Goal: Transaction & Acquisition: Subscribe to service/newsletter

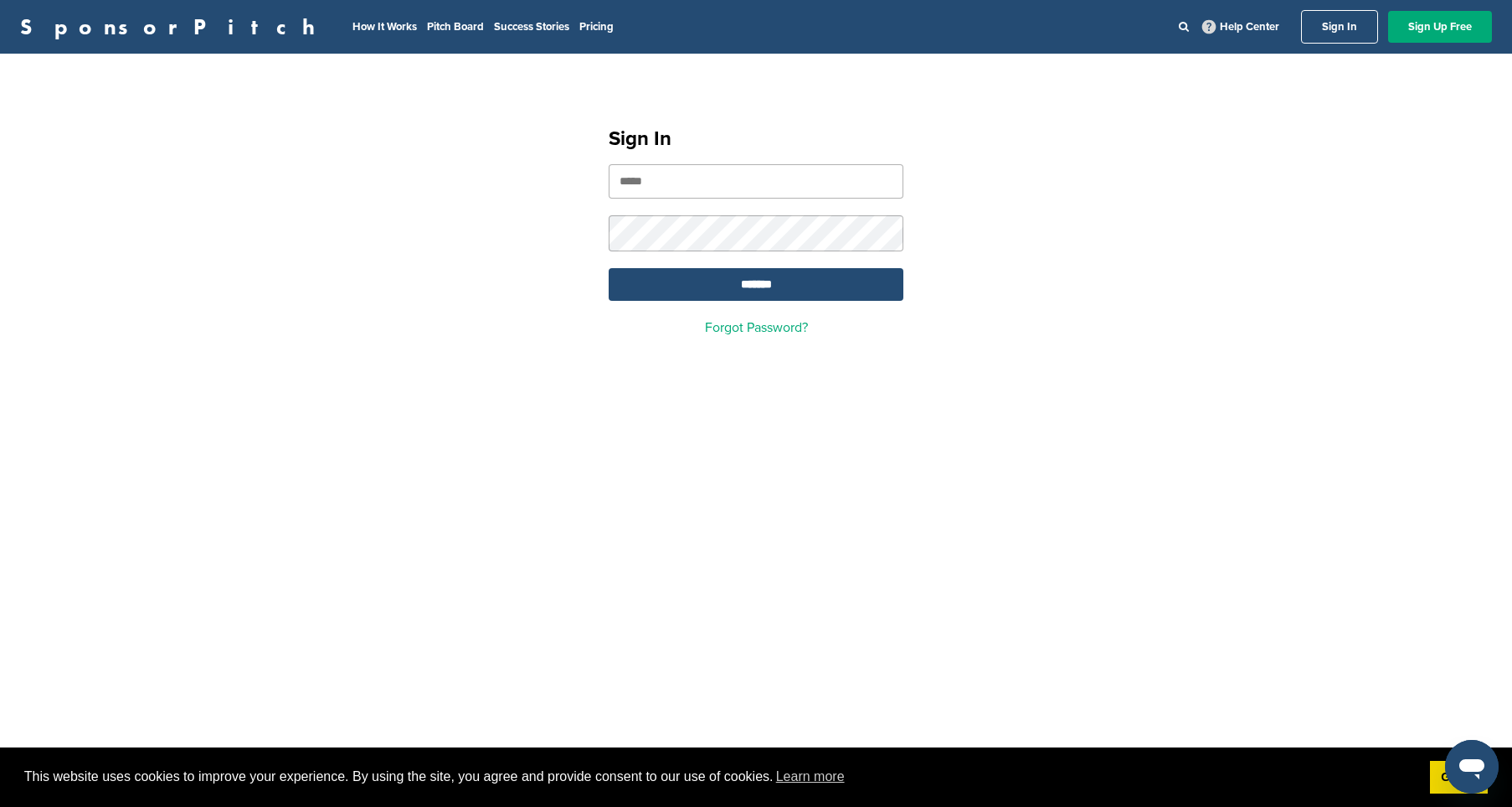
type input "**********"
click at [756, 286] on input "*******" at bounding box center [756, 284] width 295 height 33
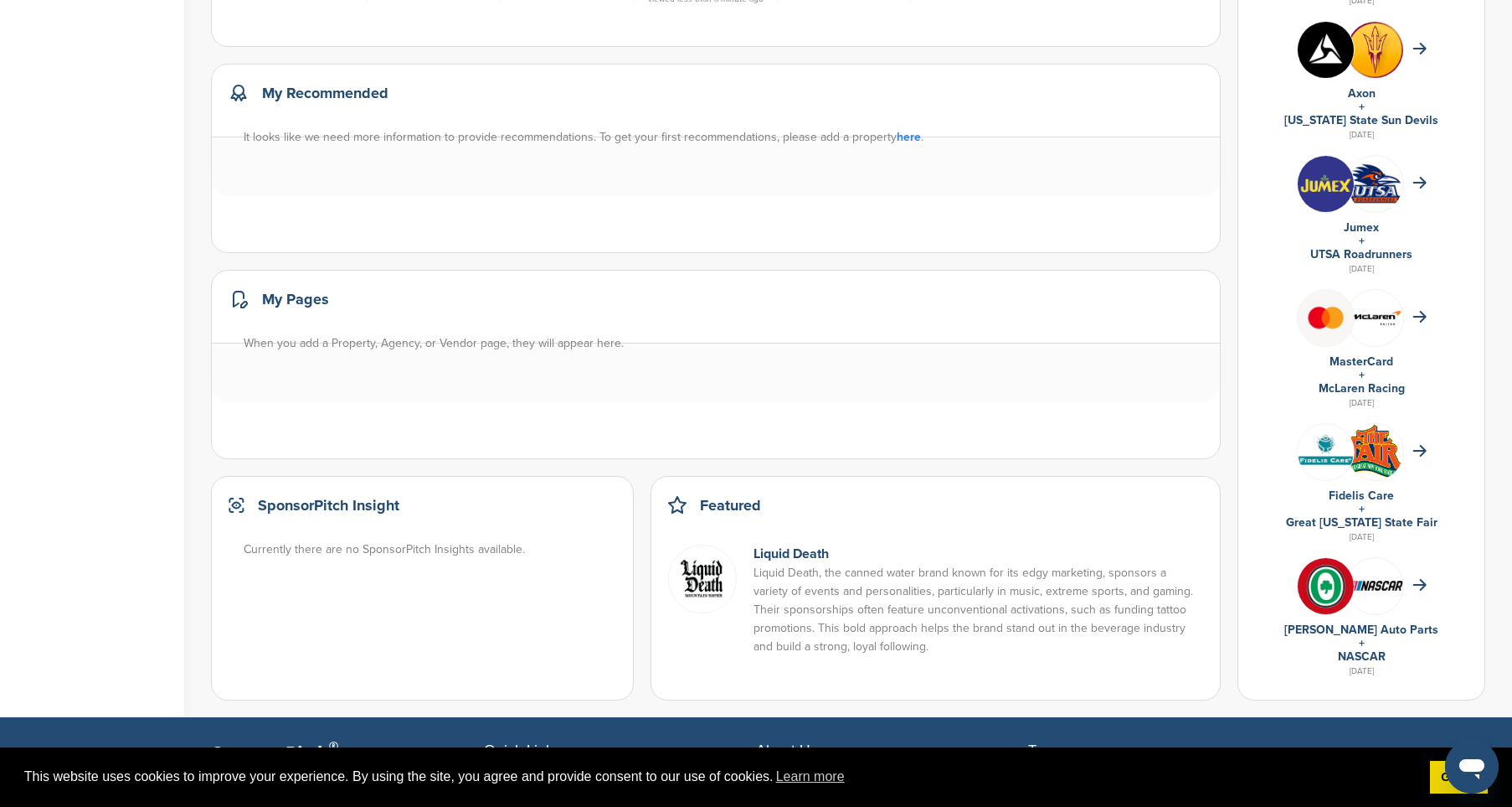
scroll to position [822, 0]
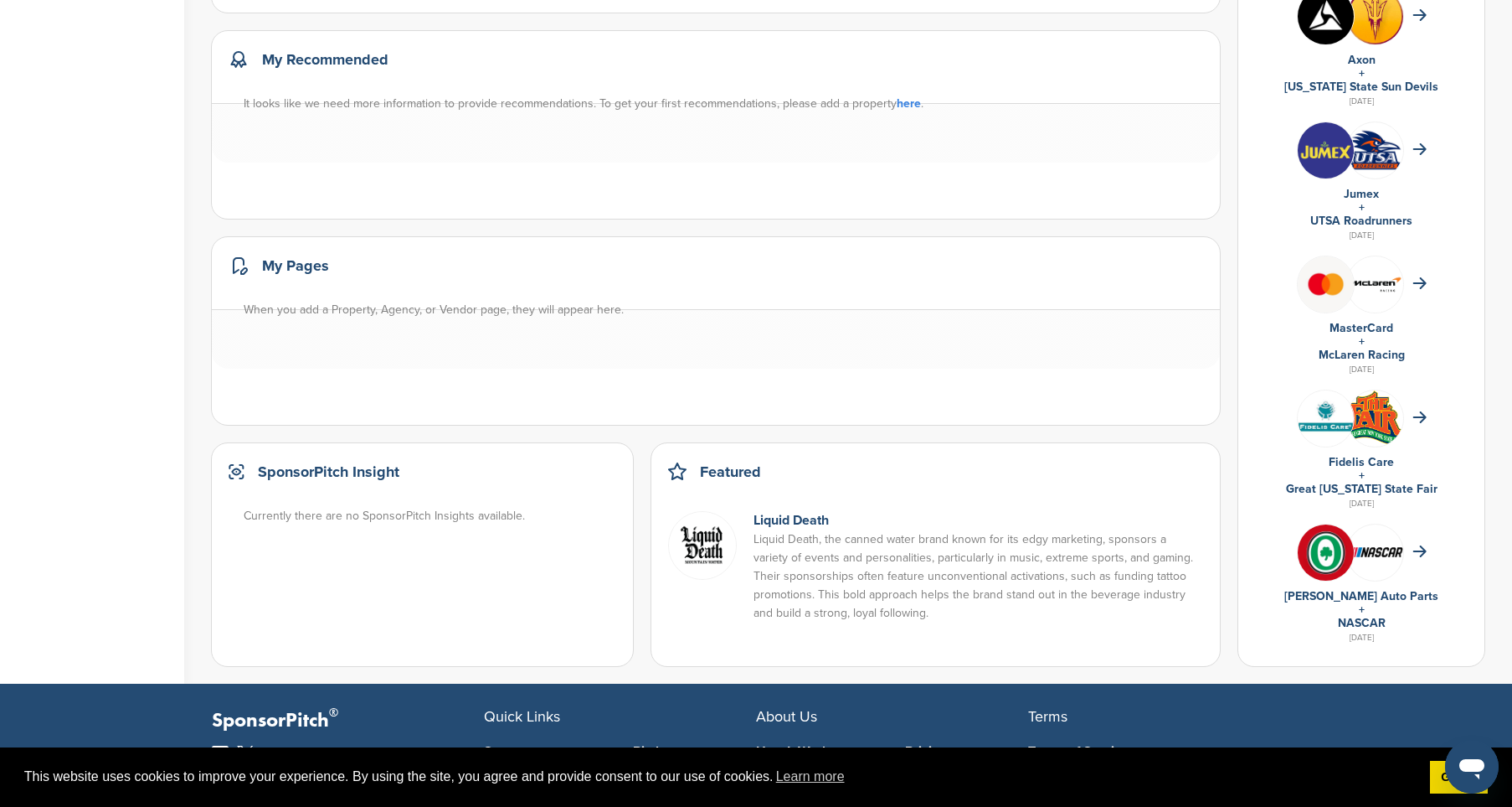
click at [1392, 325] on link "MasterCard" at bounding box center [1362, 328] width 64 height 15
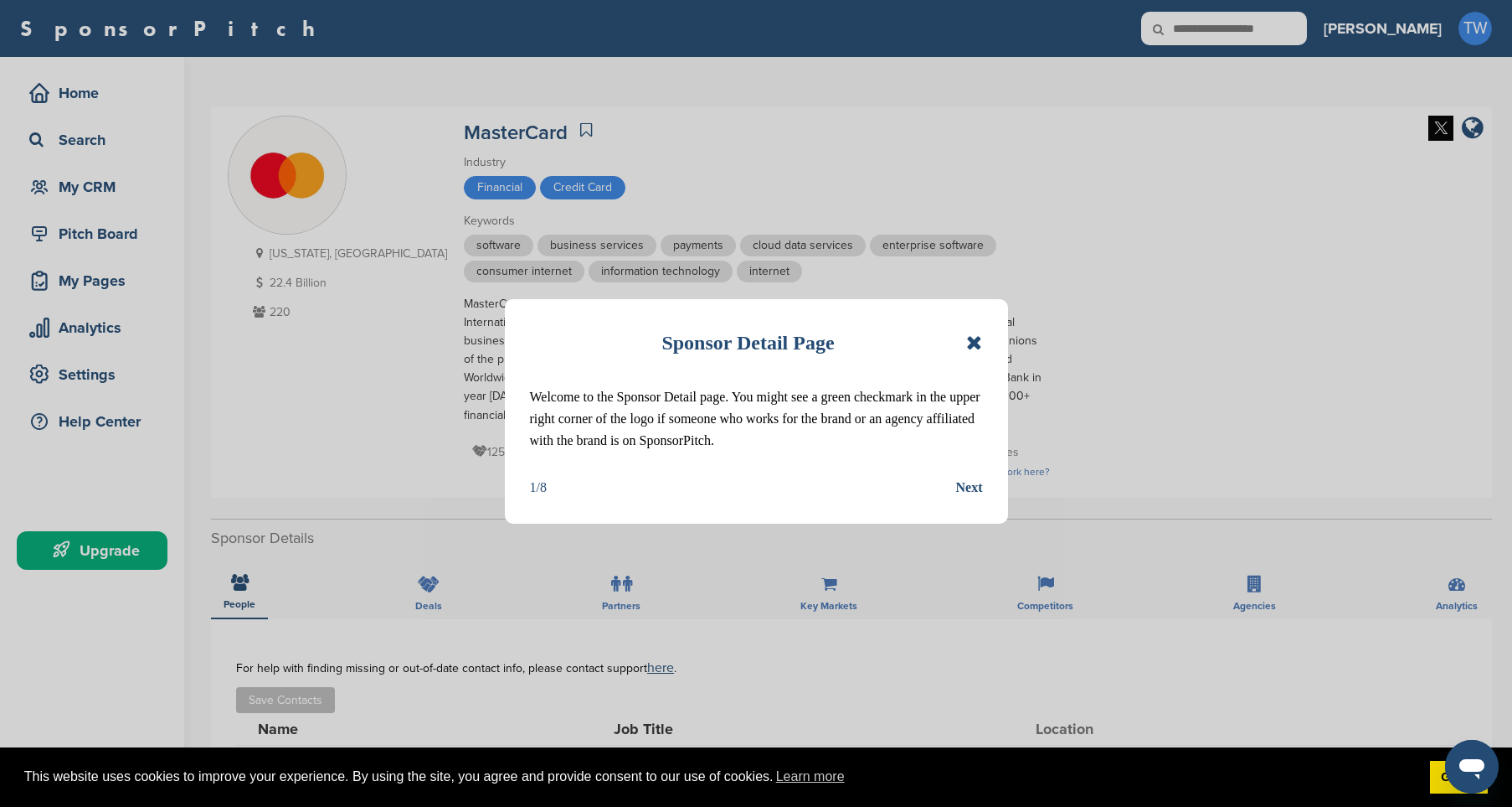
click at [967, 340] on icon at bounding box center [974, 343] width 15 height 20
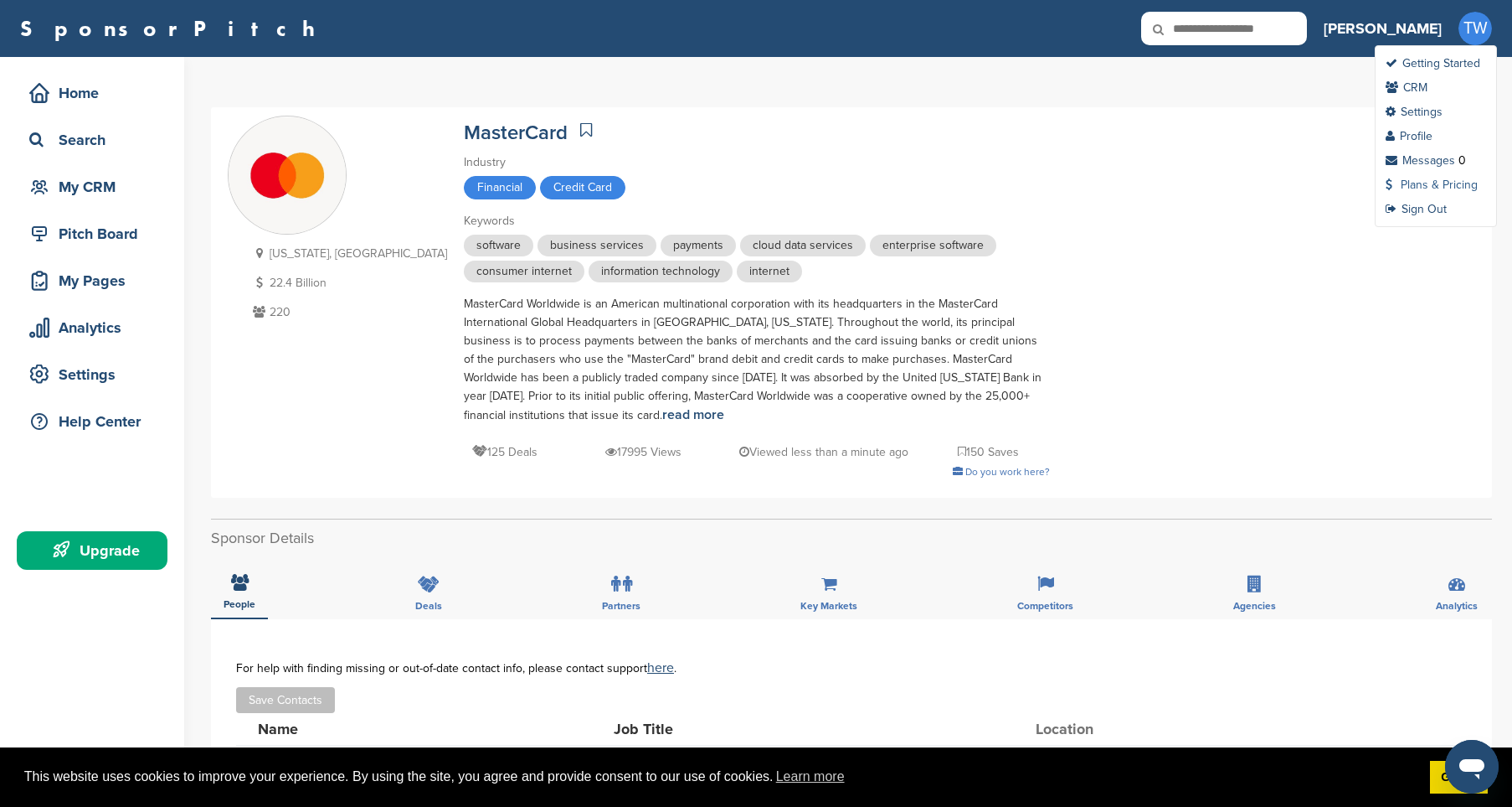
click at [1410, 185] on link "Plans & Pricing" at bounding box center [1432, 185] width 92 height 15
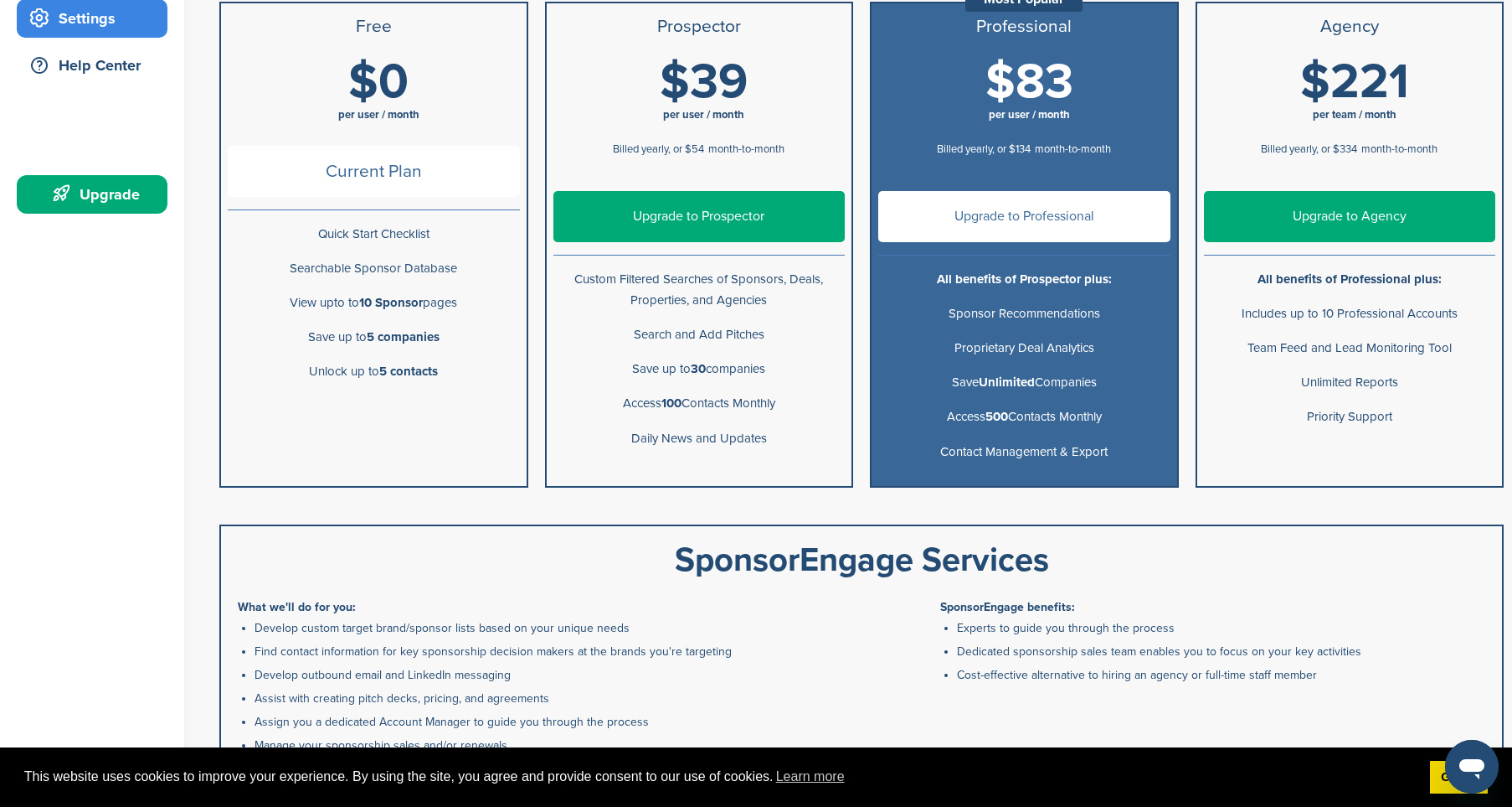
scroll to position [346, 0]
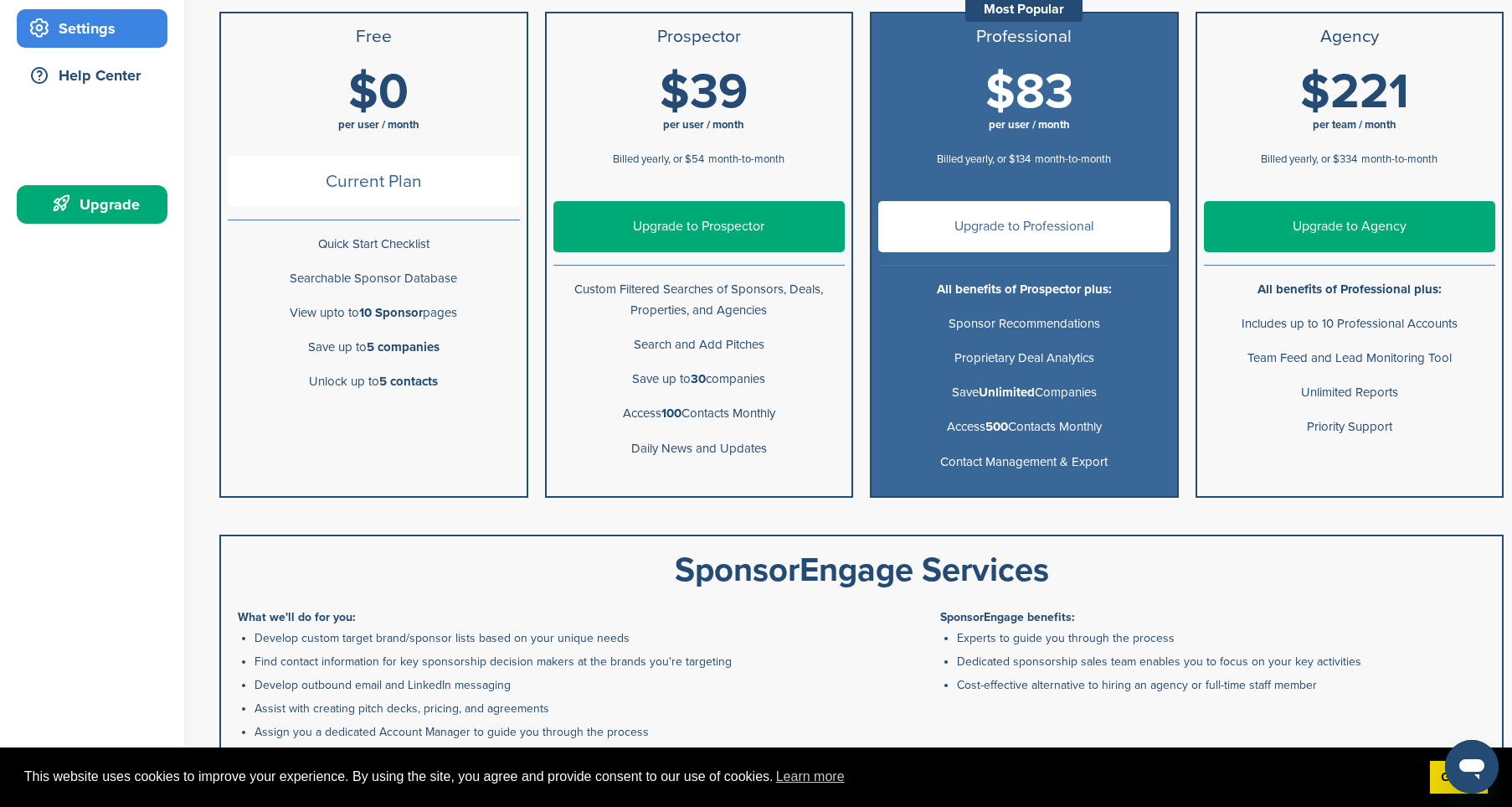
click at [938, 217] on link "Upgrade to Professional" at bounding box center [1024, 226] width 292 height 51
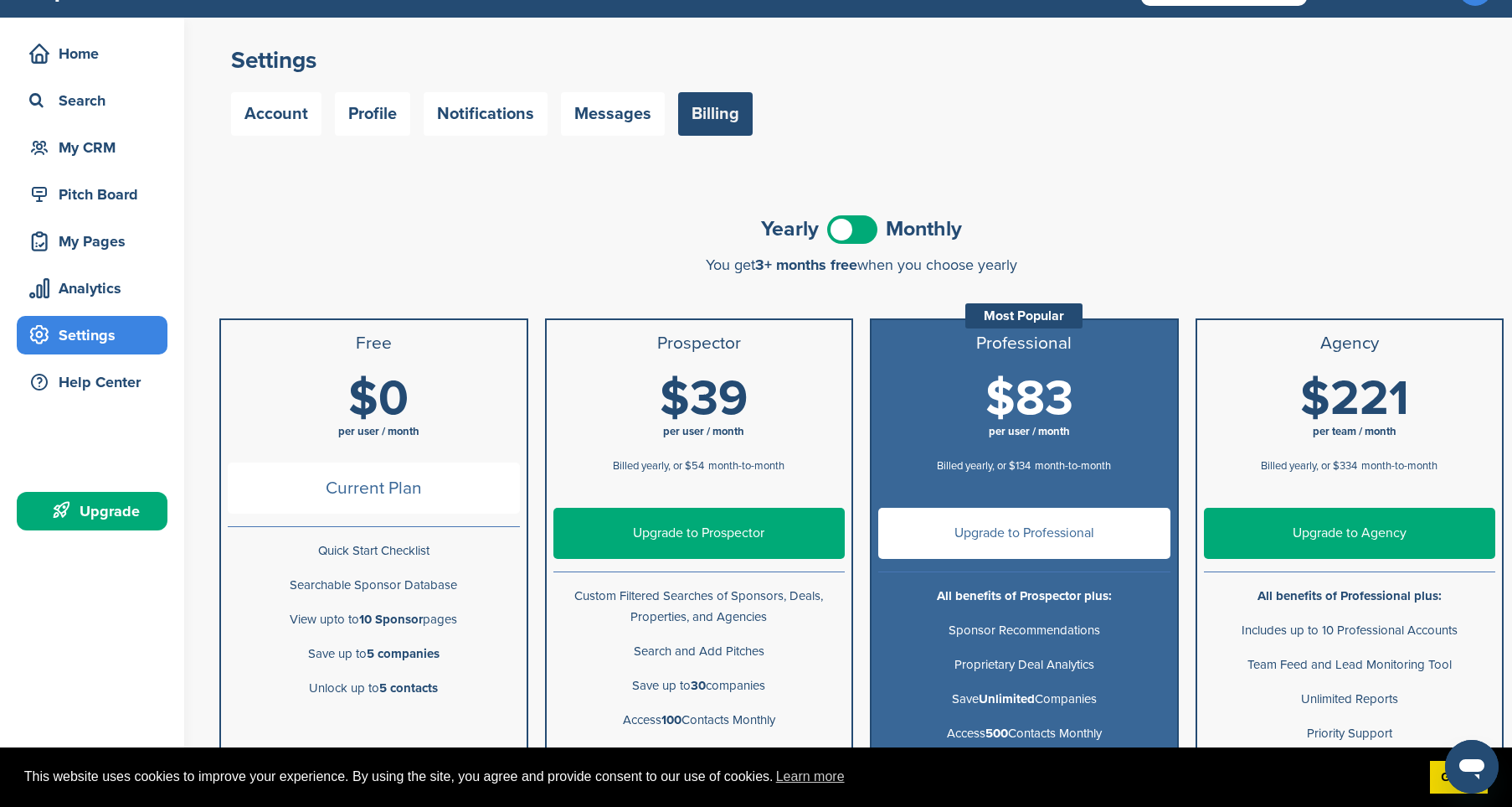
scroll to position [372, 0]
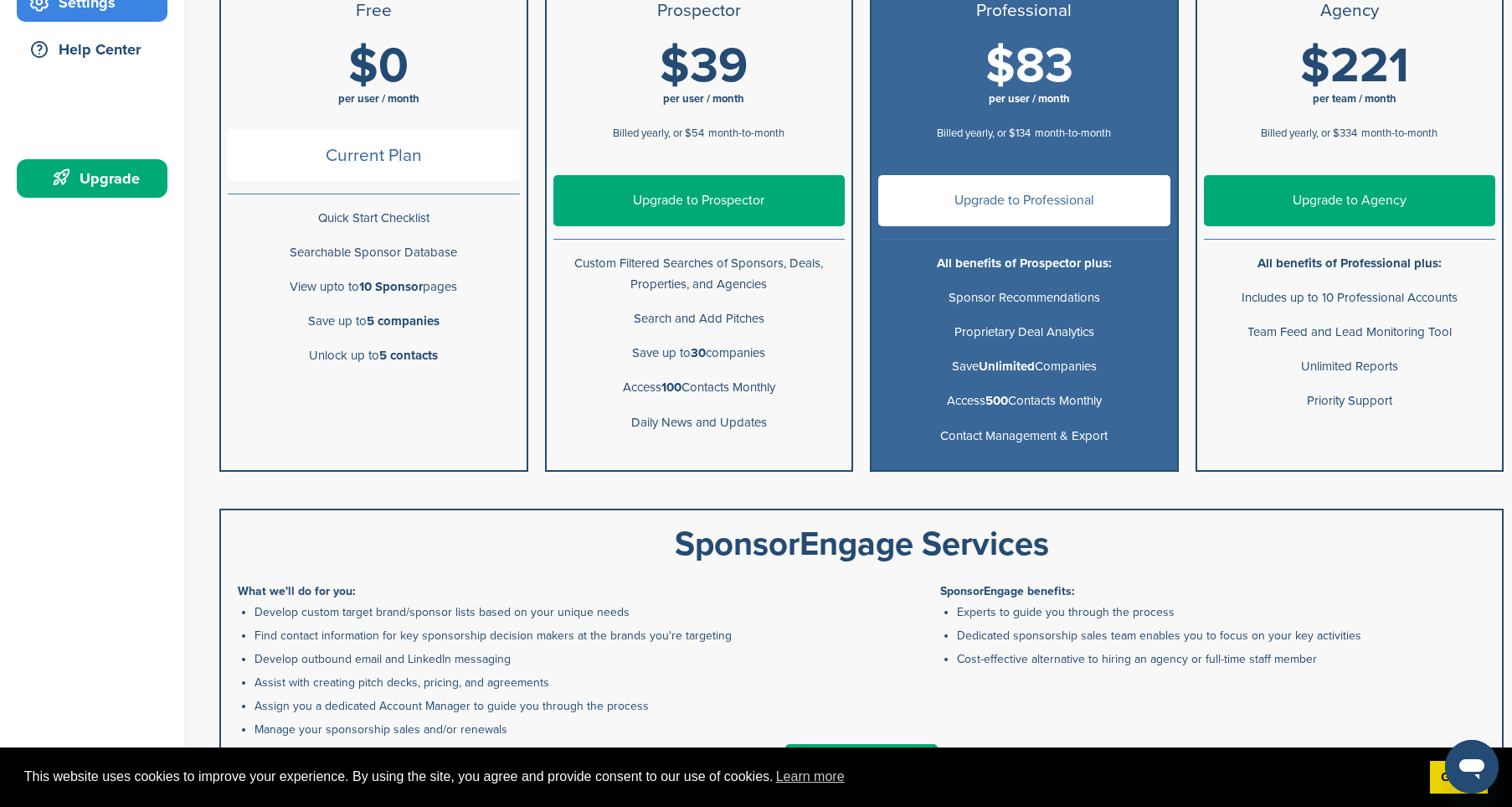
click at [1032, 209] on link "Upgrade to Professional" at bounding box center [1024, 200] width 292 height 51
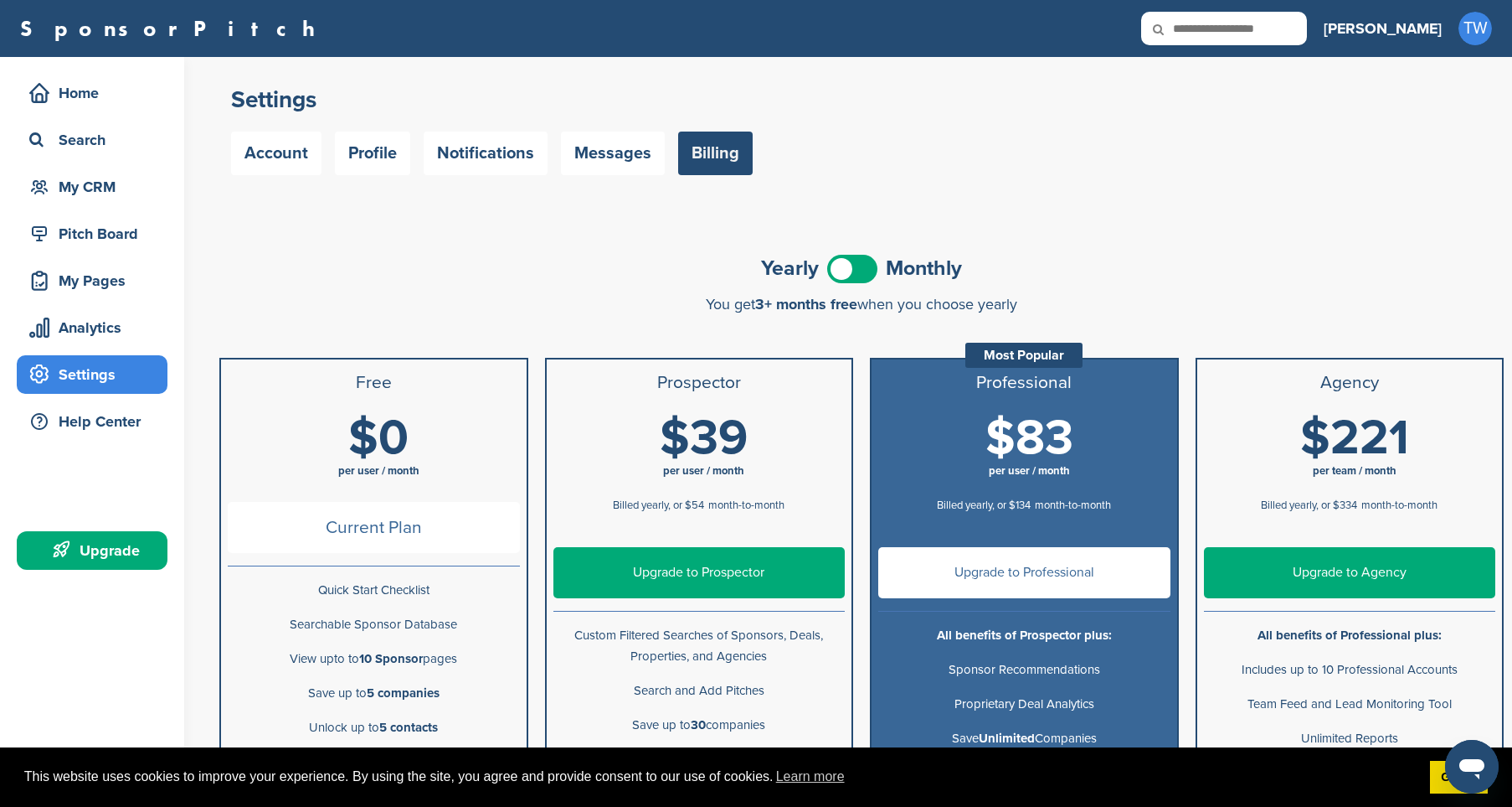
click at [858, 263] on span at bounding box center [852, 268] width 50 height 28
click at [1017, 578] on link "Upgrade to Professional" at bounding box center [1024, 572] width 292 height 51
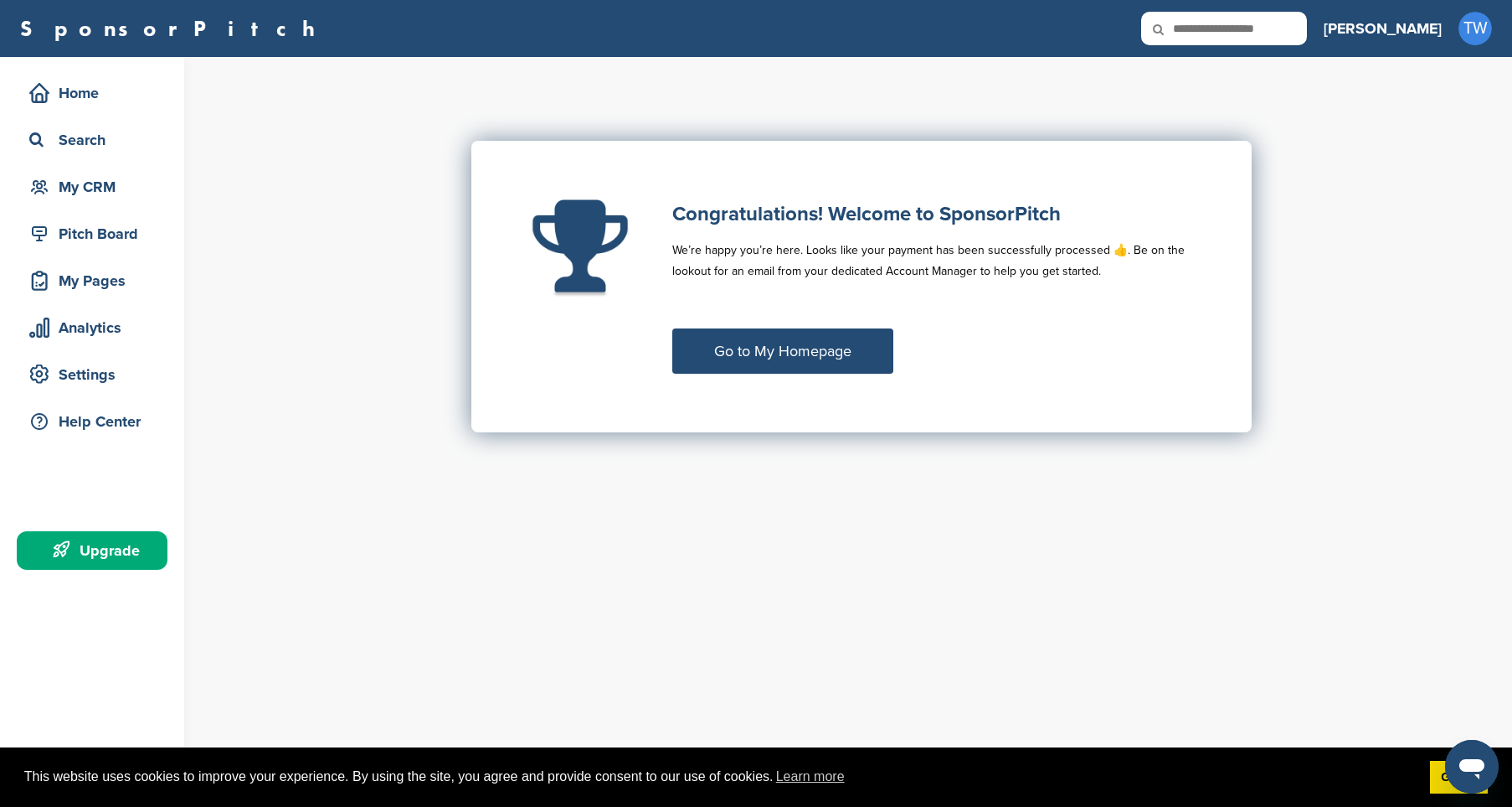
click at [836, 360] on link "Go to My Homepage" at bounding box center [783, 350] width 222 height 45
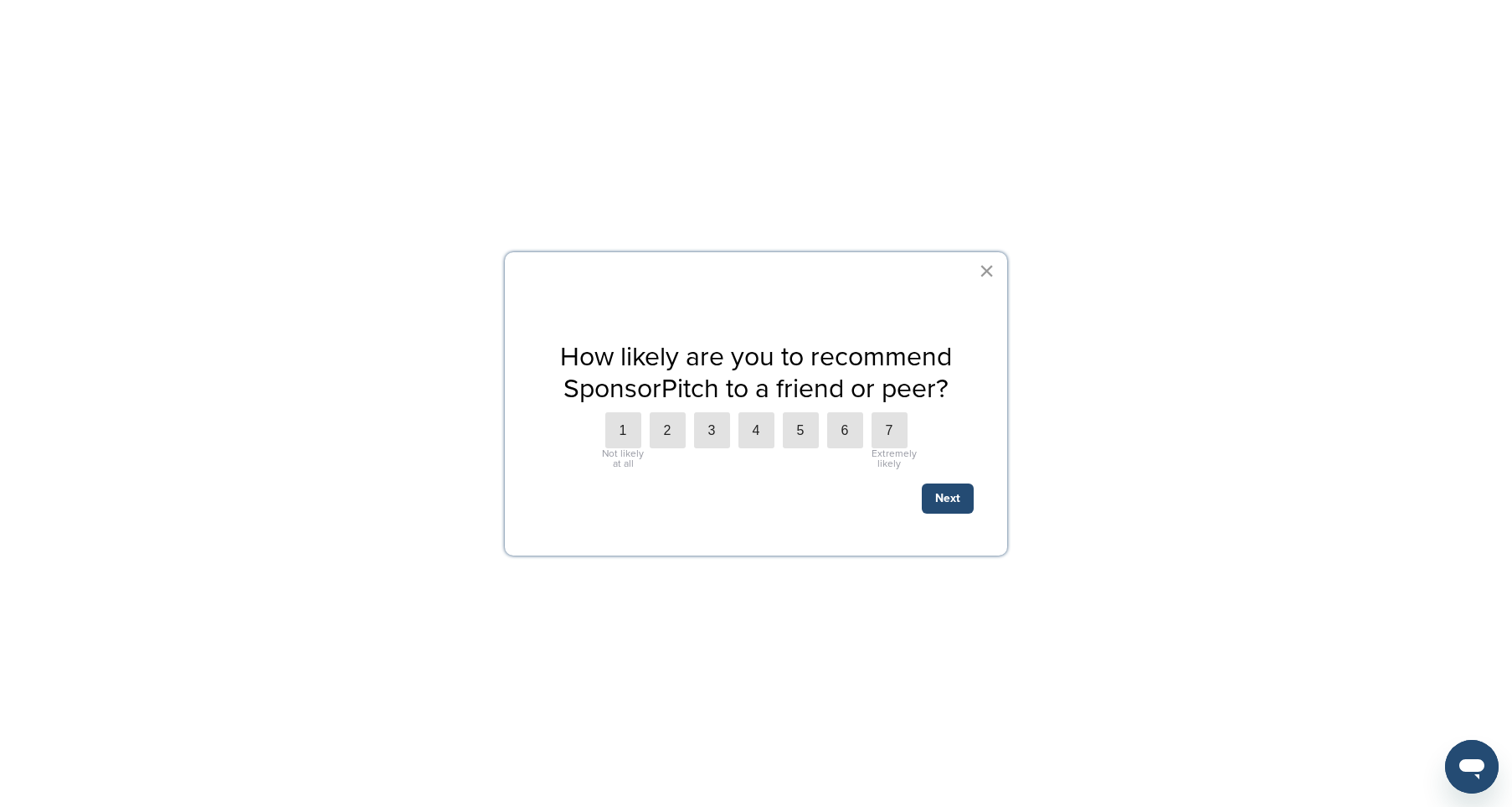
click at [990, 271] on button "×" at bounding box center [987, 271] width 15 height 27
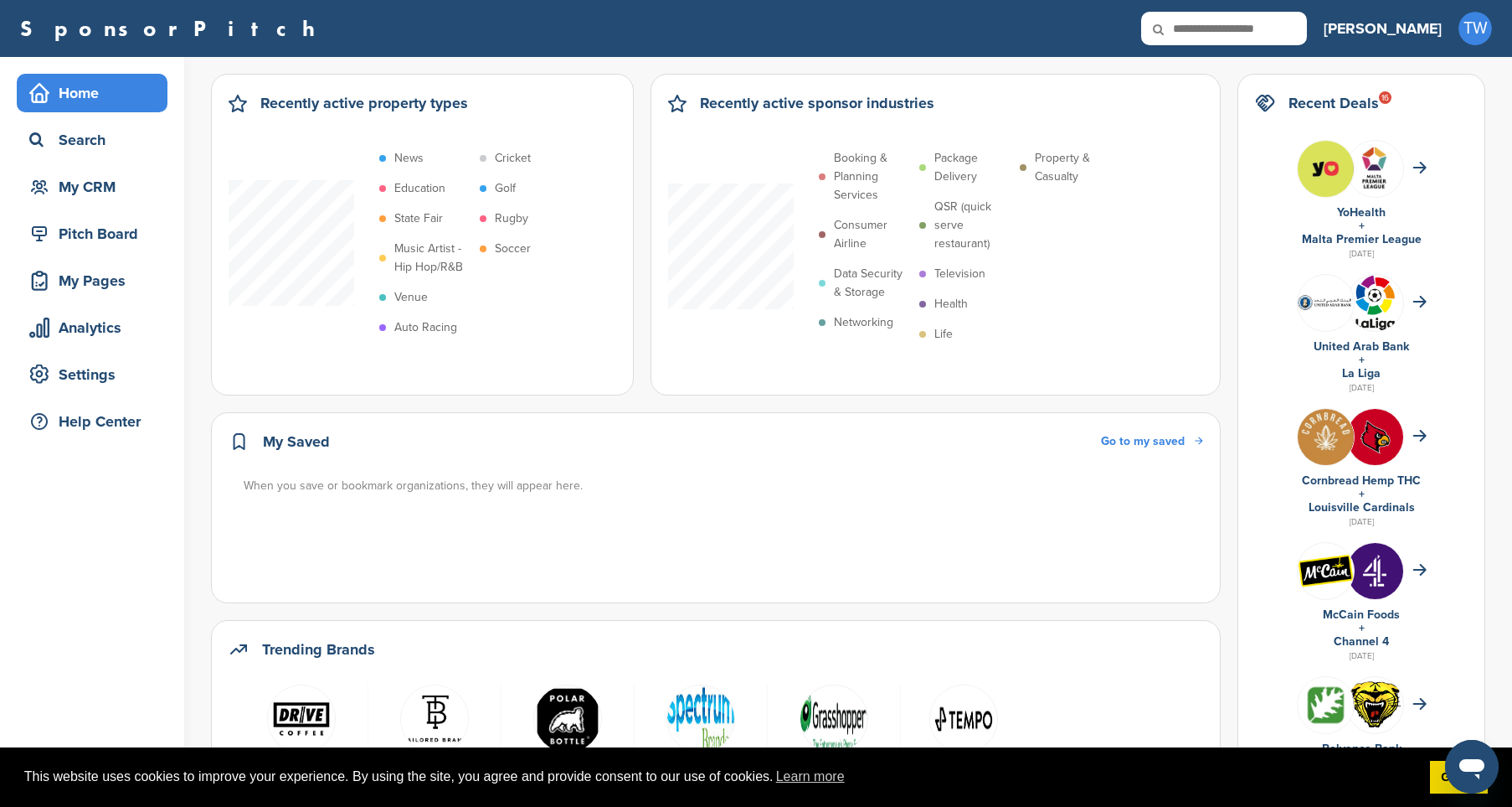
click at [439, 323] on p "Auto Racing" at bounding box center [426, 327] width 63 height 18
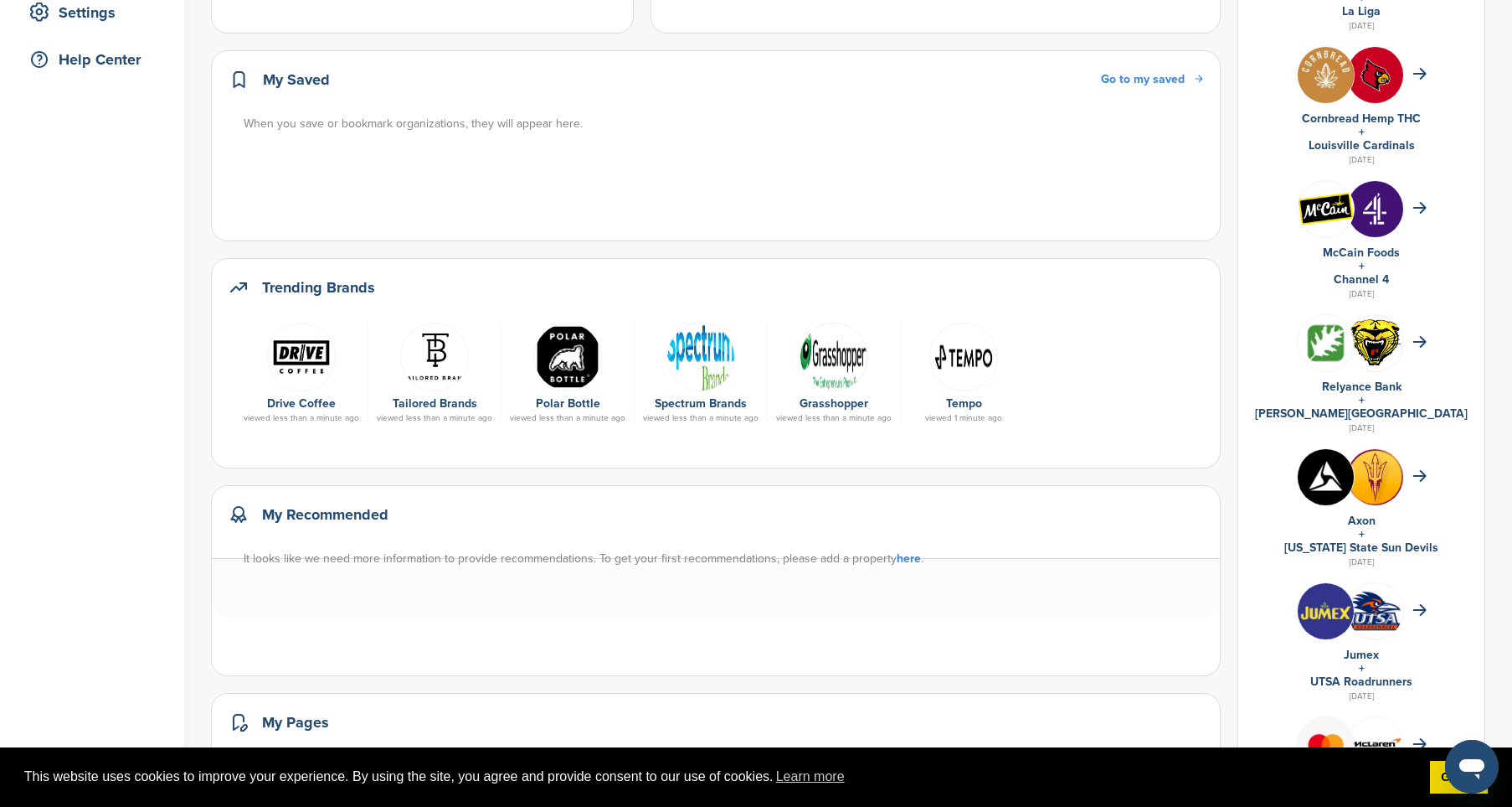
scroll to position [367, 0]
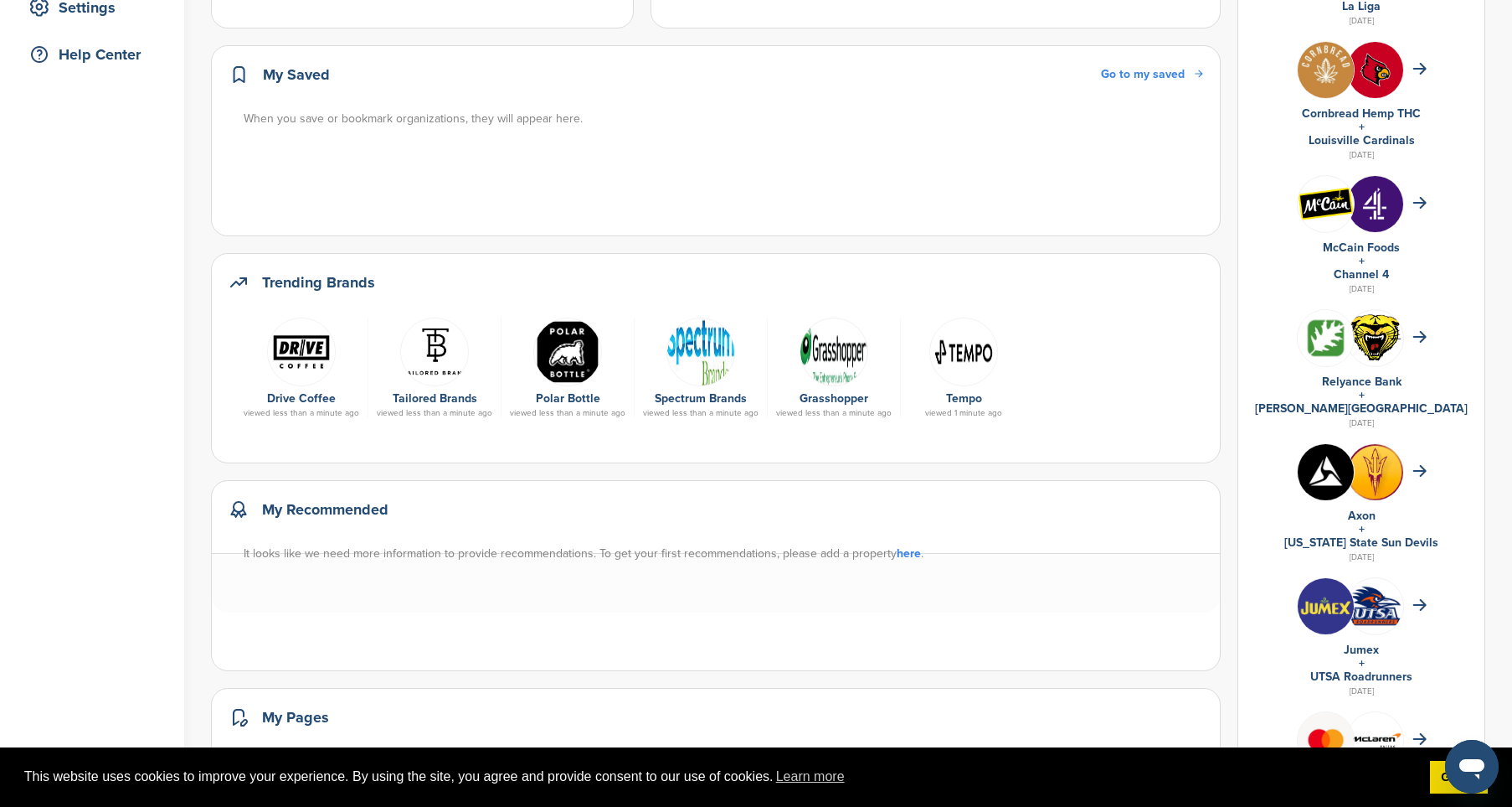
click at [310, 392] on link "Drive Coffee" at bounding box center [301, 398] width 69 height 15
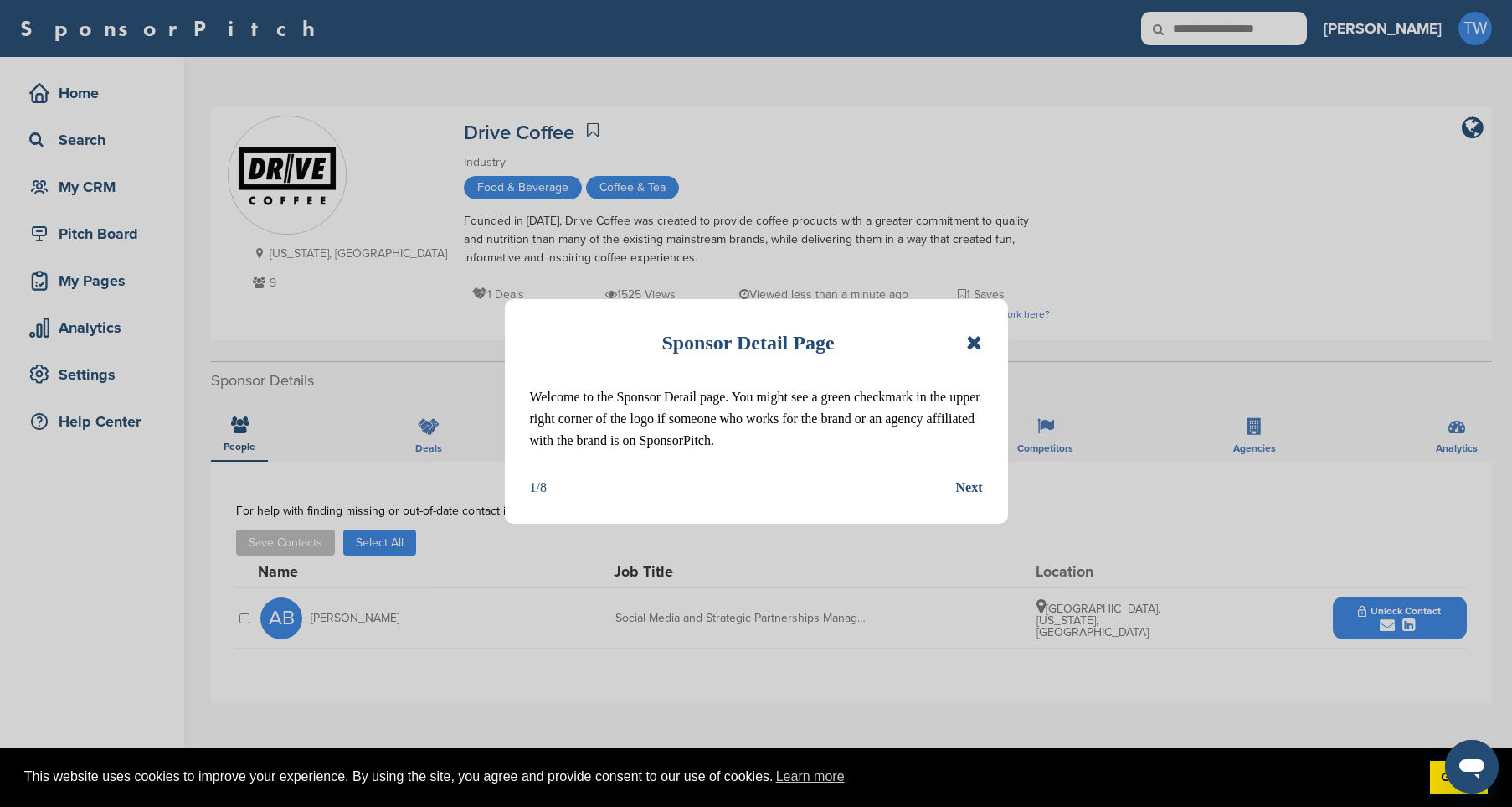
click at [975, 344] on icon at bounding box center [974, 343] width 15 height 20
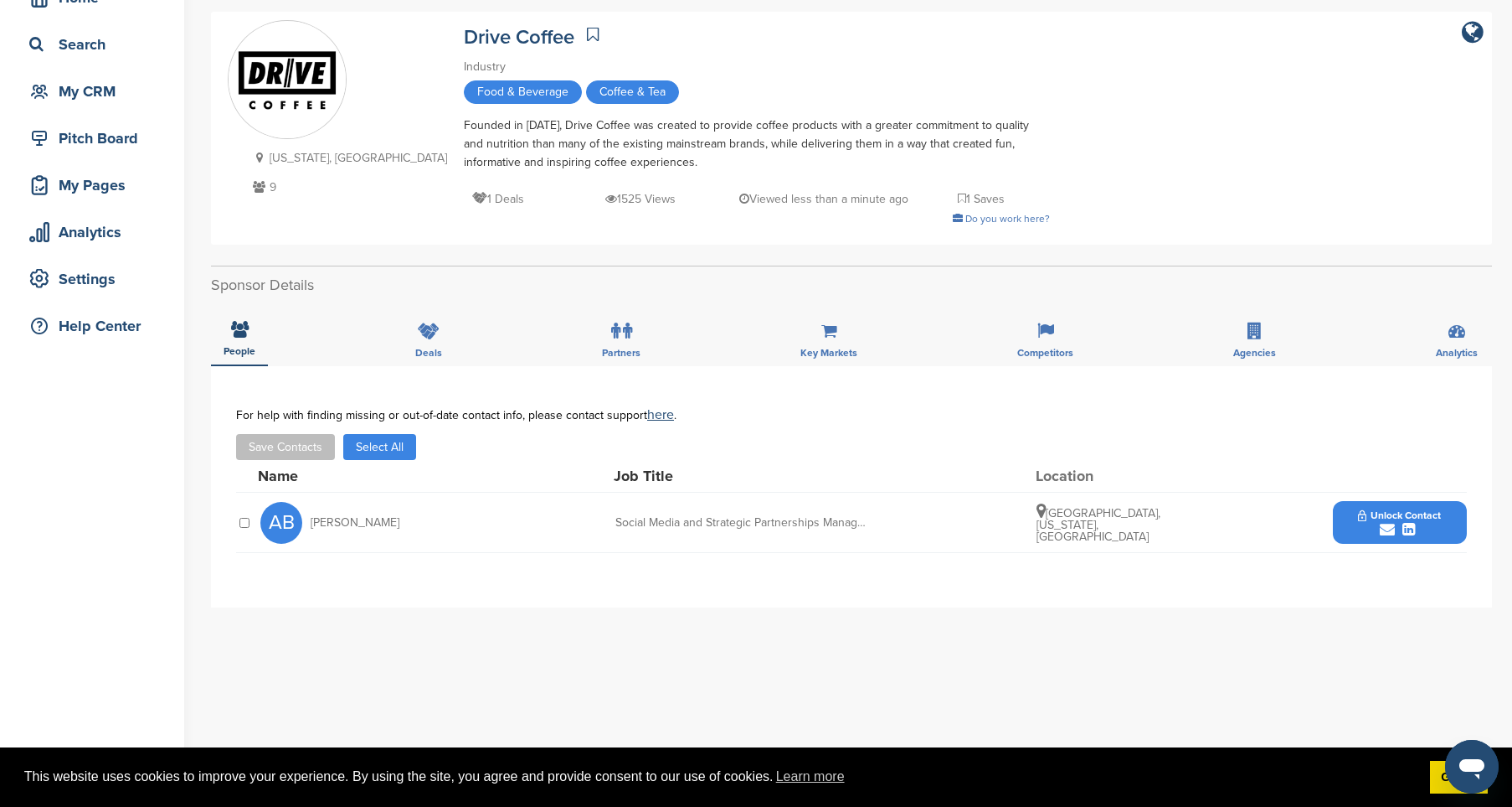
scroll to position [101, 0]
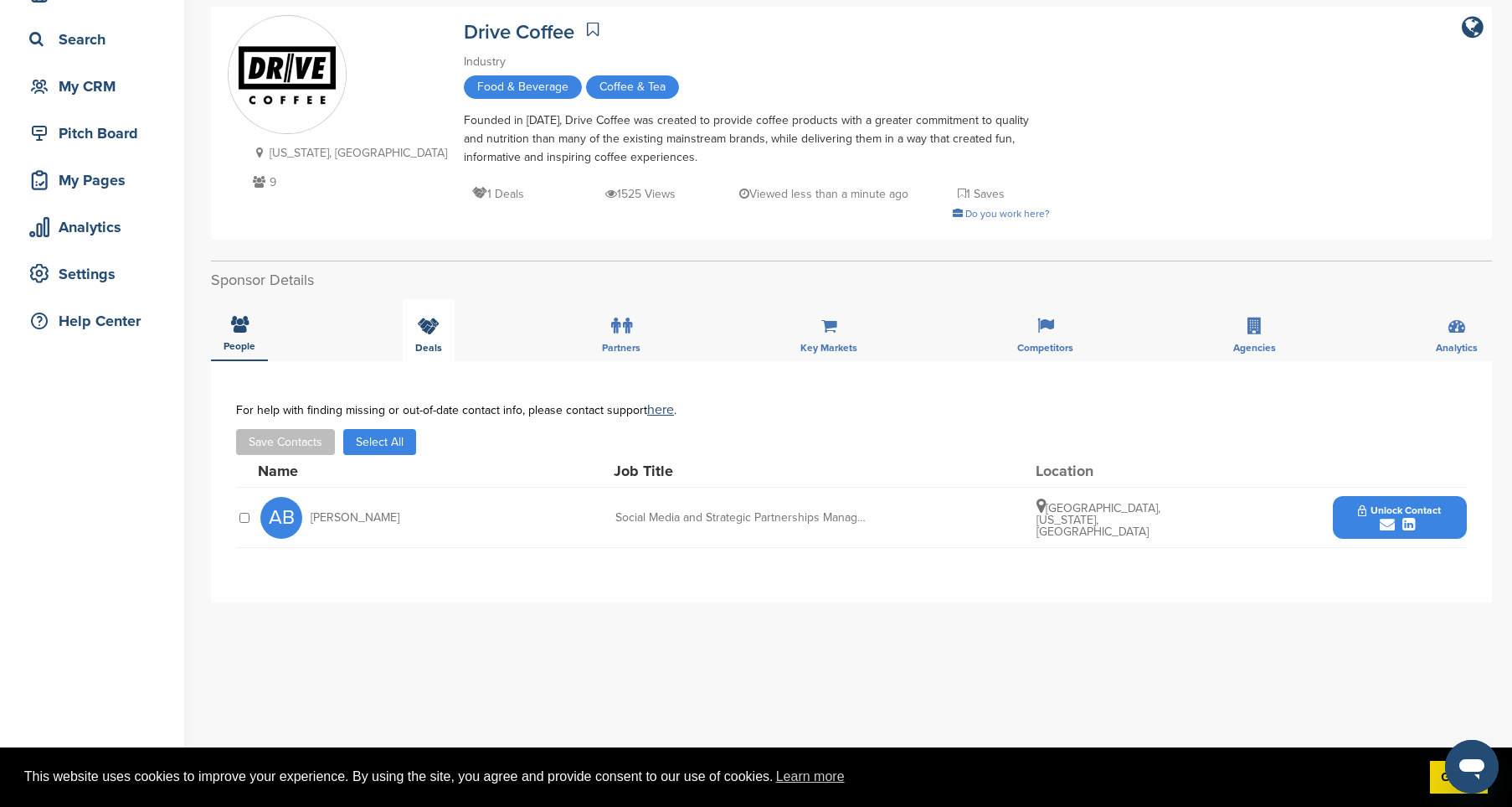
click at [433, 338] on div "Deals" at bounding box center [429, 330] width 52 height 62
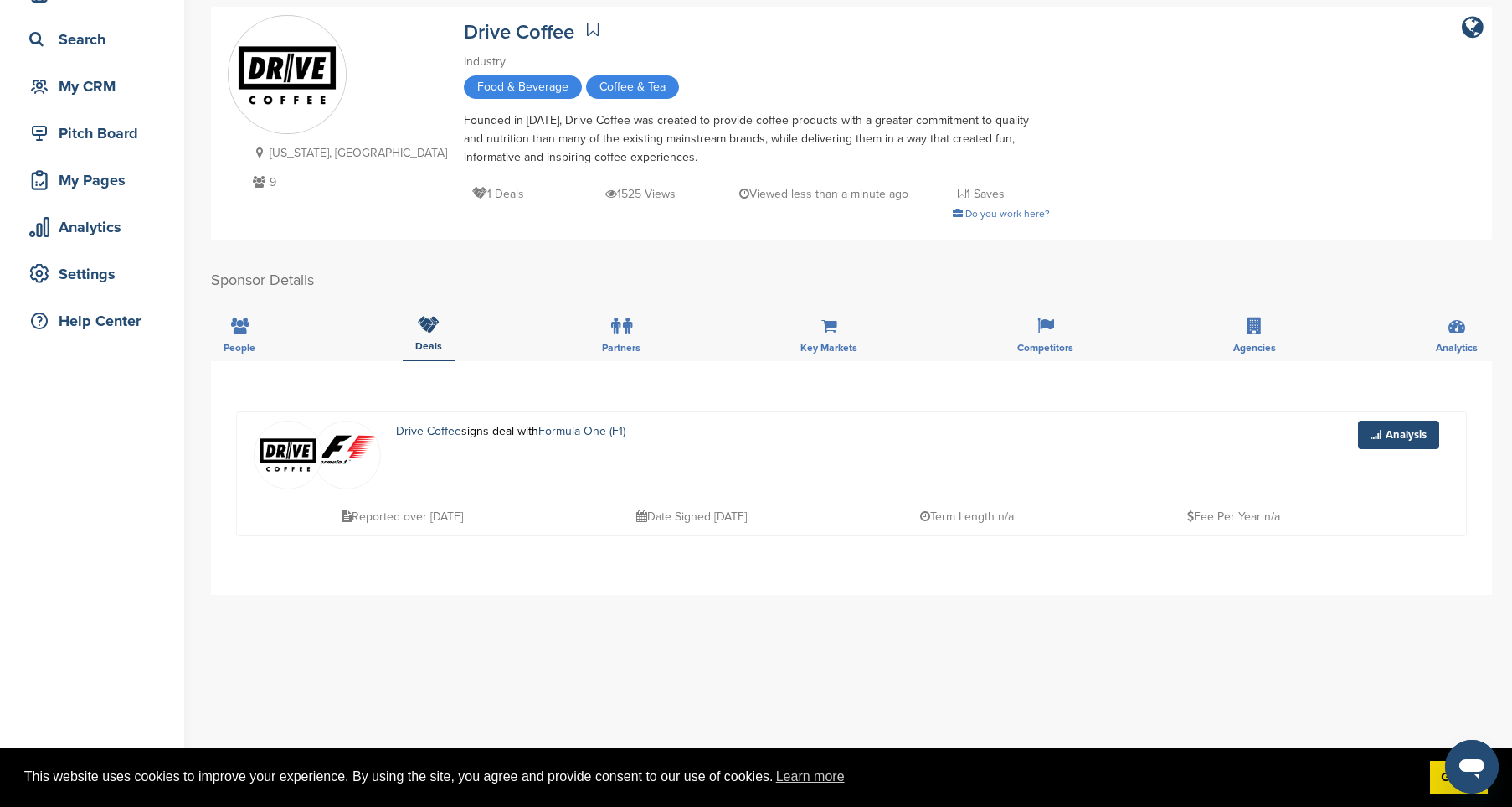
click at [278, 467] on img at bounding box center [287, 454] width 67 height 67
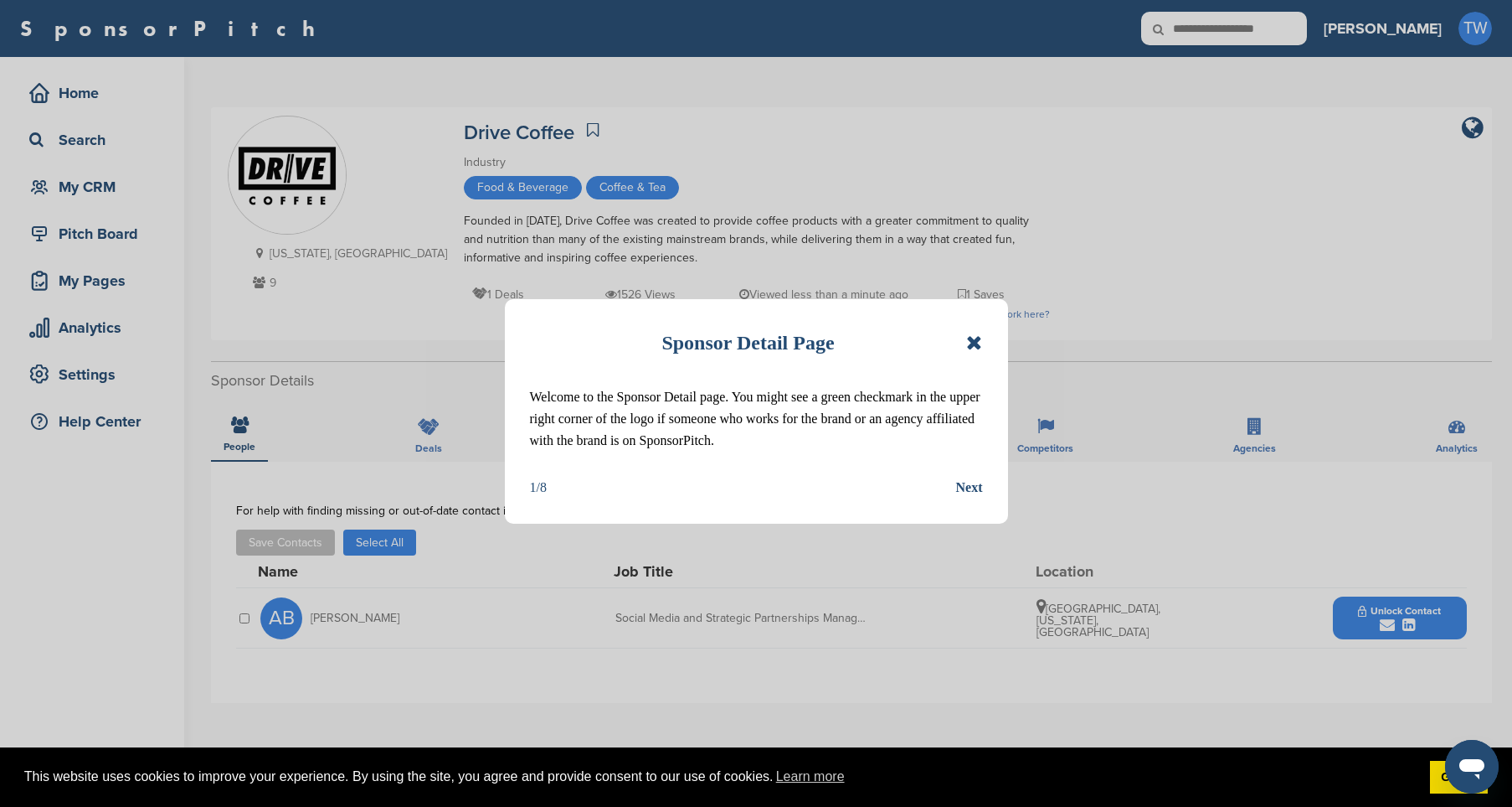
click at [986, 348] on div "Sponsor Detail Page Welcome to the Sponsor Detail page. You might see a green c…" at bounding box center [756, 411] width 503 height 224
click at [975, 344] on icon at bounding box center [974, 343] width 15 height 20
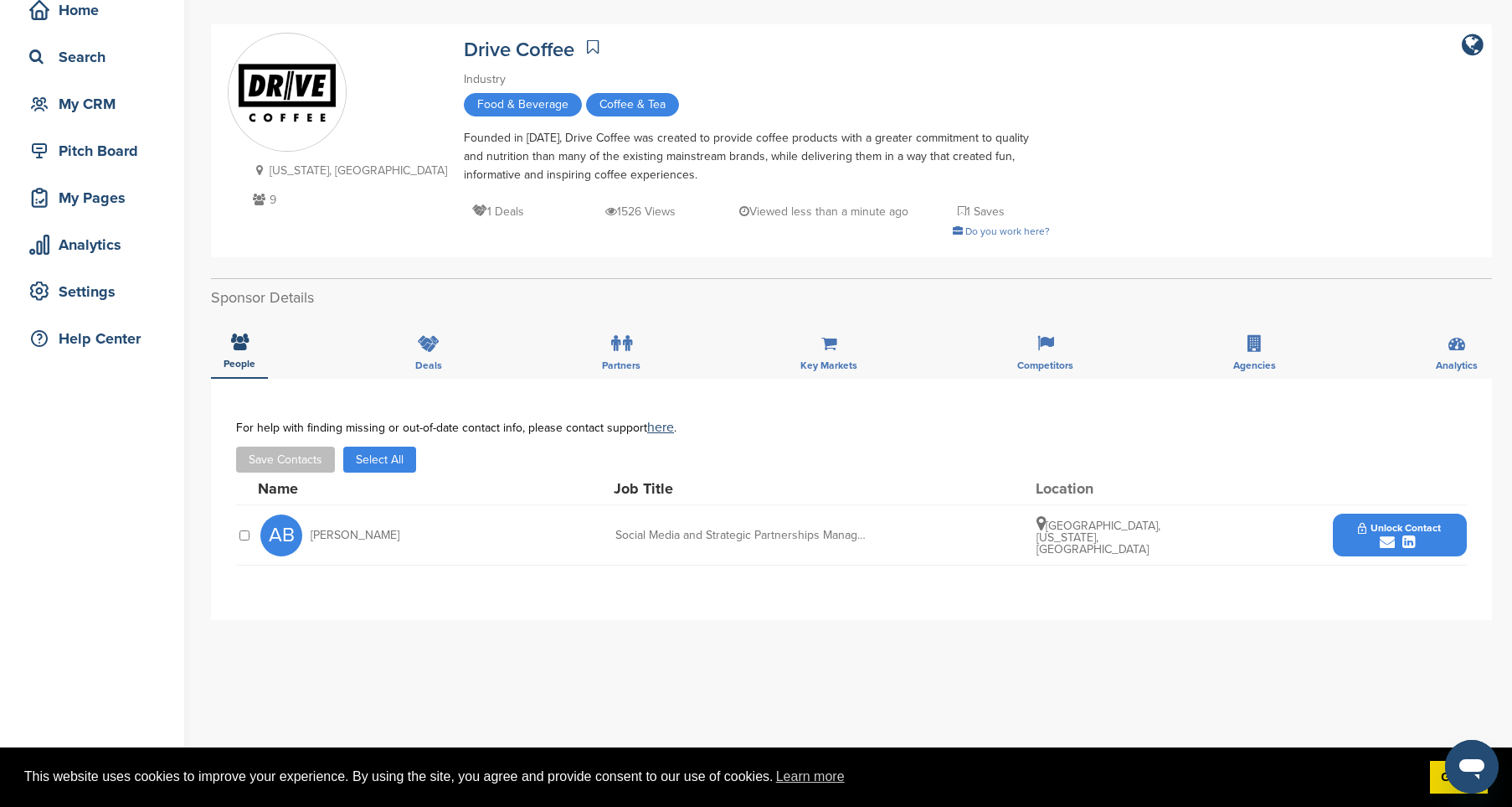
scroll to position [84, 0]
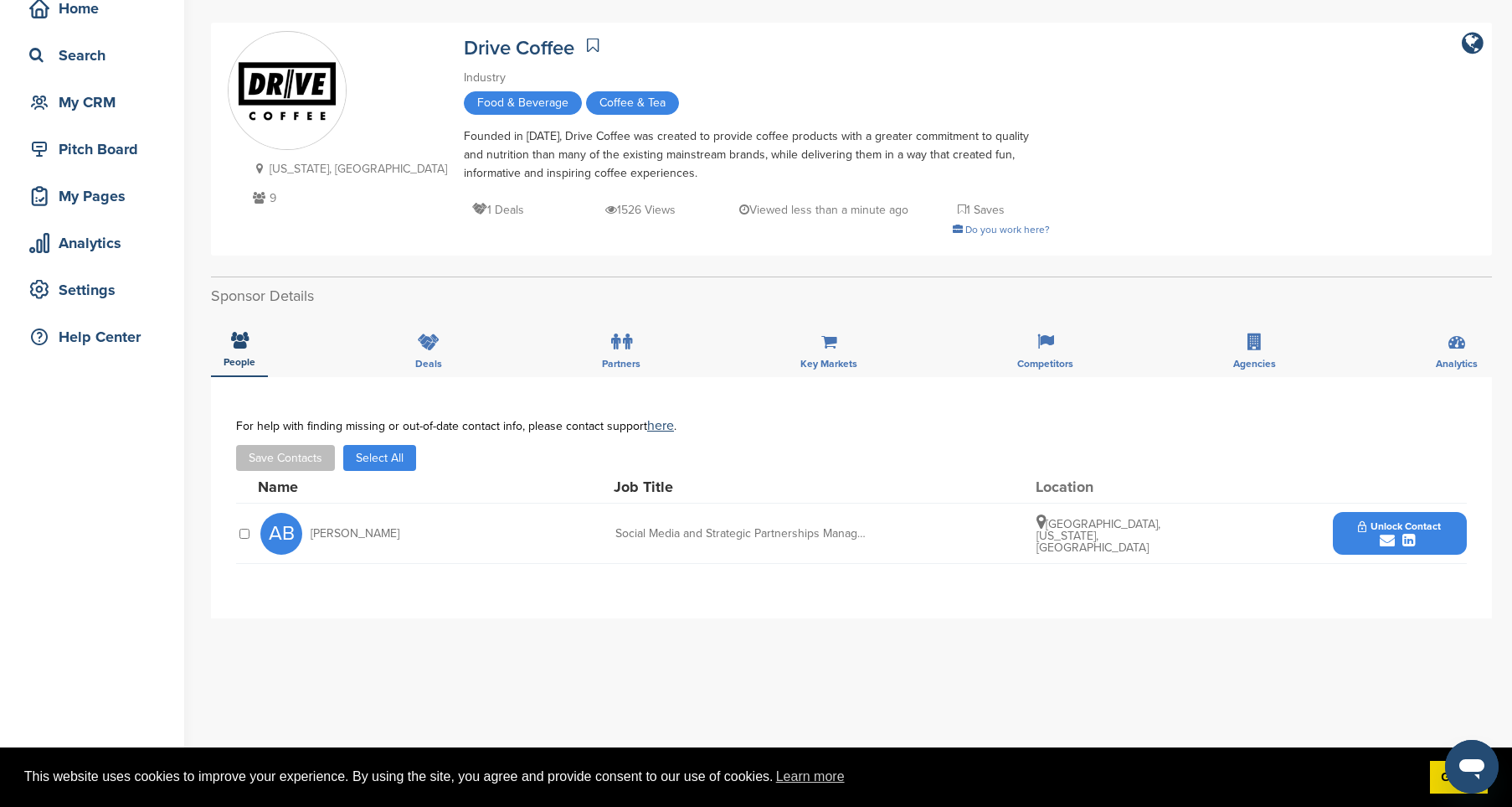
click at [258, 201] on icon at bounding box center [259, 197] width 21 height 12
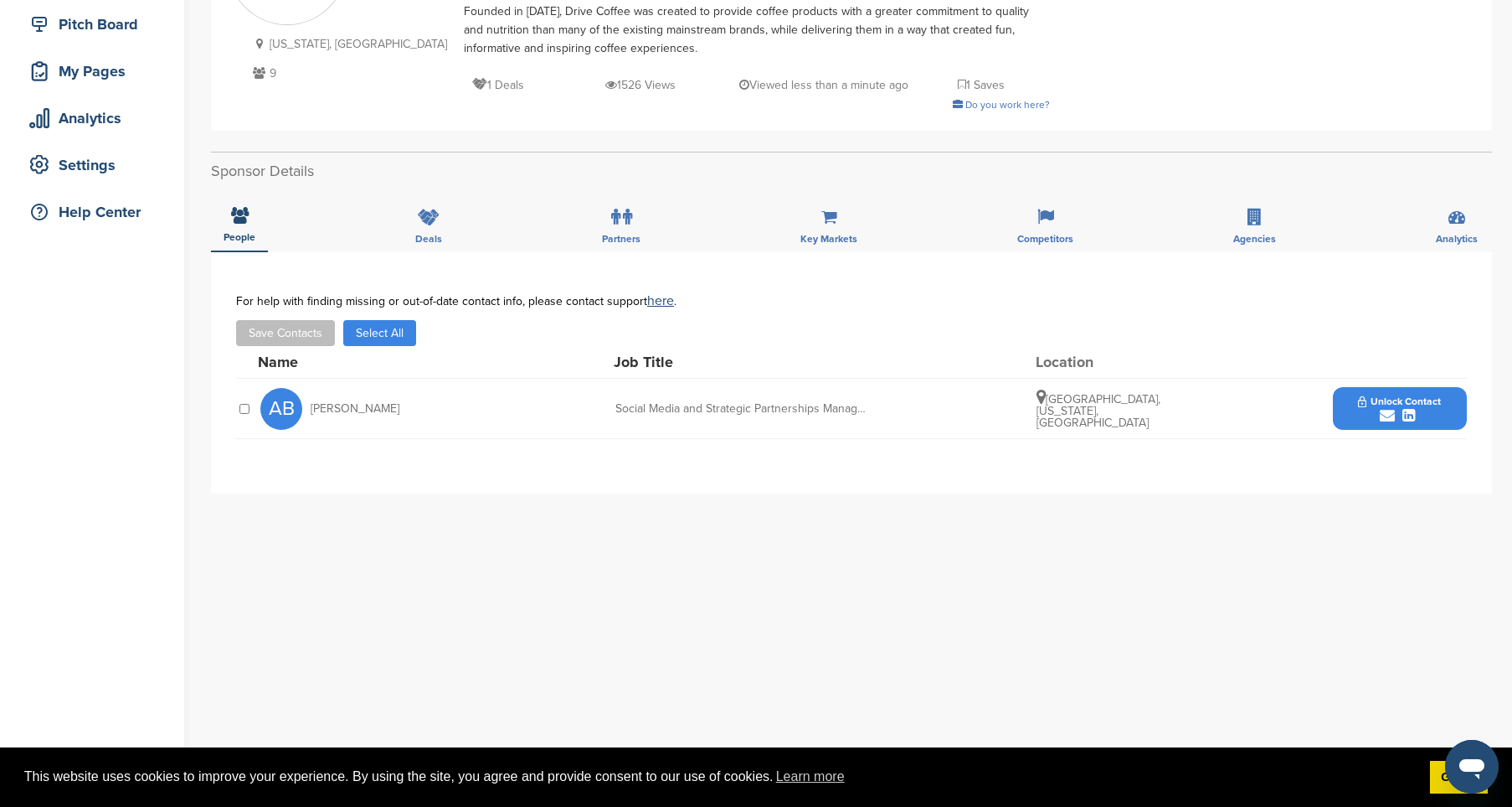
scroll to position [207, 0]
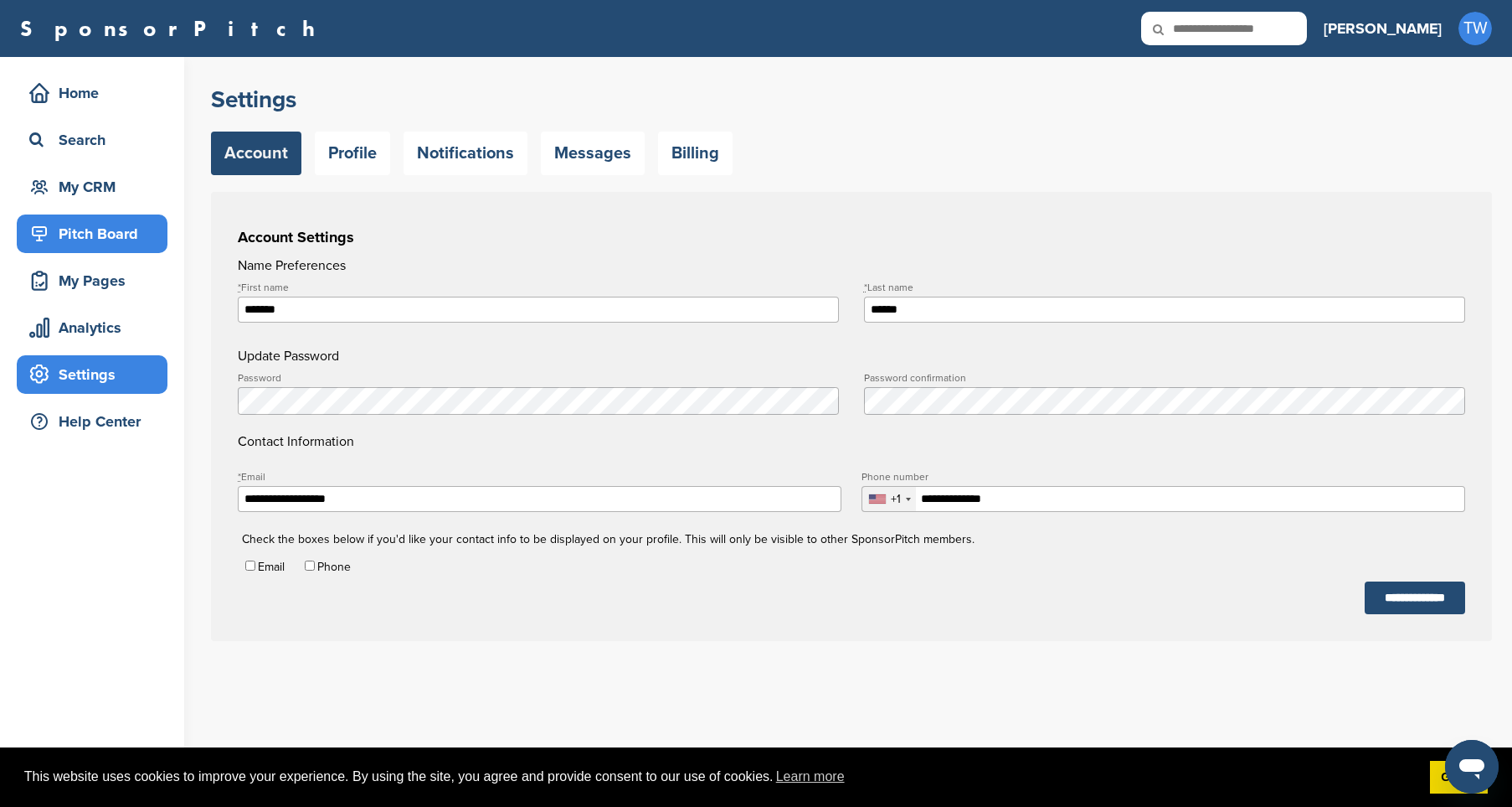
click at [134, 228] on div "Pitch Board" at bounding box center [96, 233] width 142 height 30
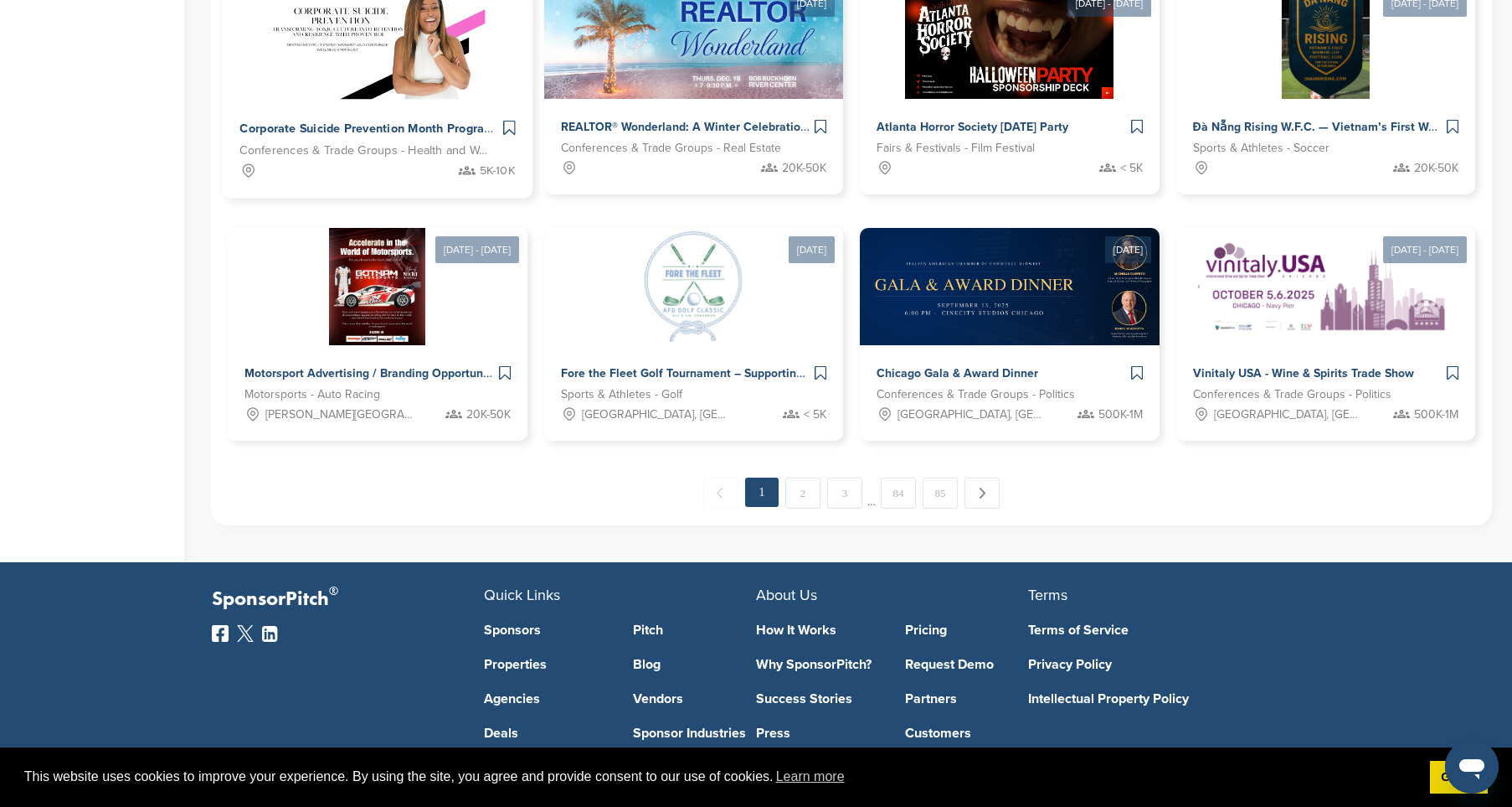
scroll to position [858, 0]
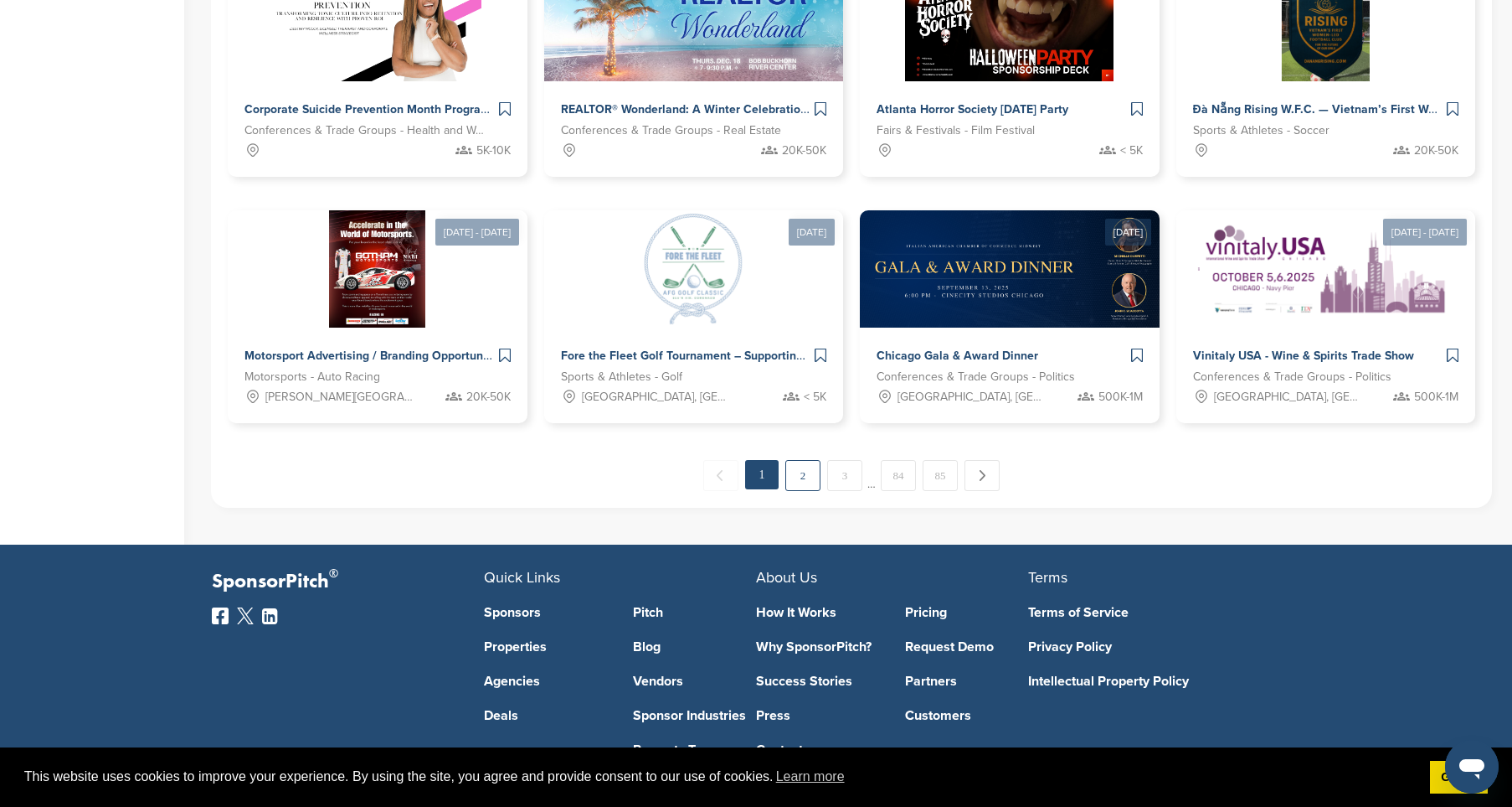
click at [788, 482] on link "2" at bounding box center [803, 475] width 35 height 31
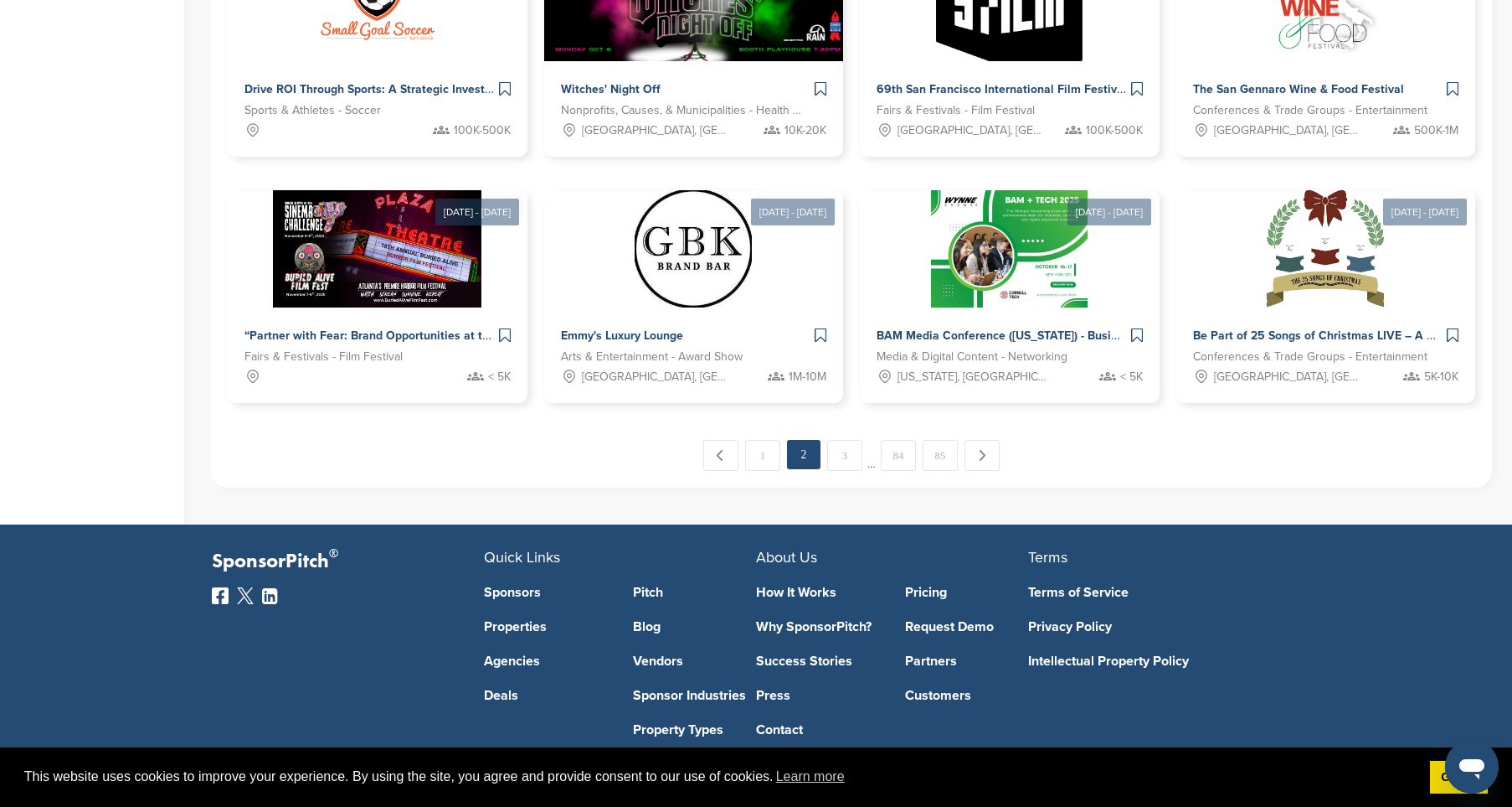
scroll to position [888, 0]
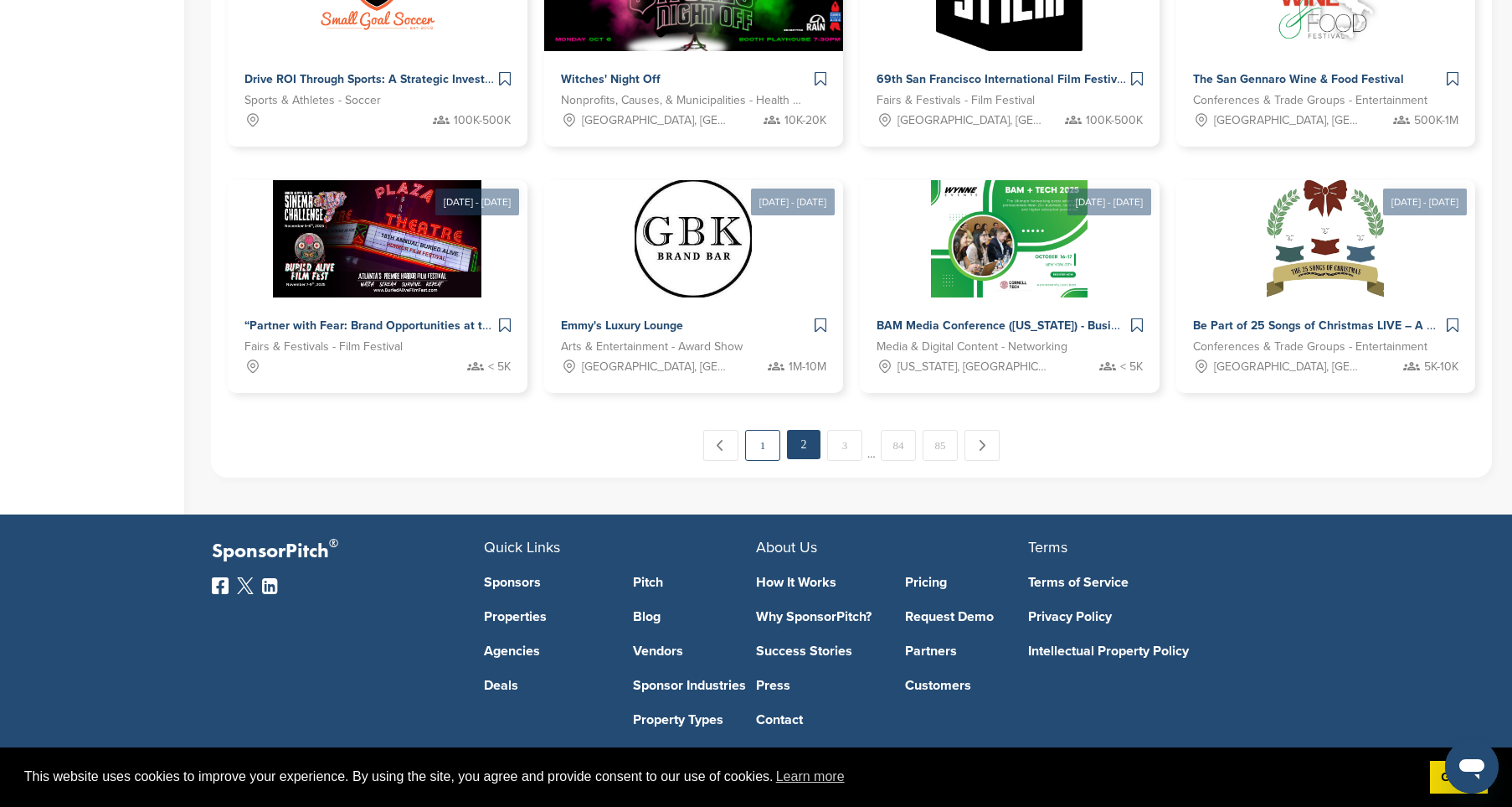
click at [757, 445] on link "1" at bounding box center [762, 445] width 35 height 31
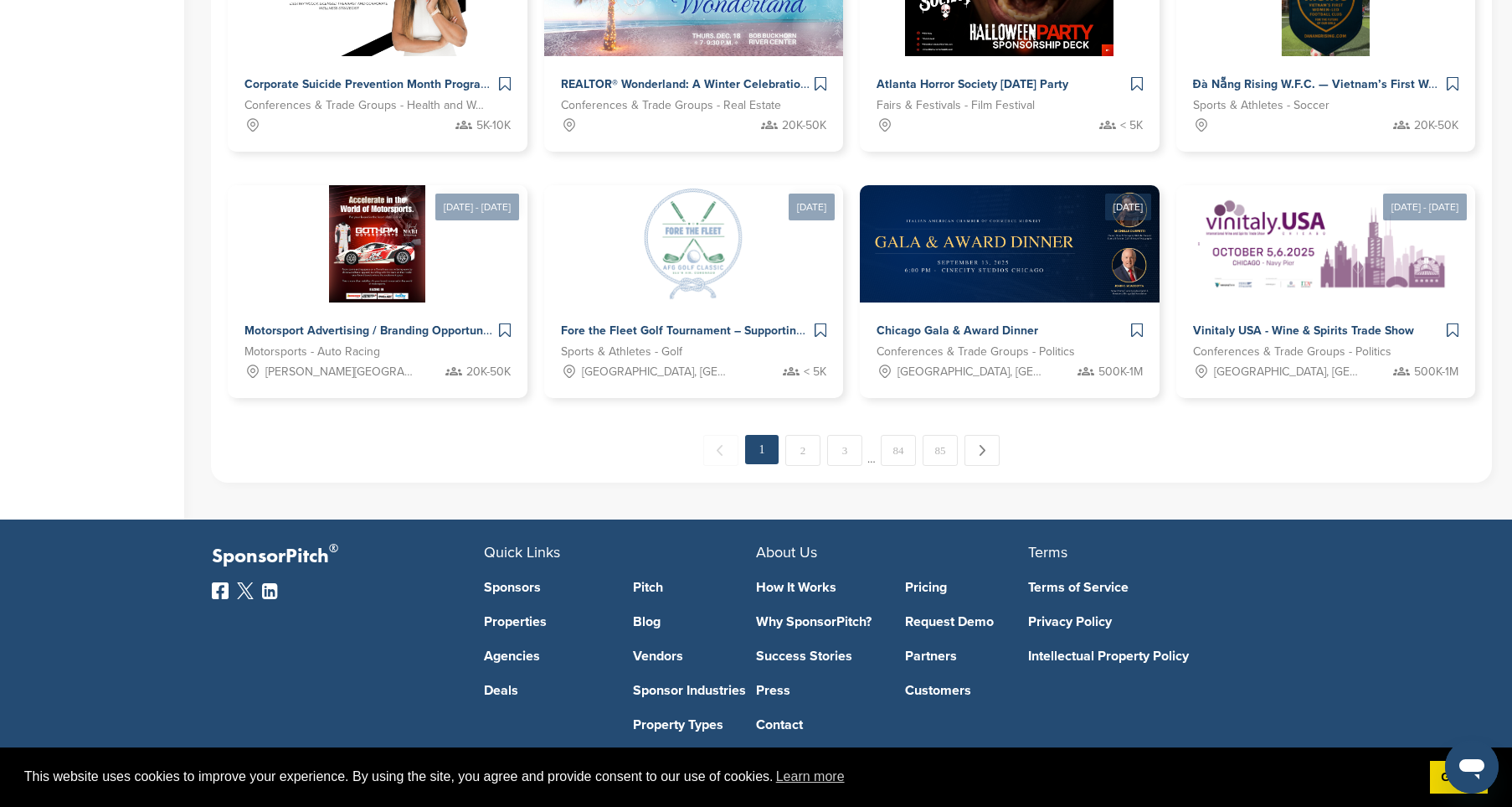
scroll to position [950, 0]
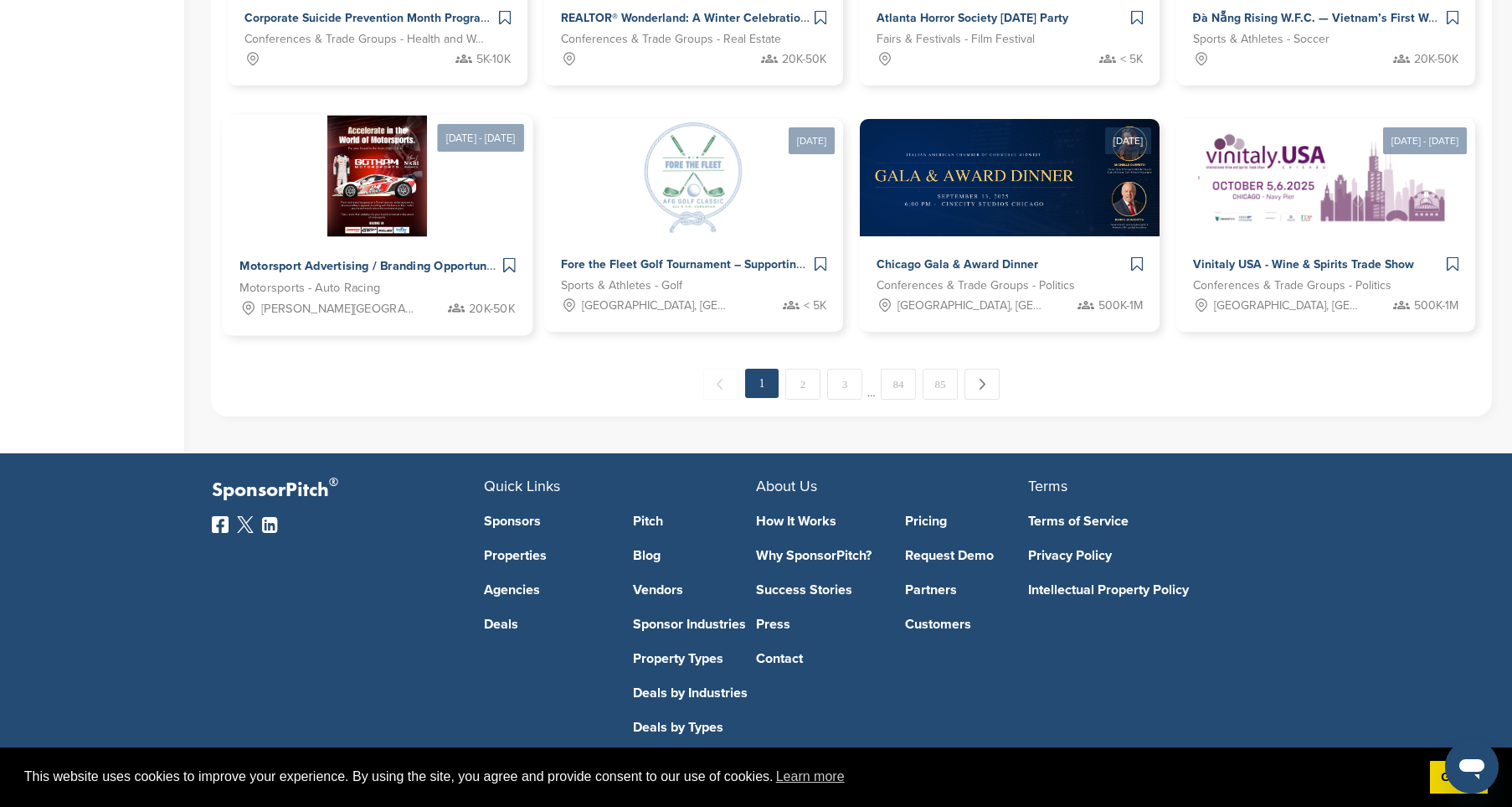
click at [330, 287] on span "Motorsports - Auto Racing" at bounding box center [310, 288] width 140 height 19
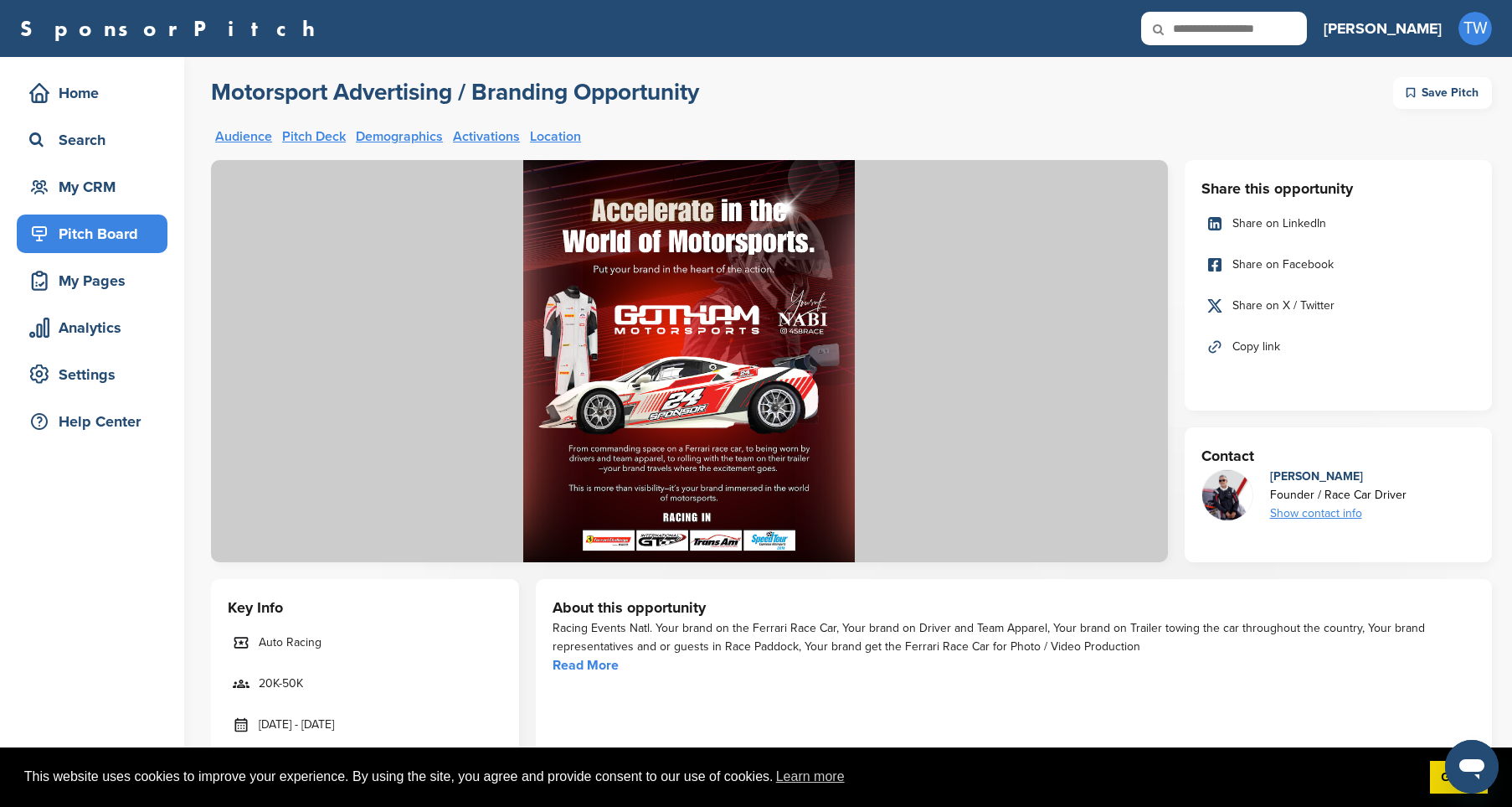
click at [303, 134] on link "Pitch Deck" at bounding box center [314, 136] width 64 height 14
click at [87, 99] on div "Home" at bounding box center [96, 93] width 142 height 30
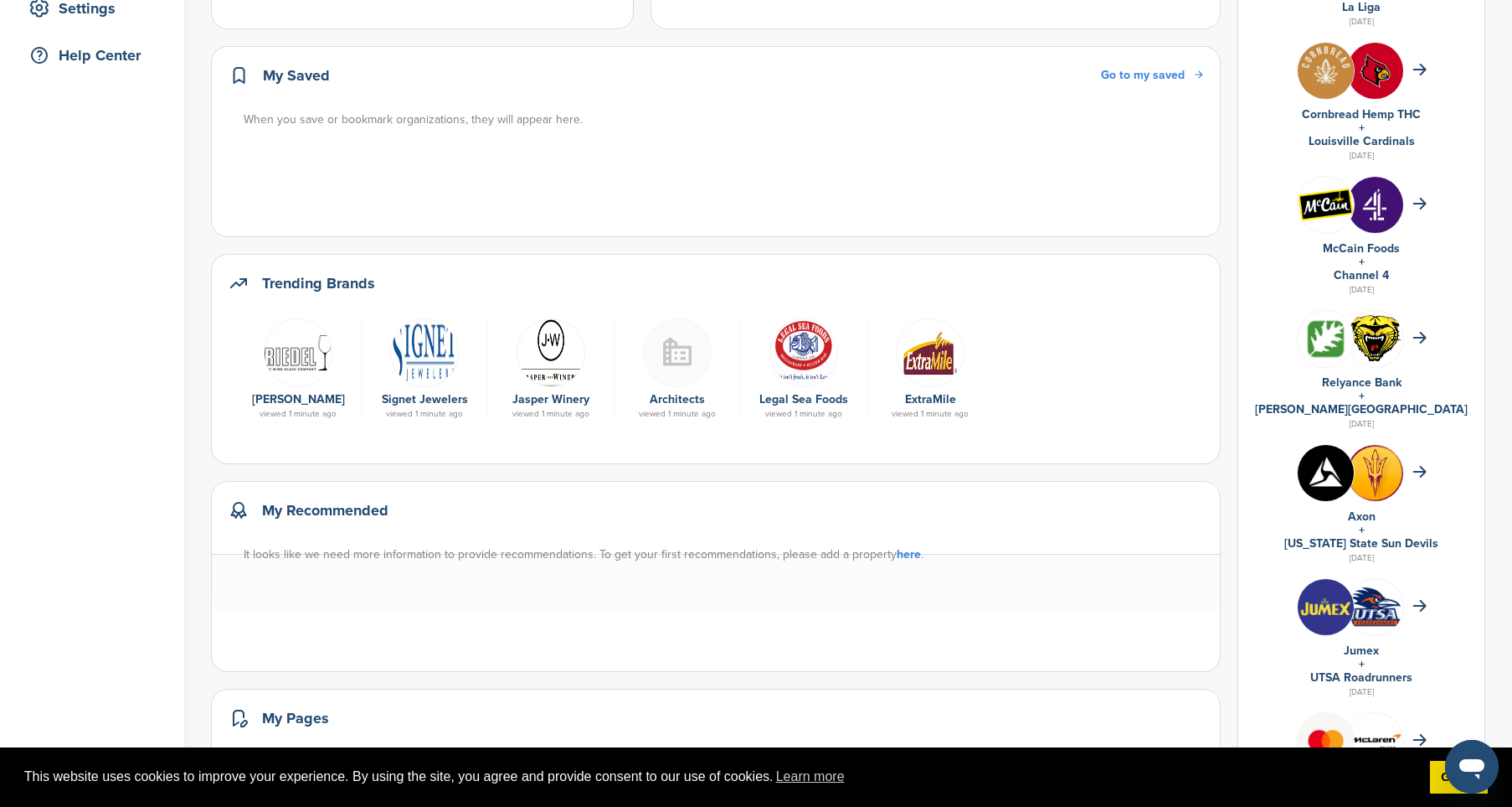
scroll to position [367, 0]
click at [291, 398] on link "[PERSON_NAME]" at bounding box center [299, 398] width 93 height 15
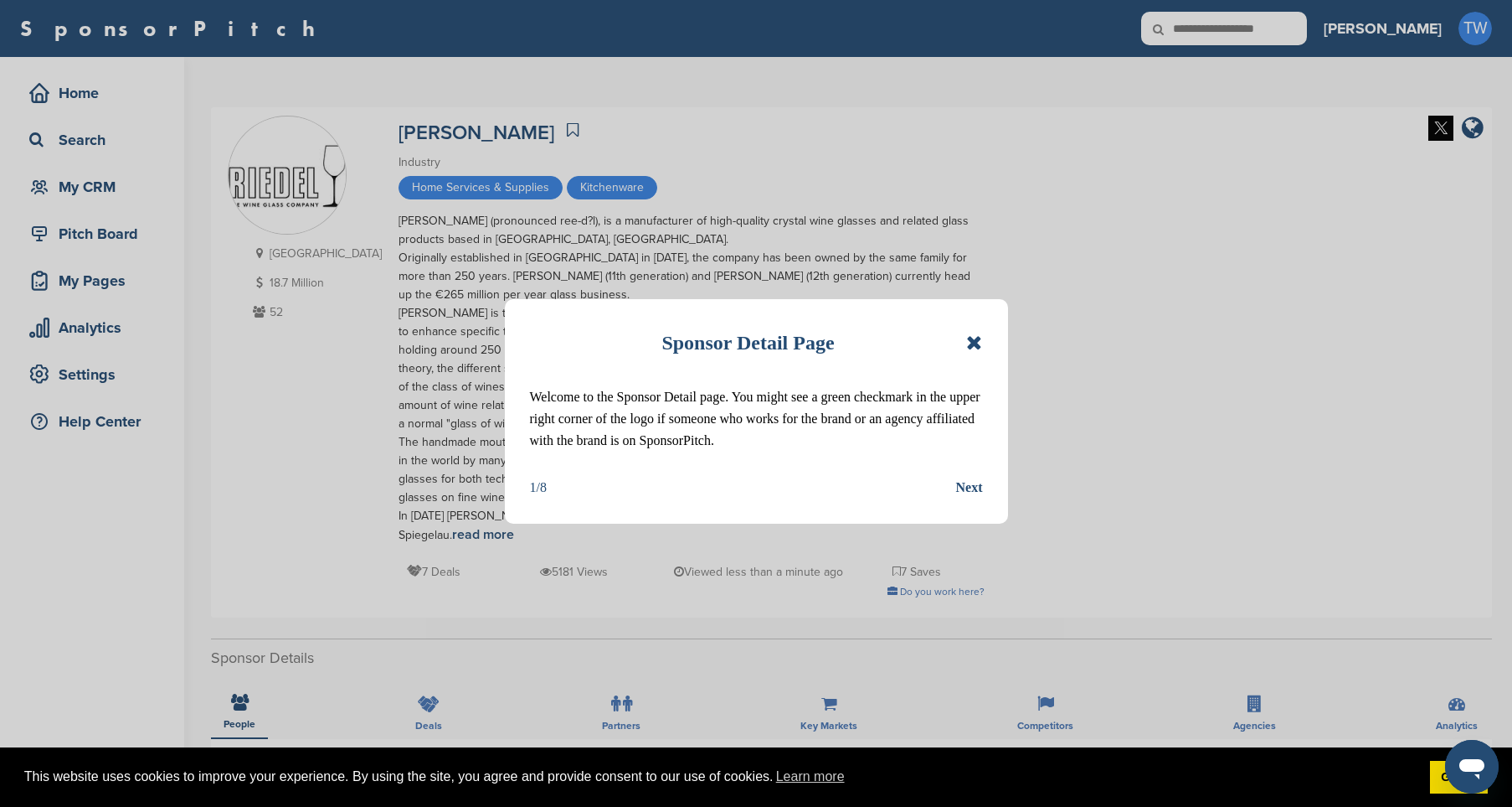
click at [969, 338] on icon at bounding box center [974, 343] width 15 height 20
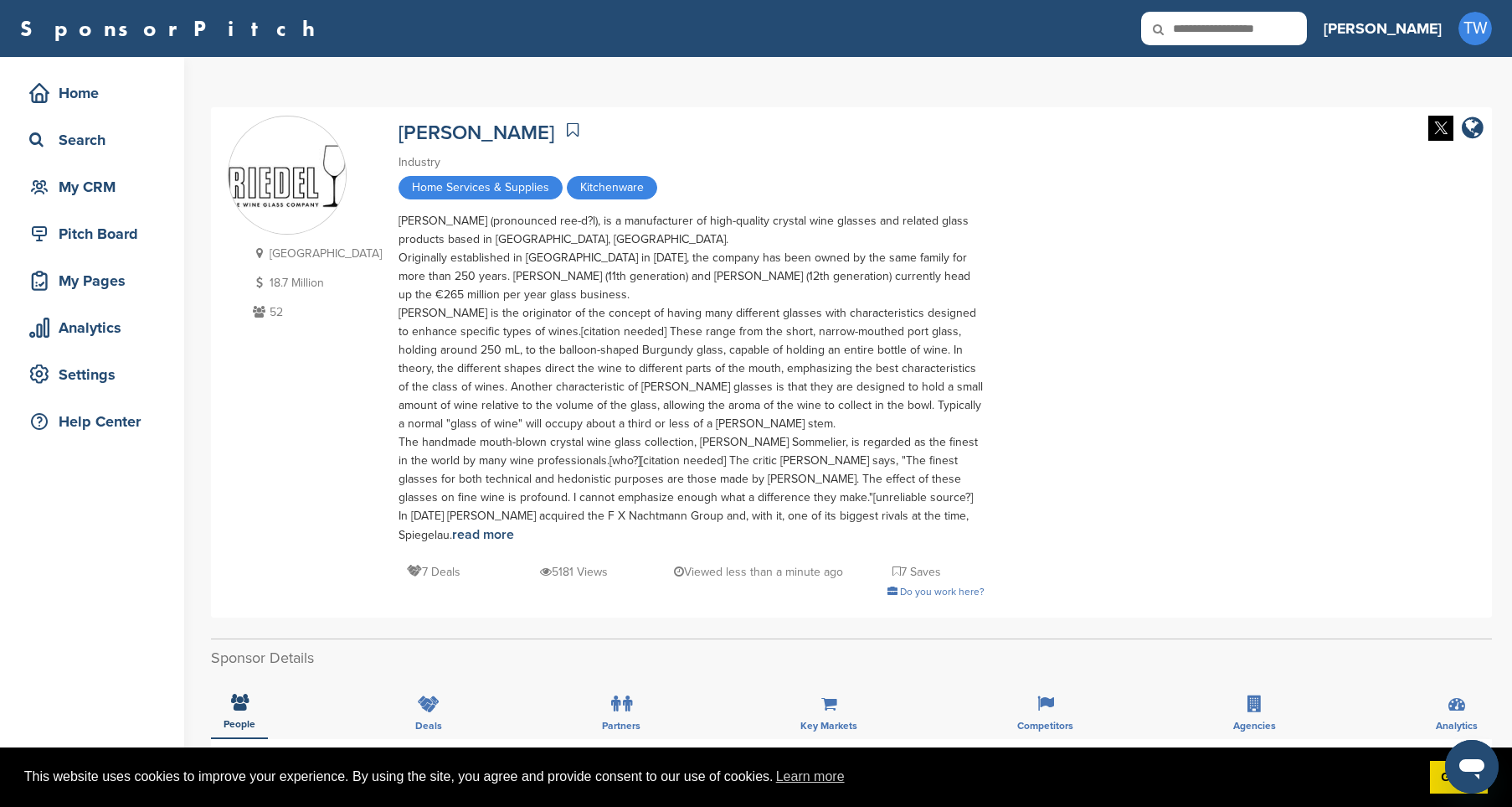
click at [1282, 34] on input "text" at bounding box center [1224, 28] width 165 height 34
type input "***"
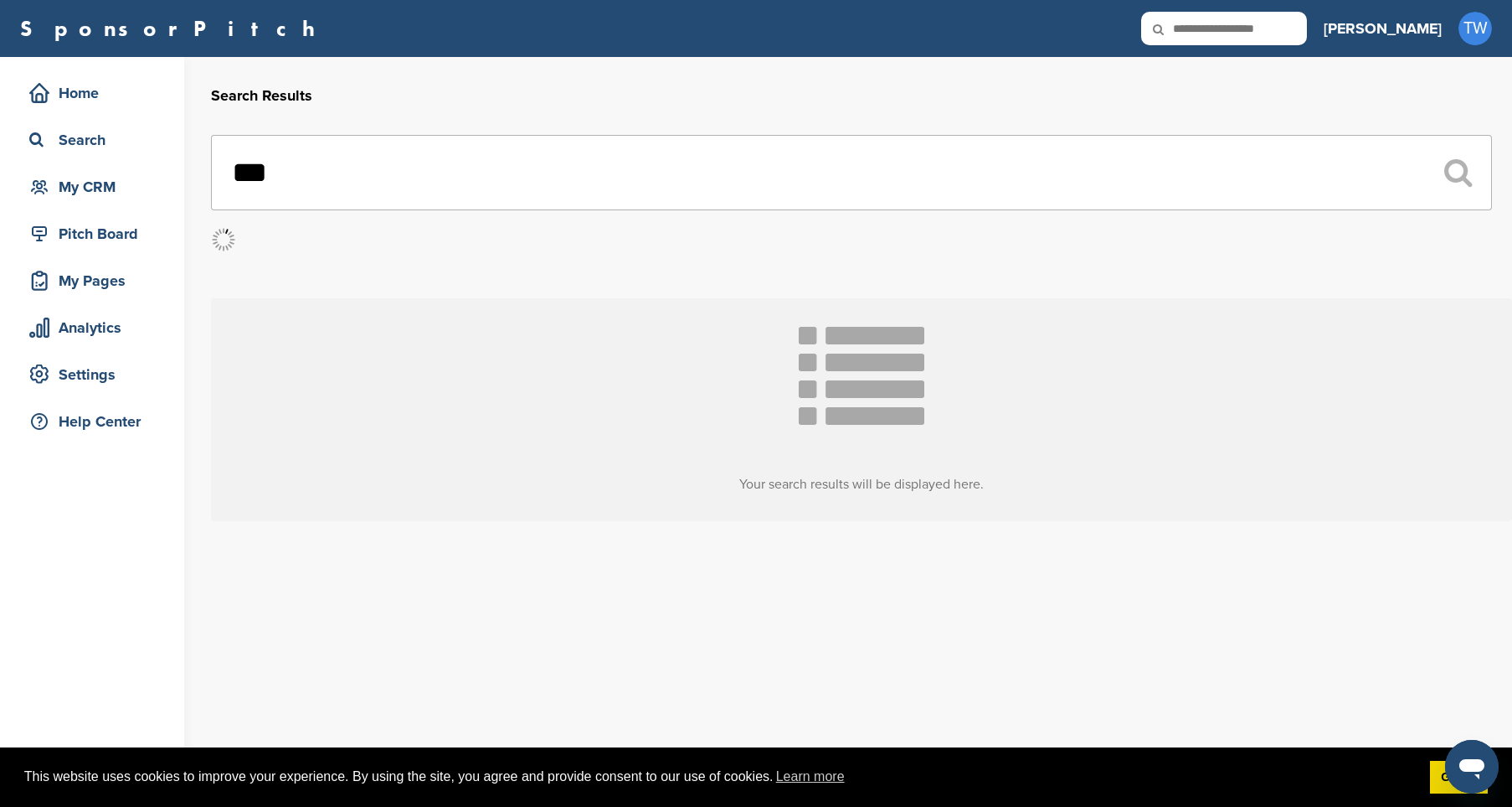
click at [318, 181] on input "***" at bounding box center [851, 172] width 1281 height 75
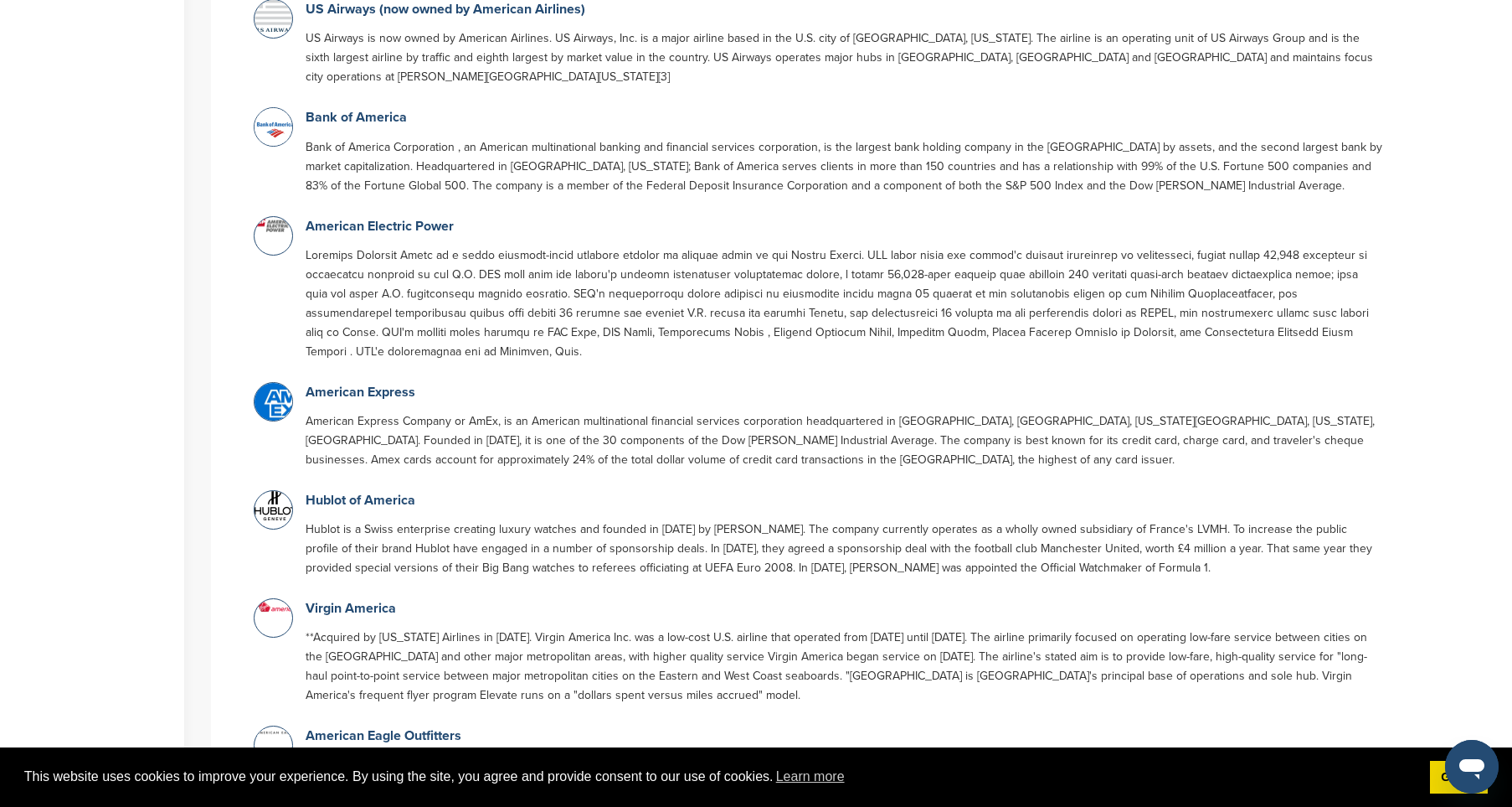
scroll to position [481, 0]
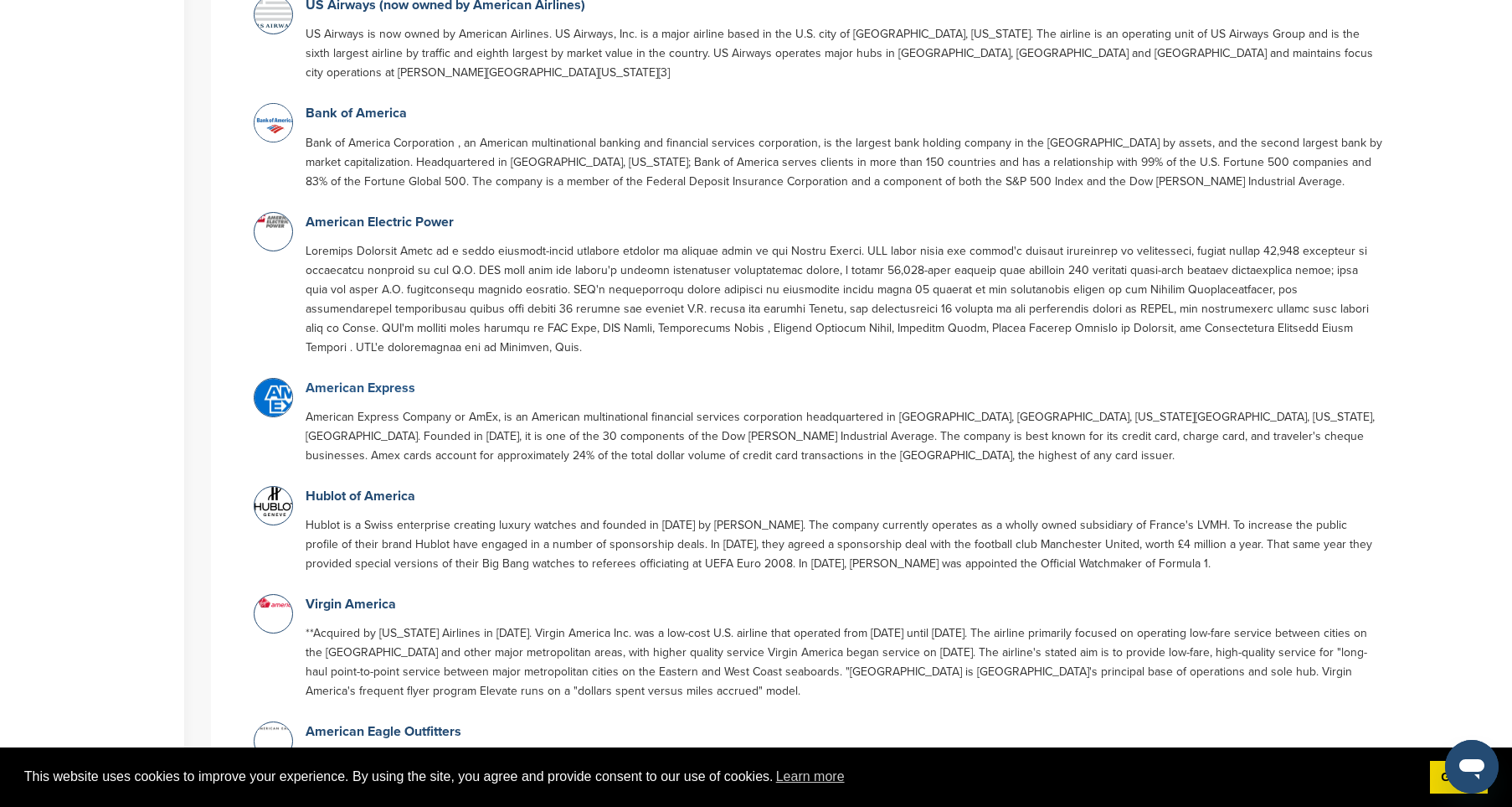
drag, startPoint x: 344, startPoint y: 387, endPoint x: 332, endPoint y: 393, distance: 13.4
click at [341, 390] on link "American Express" at bounding box center [360, 387] width 109 height 16
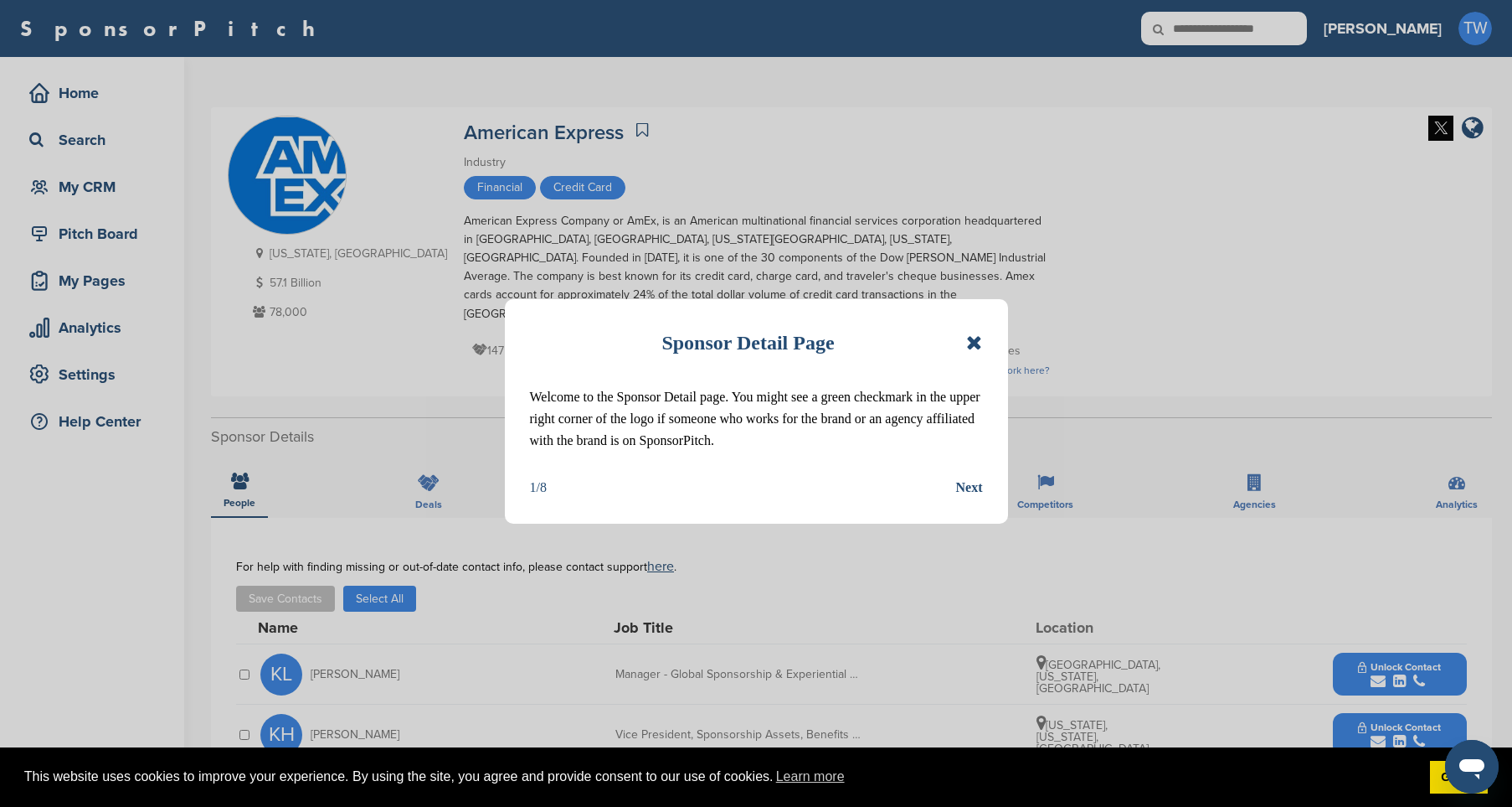
click at [974, 339] on icon at bounding box center [974, 343] width 15 height 20
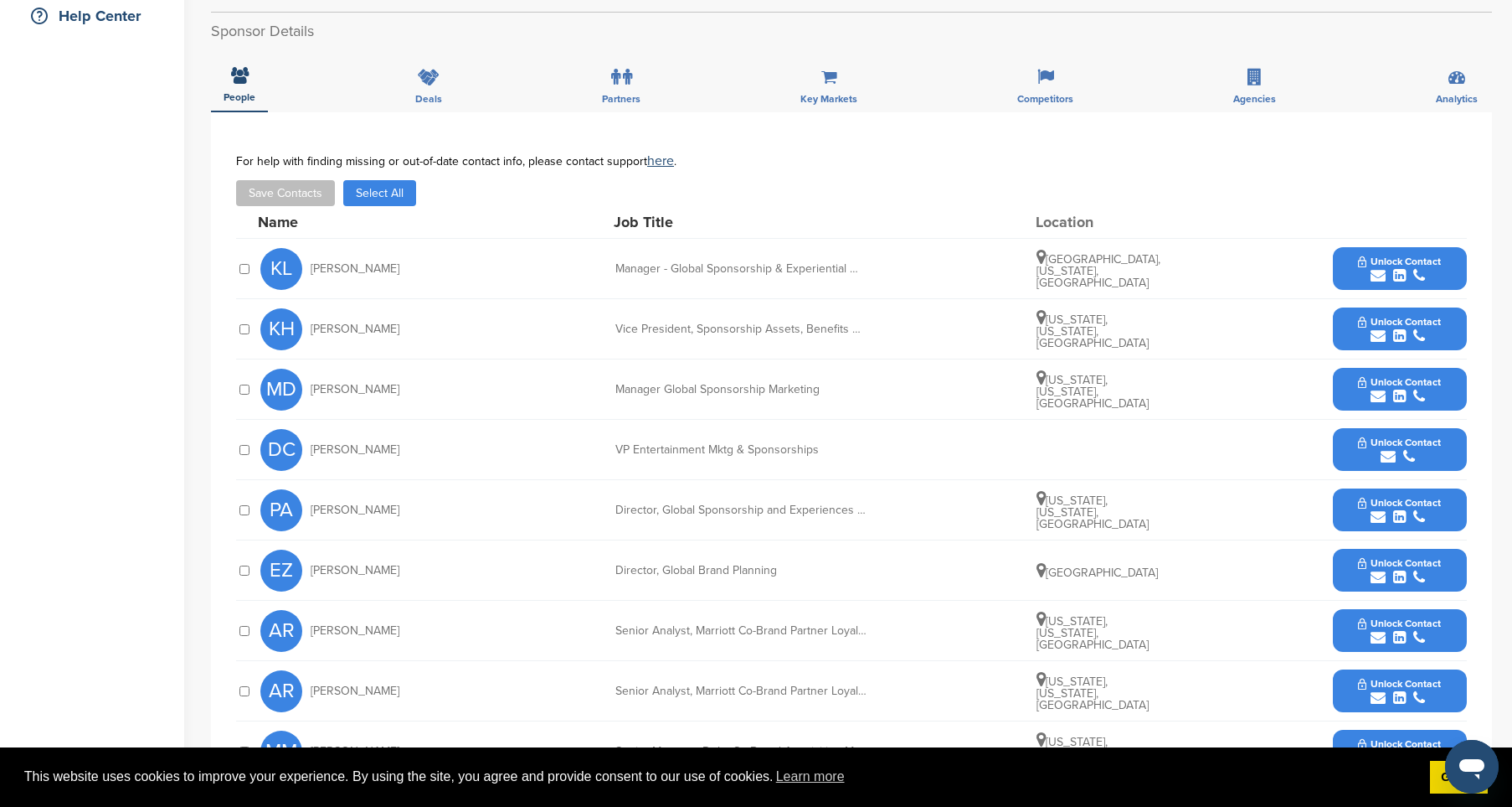
scroll to position [425, 0]
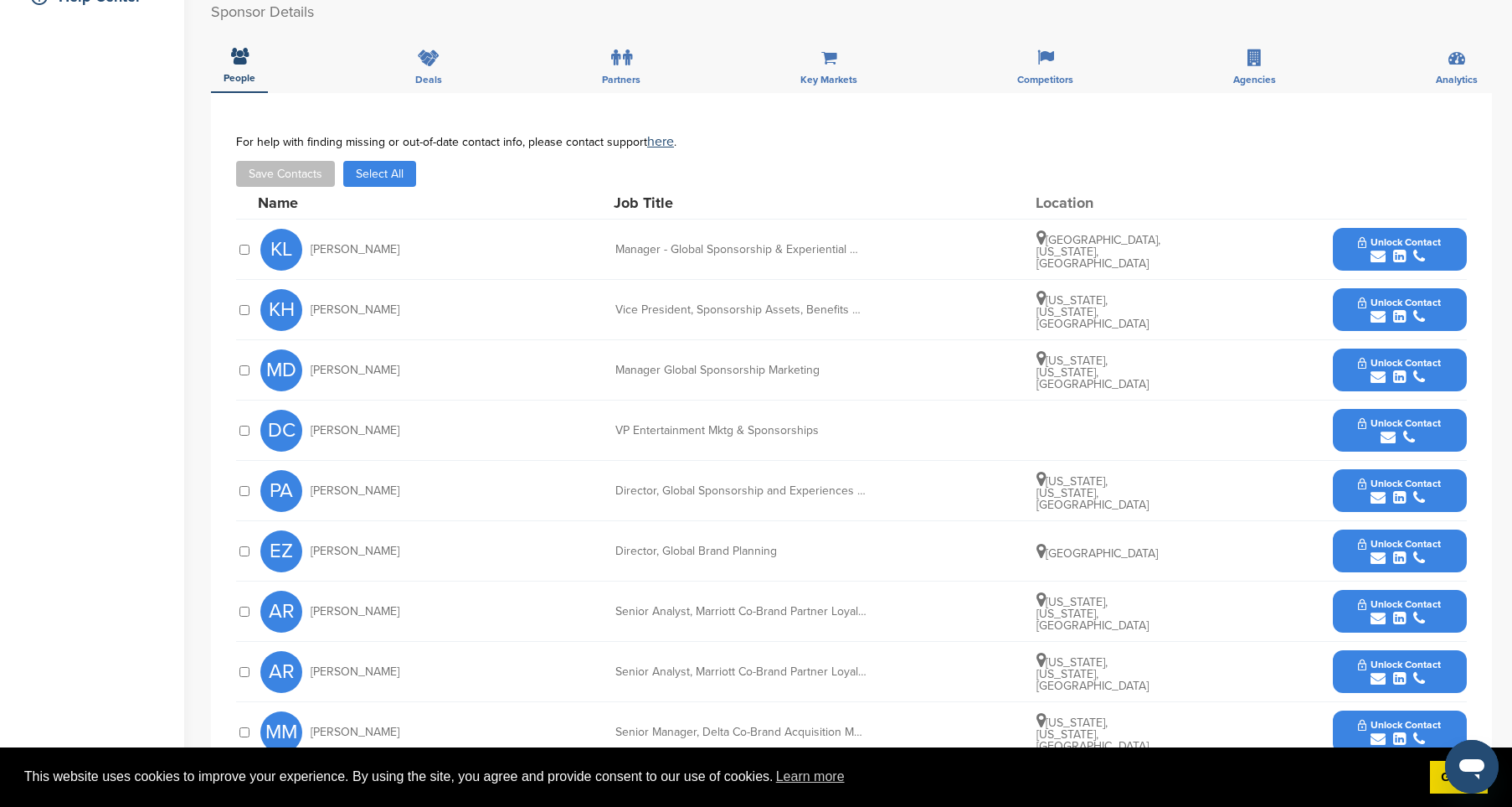
click at [1426, 370] on div "submit" at bounding box center [1400, 377] width 83 height 15
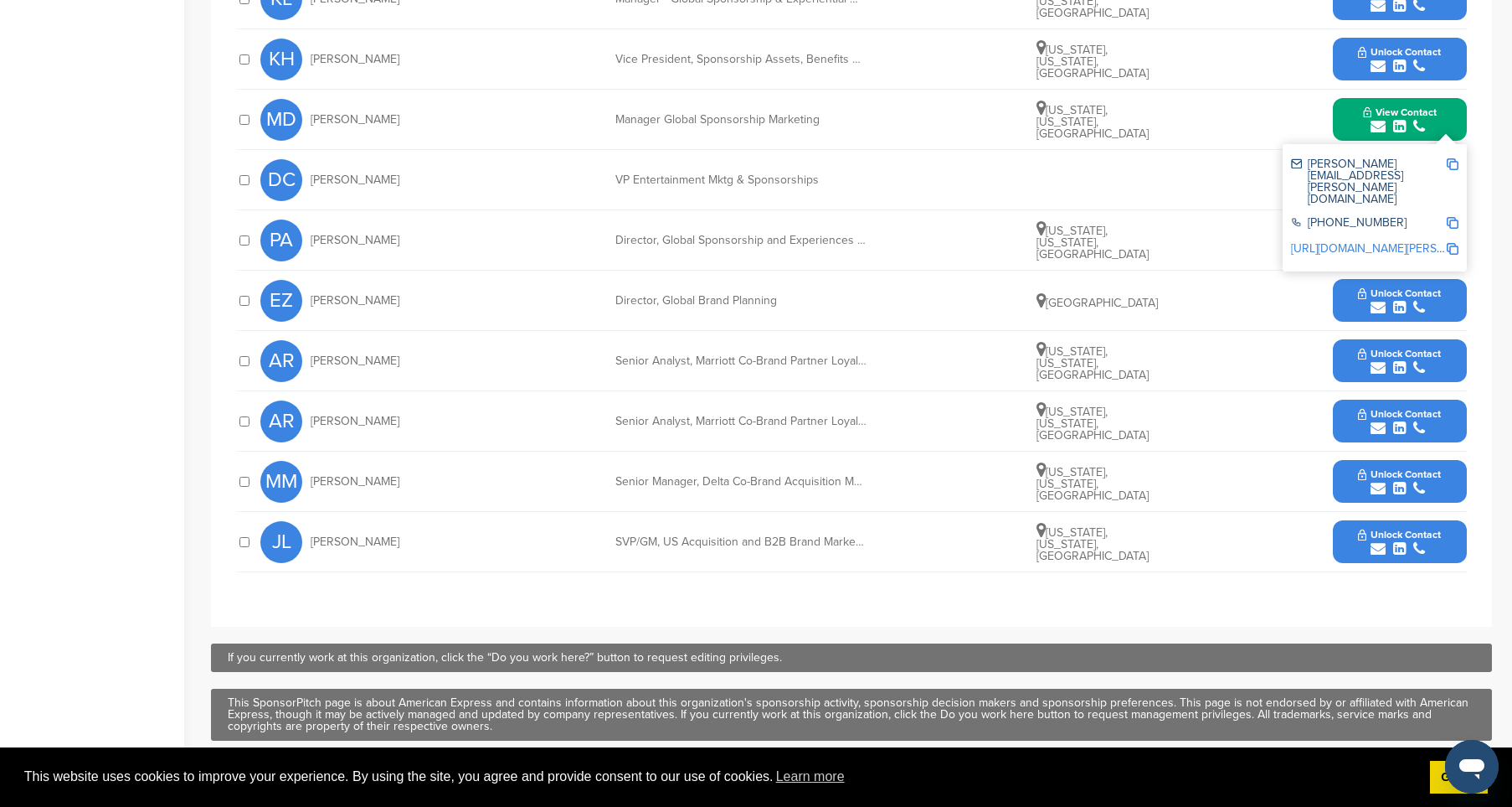
scroll to position [663, 0]
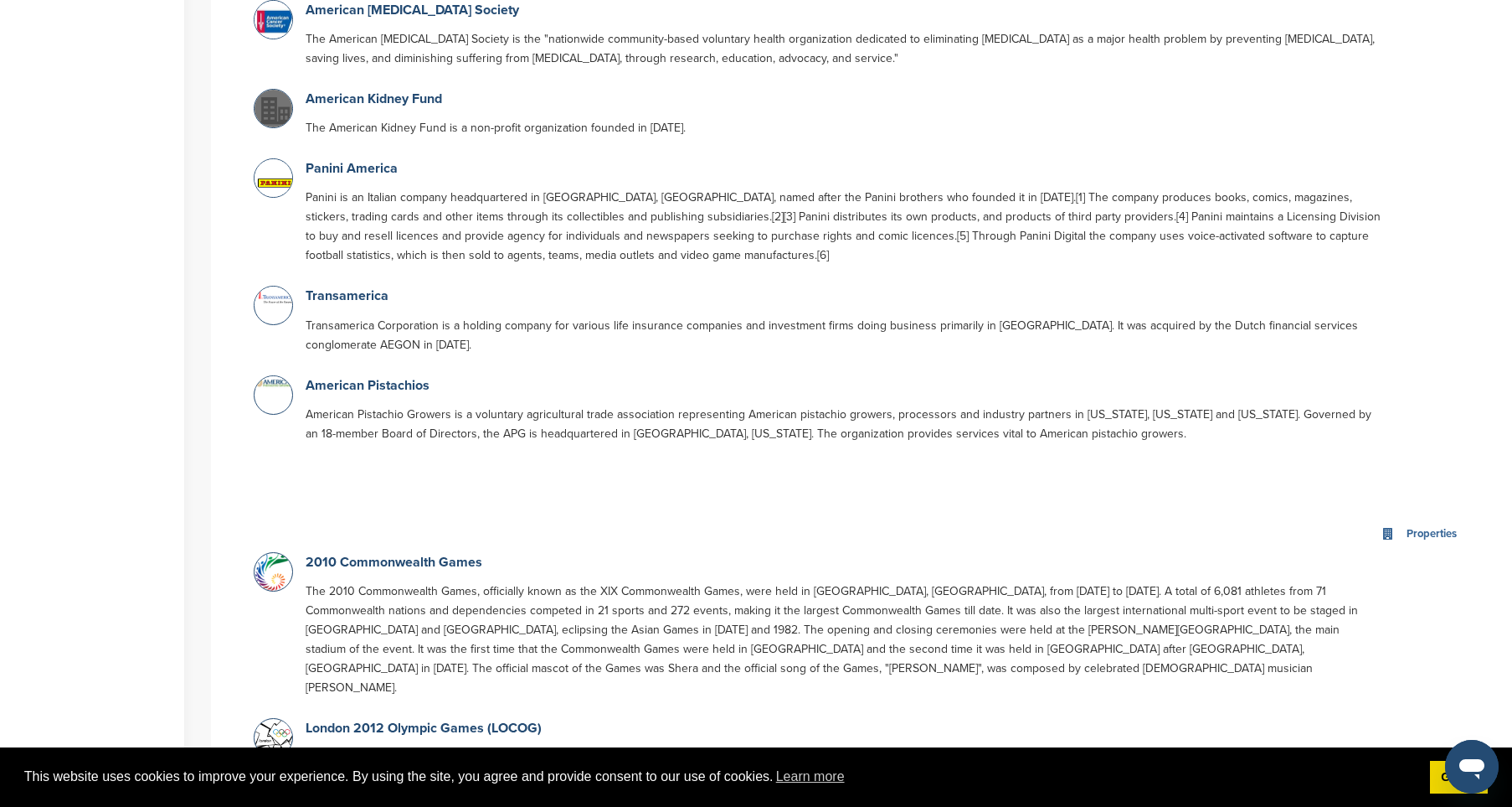
scroll to position [1917, 0]
click at [380, 376] on link "American Pistachios" at bounding box center [368, 384] width 124 height 16
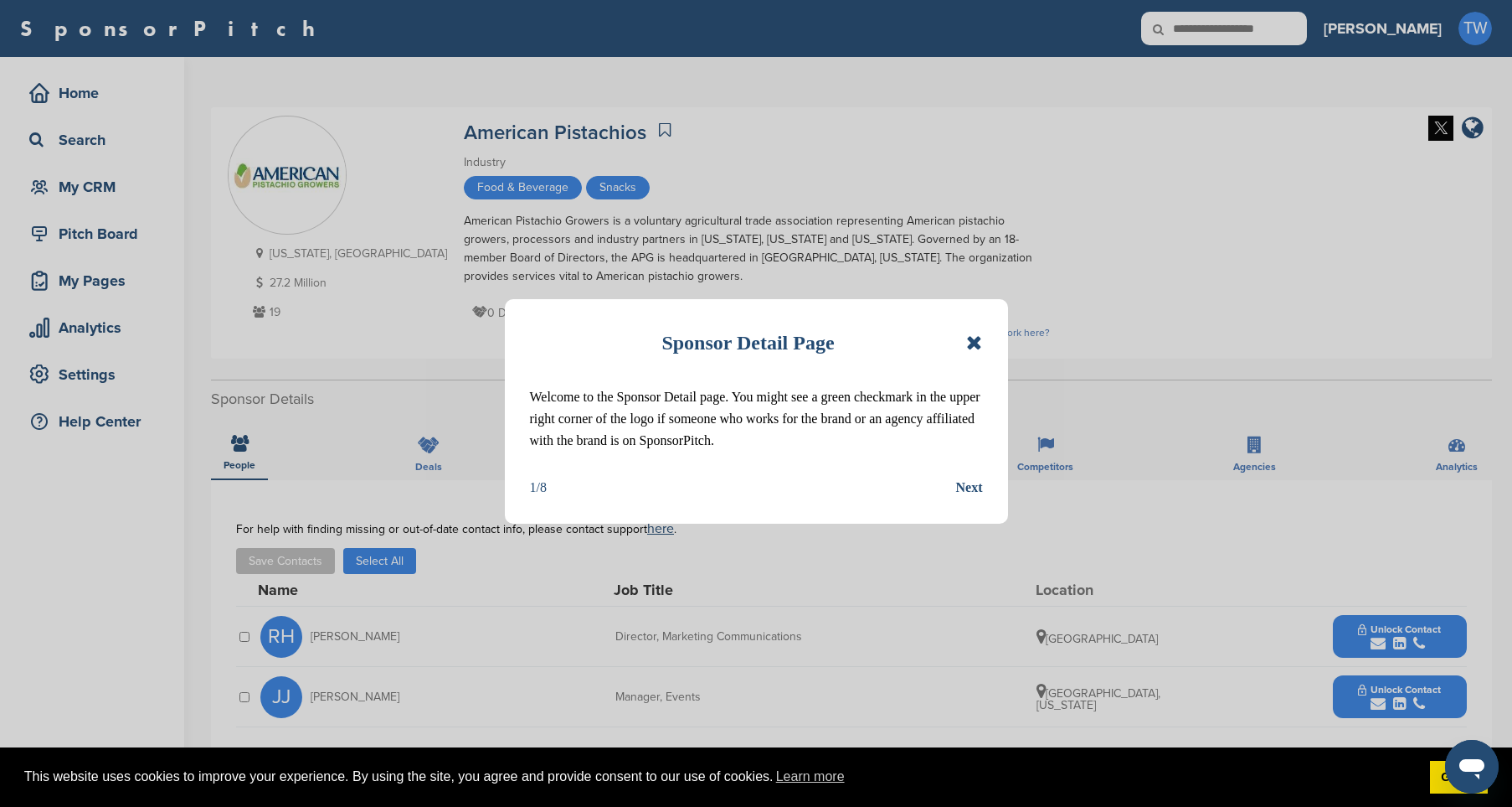
click at [984, 343] on div "Sponsor Detail Page Welcome to the Sponsor Detail page. You might see a green c…" at bounding box center [756, 411] width 503 height 224
drag, startPoint x: 977, startPoint y: 343, endPoint x: 538, endPoint y: 404, distance: 443.2
click at [975, 343] on icon at bounding box center [974, 343] width 15 height 20
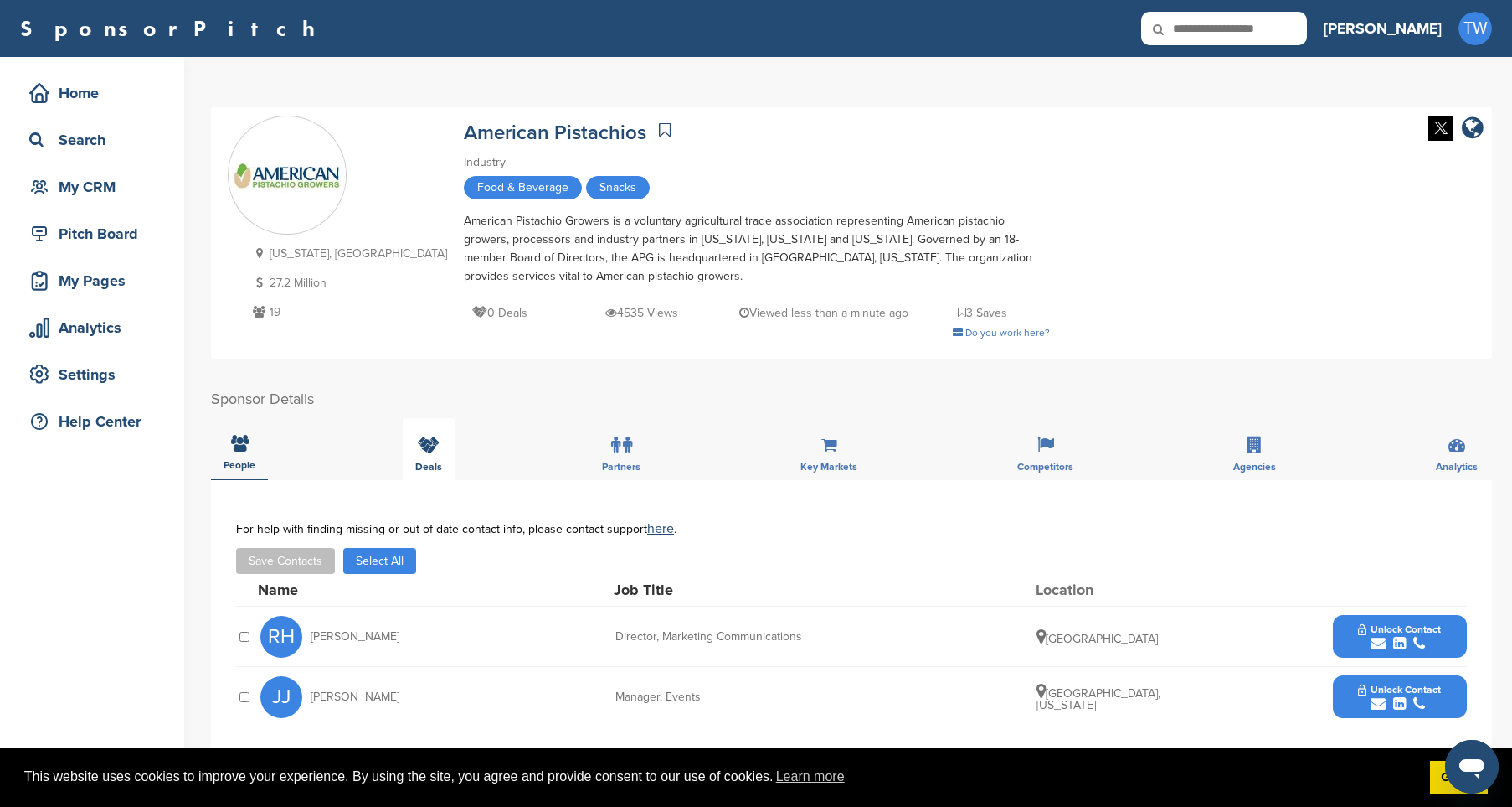
click at [446, 448] on div "Deals" at bounding box center [429, 449] width 52 height 62
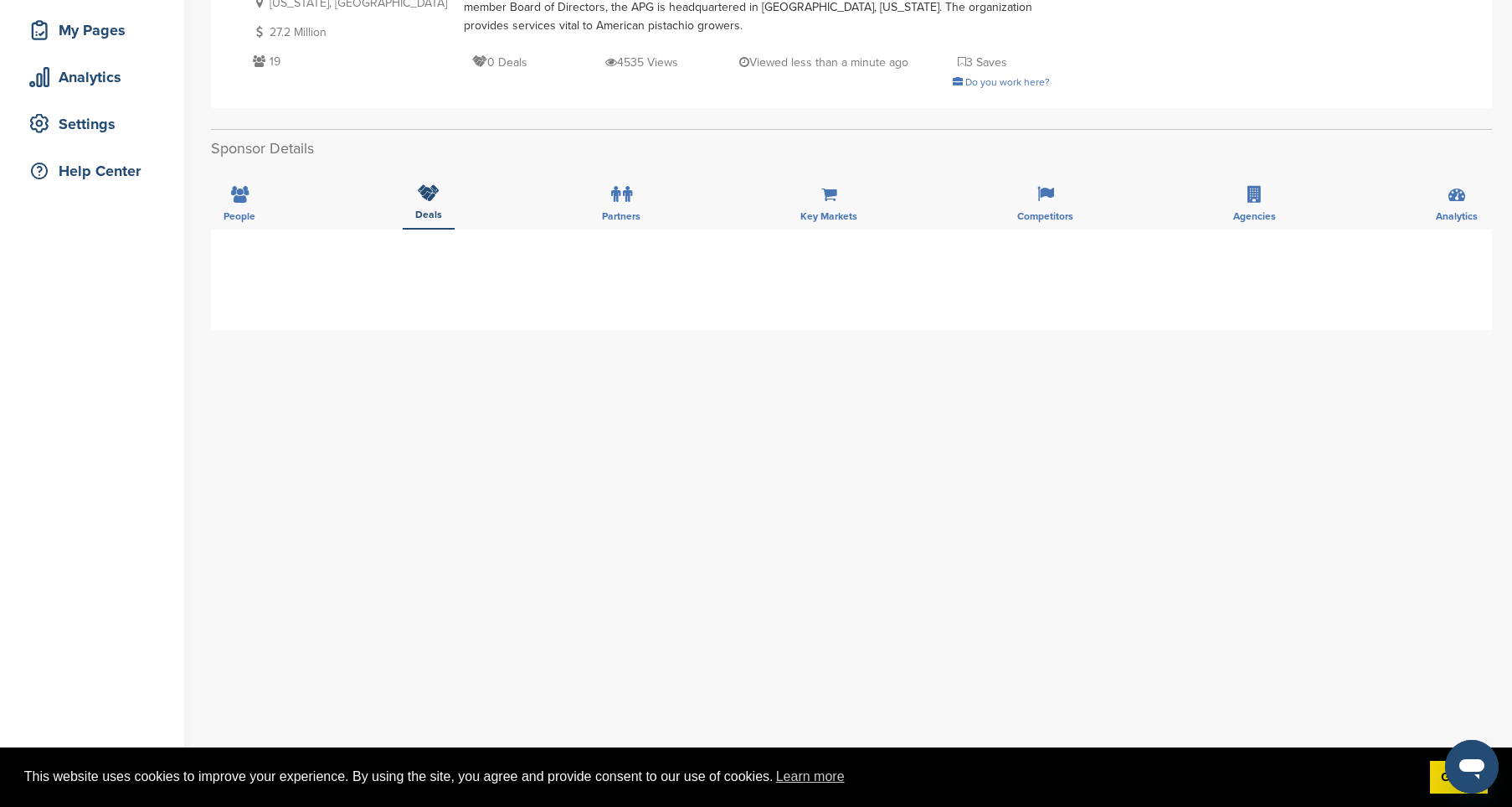
scroll to position [253, 0]
click at [233, 196] on icon at bounding box center [240, 192] width 17 height 16
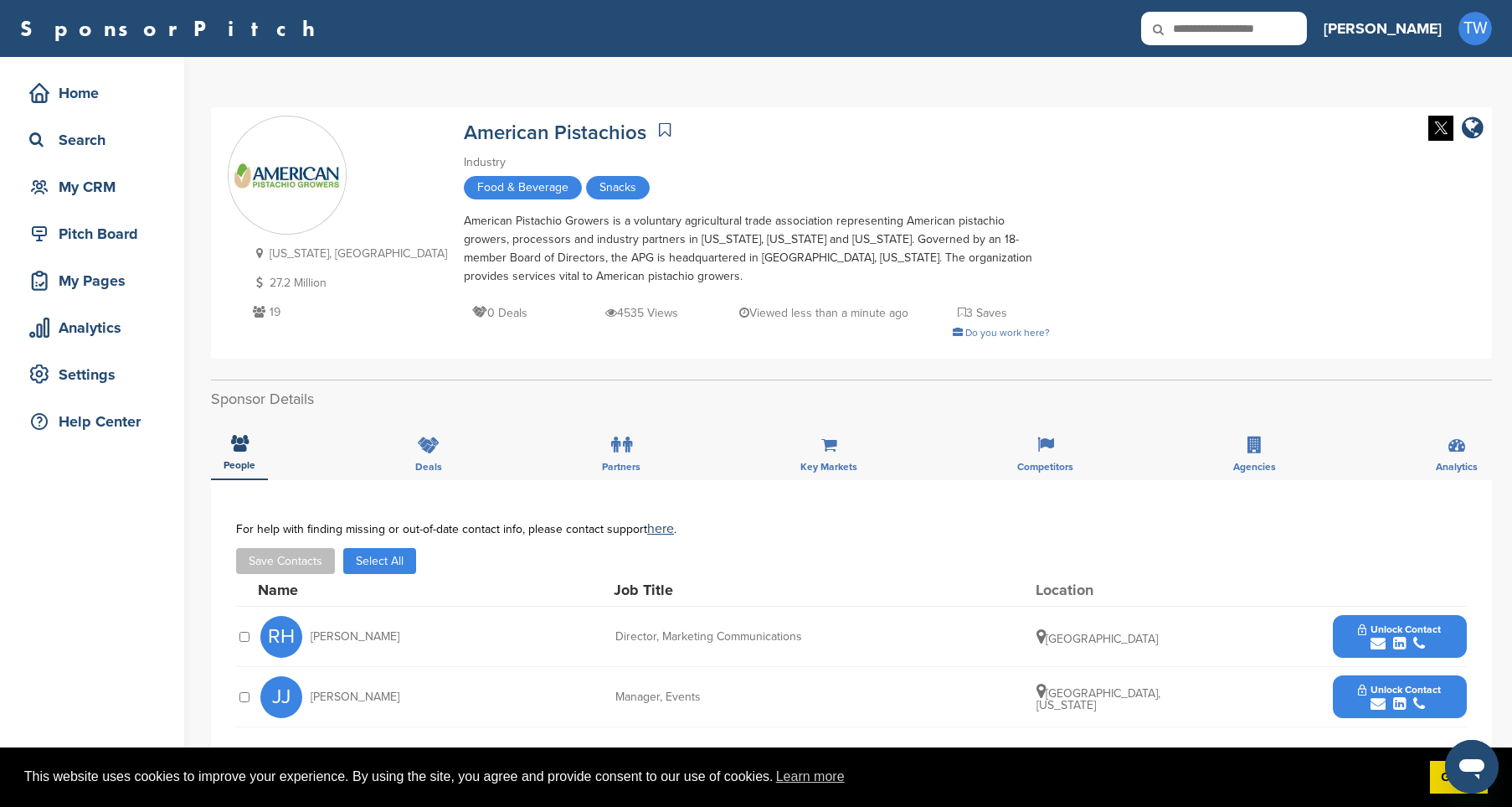
scroll to position [0, 0]
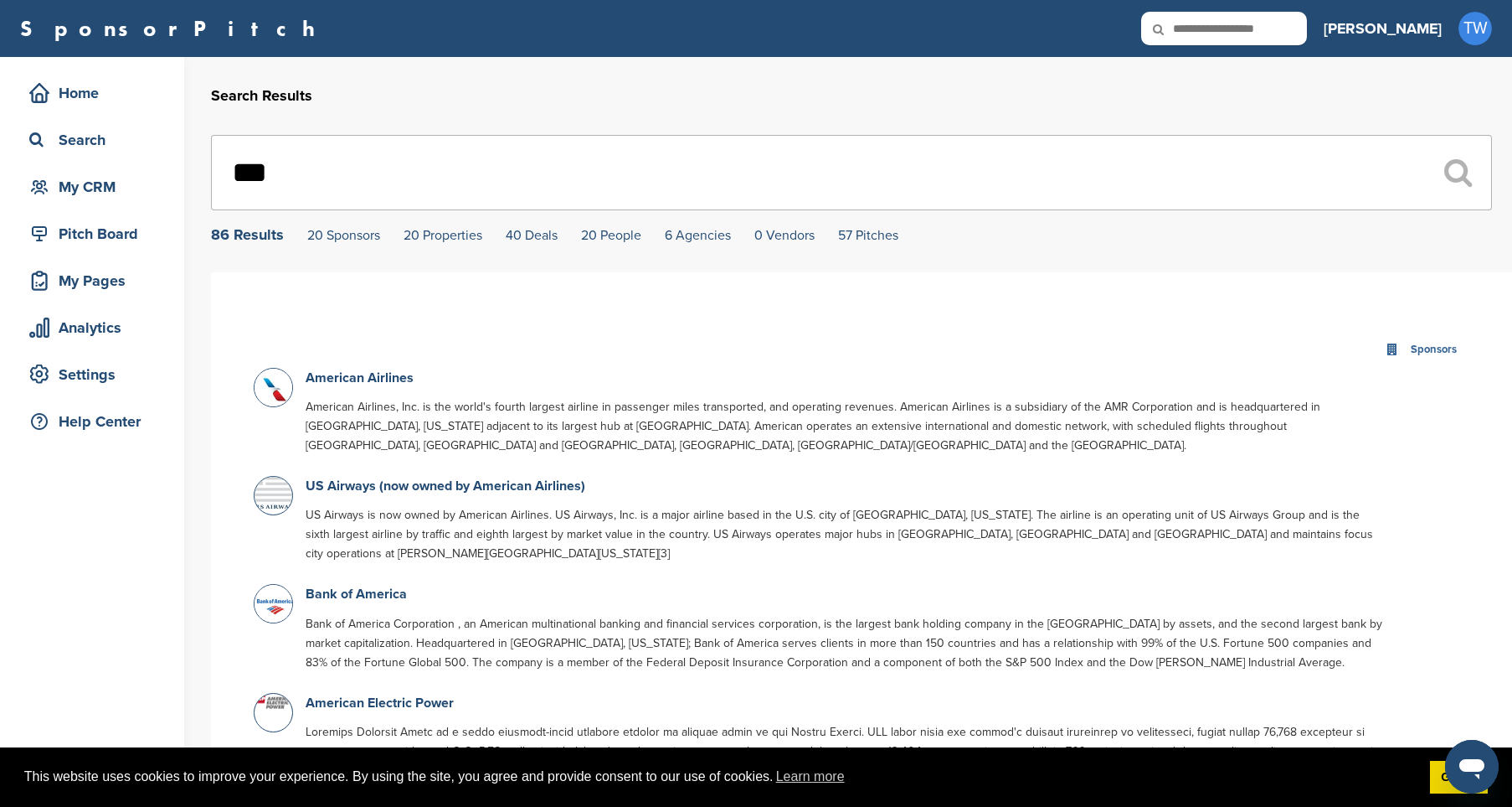
drag, startPoint x: 234, startPoint y: 178, endPoint x: 196, endPoint y: 168, distance: 39.3
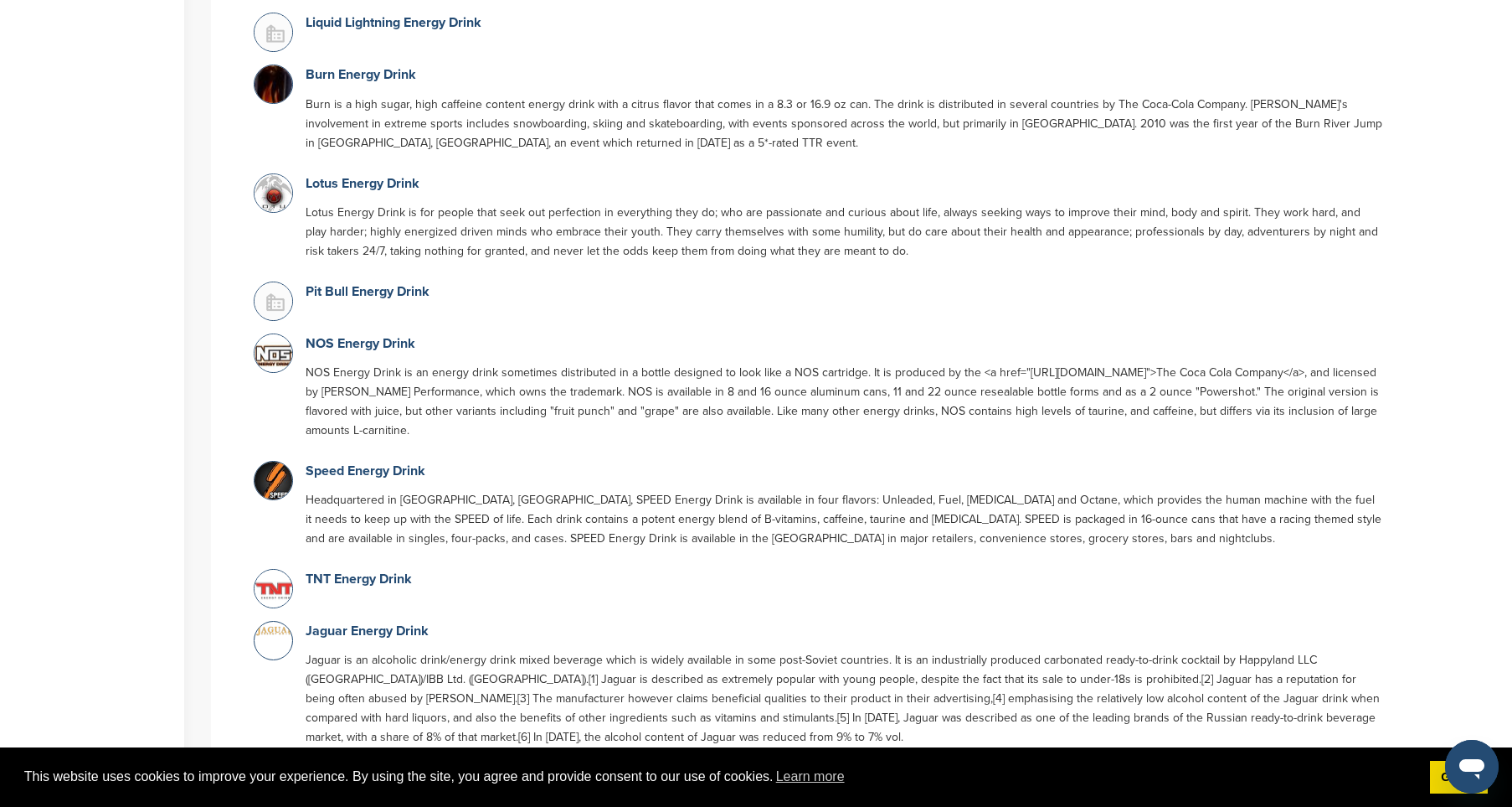
scroll to position [604, 0]
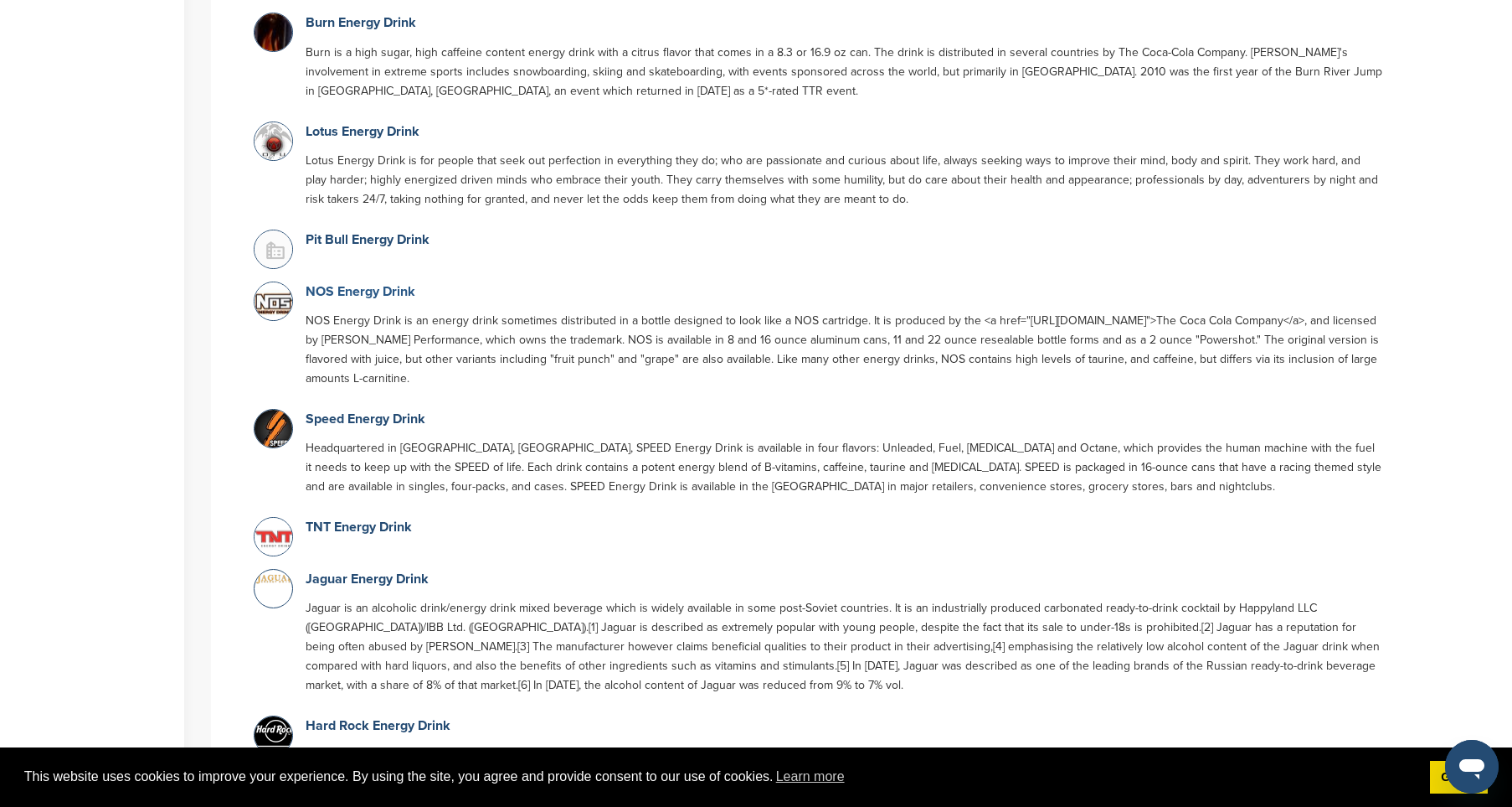
type input "**********"
click at [321, 284] on link "NOS Energy Drink" at bounding box center [360, 291] width 109 height 16
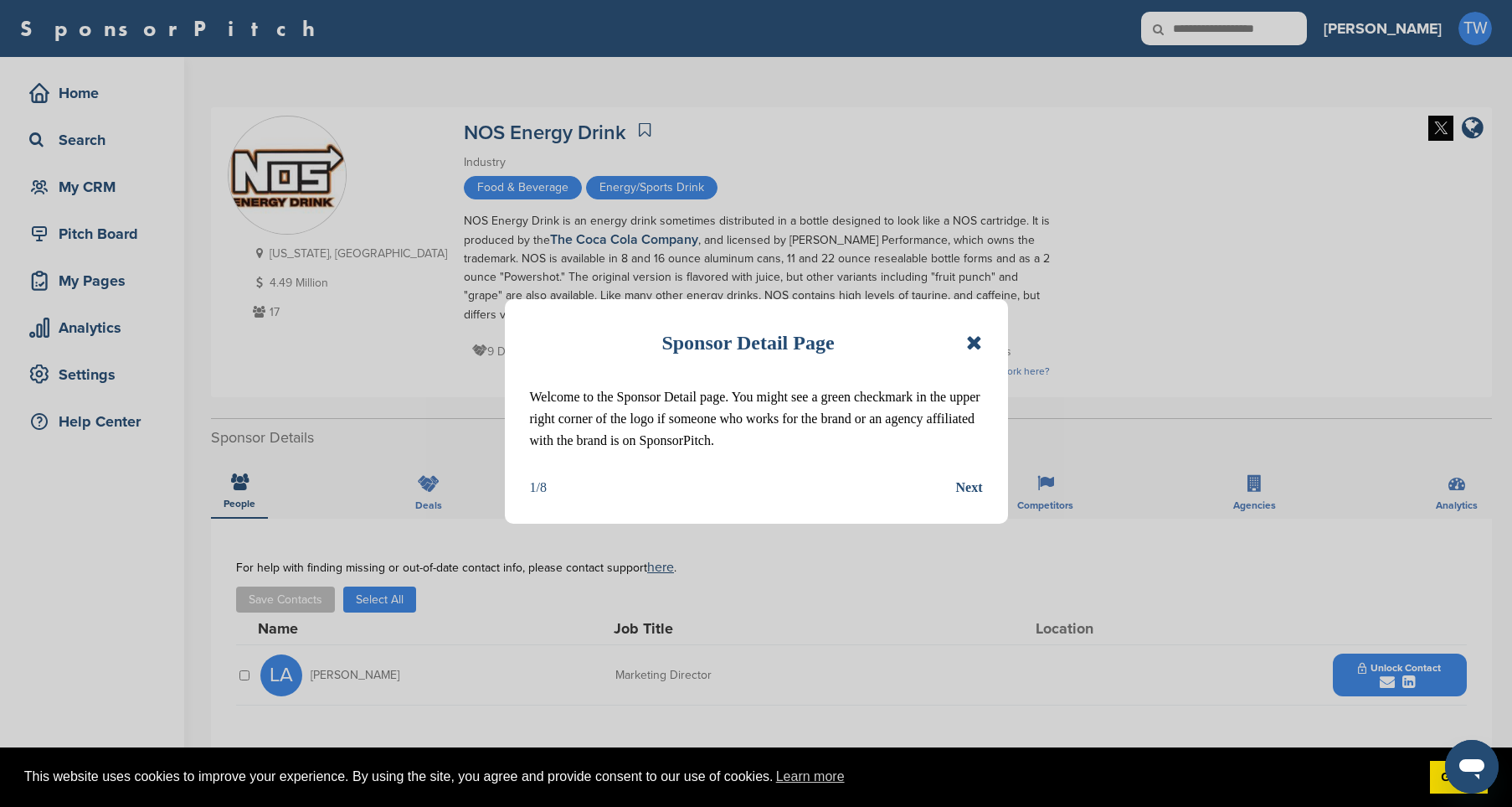
click at [966, 344] on icon at bounding box center [974, 343] width 15 height 20
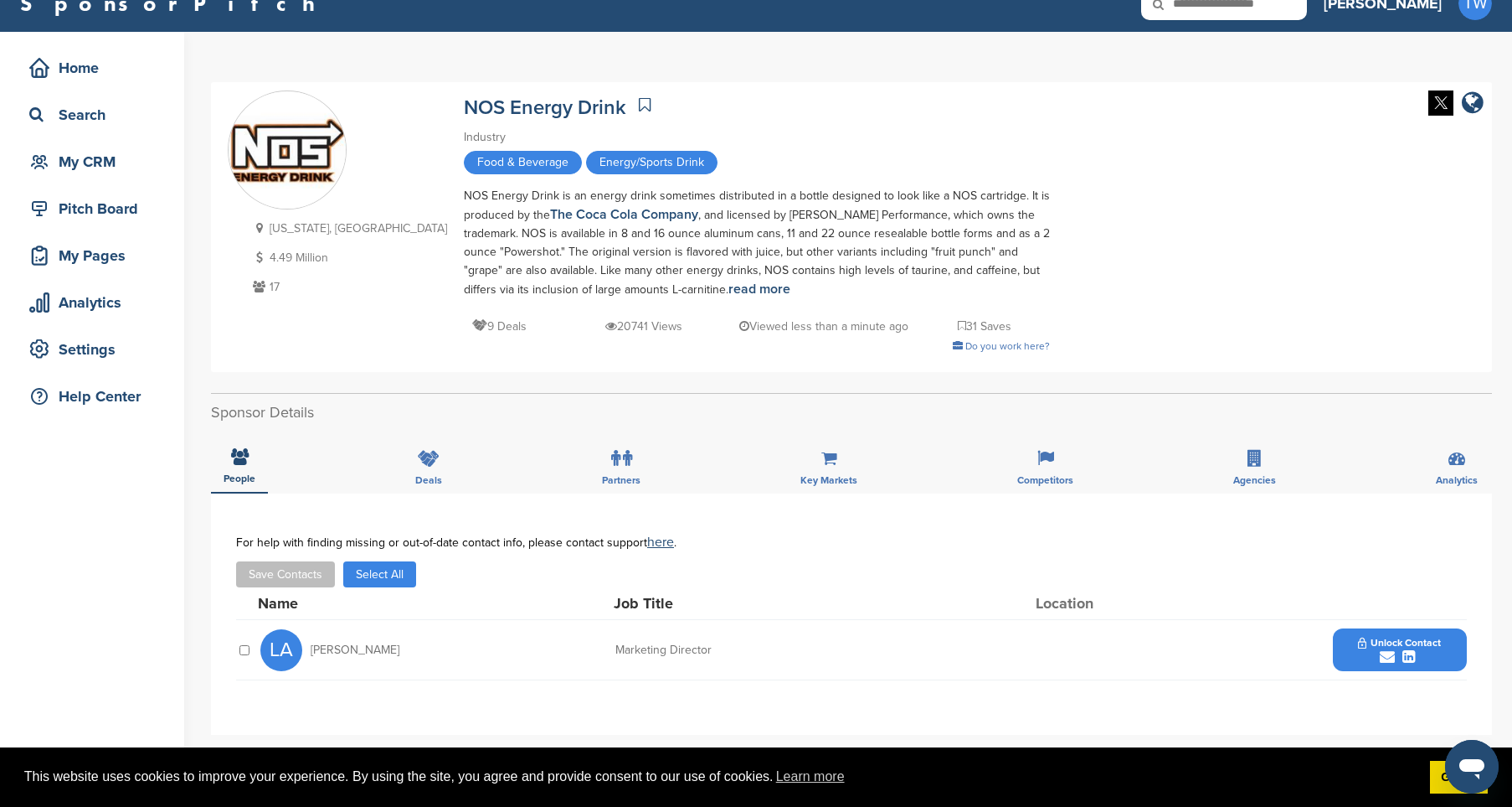
scroll to position [27, 0]
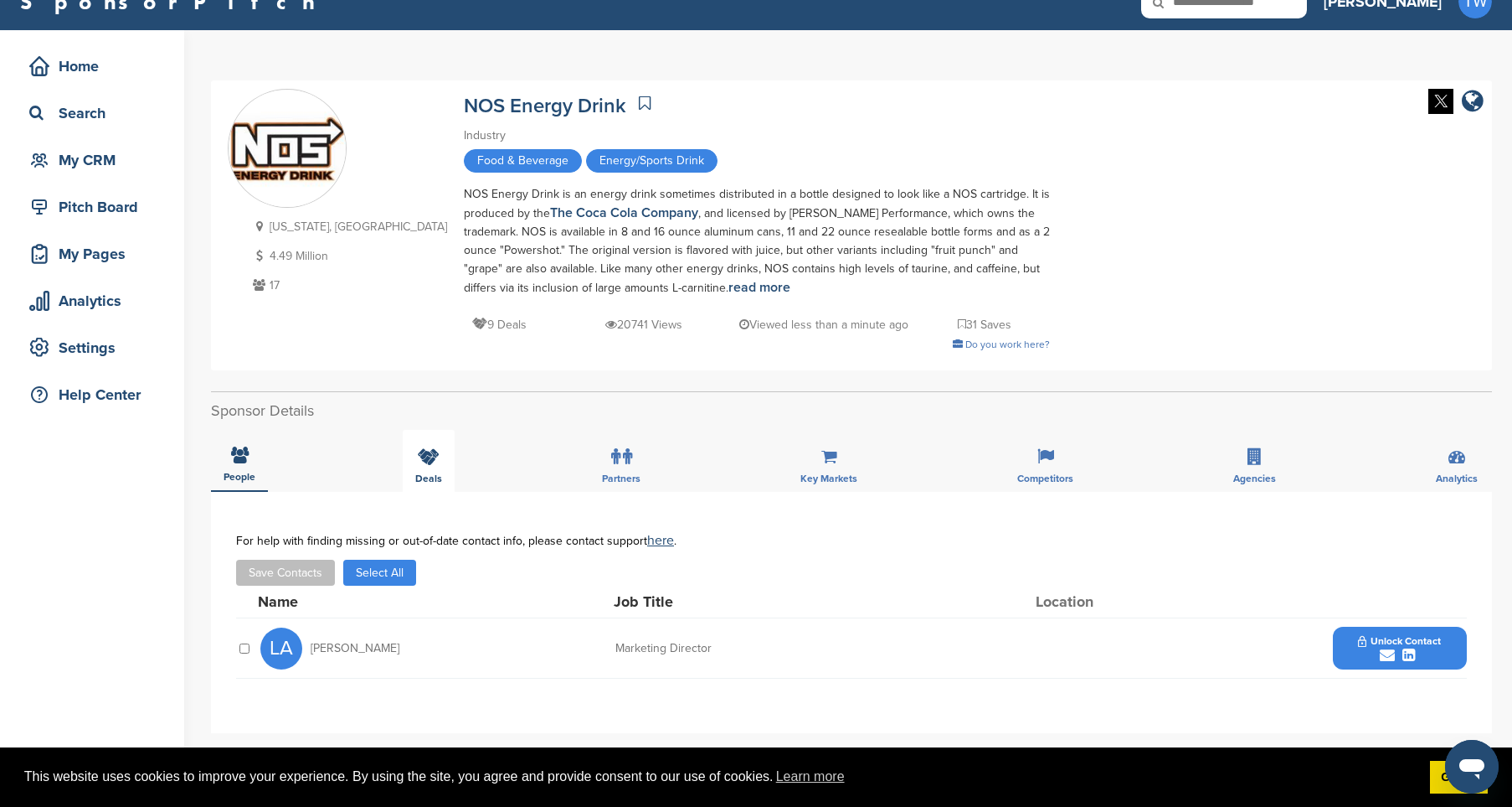
click at [431, 459] on icon at bounding box center [429, 456] width 22 height 16
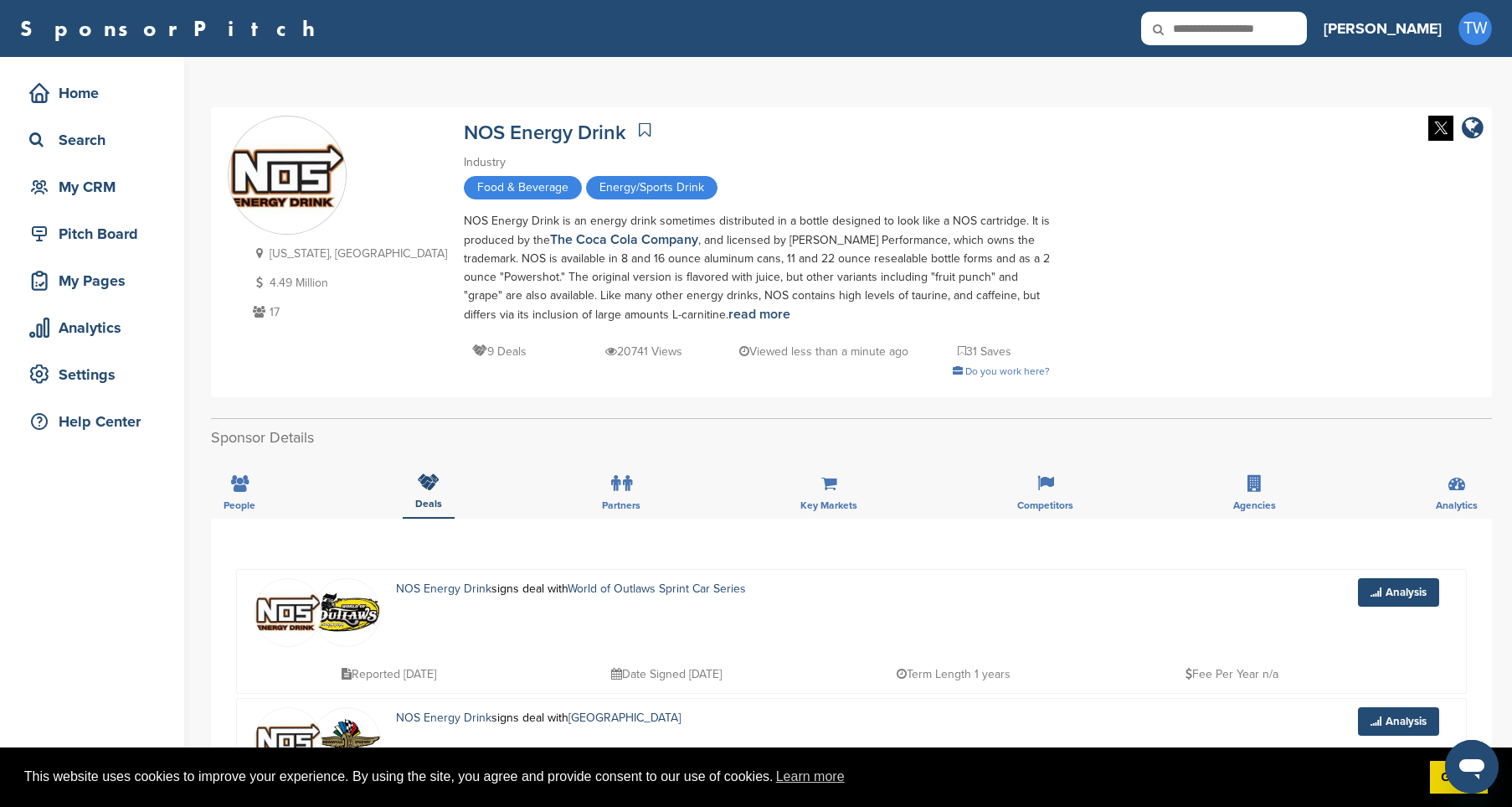
scroll to position [0, 0]
click at [246, 481] on icon at bounding box center [240, 483] width 17 height 16
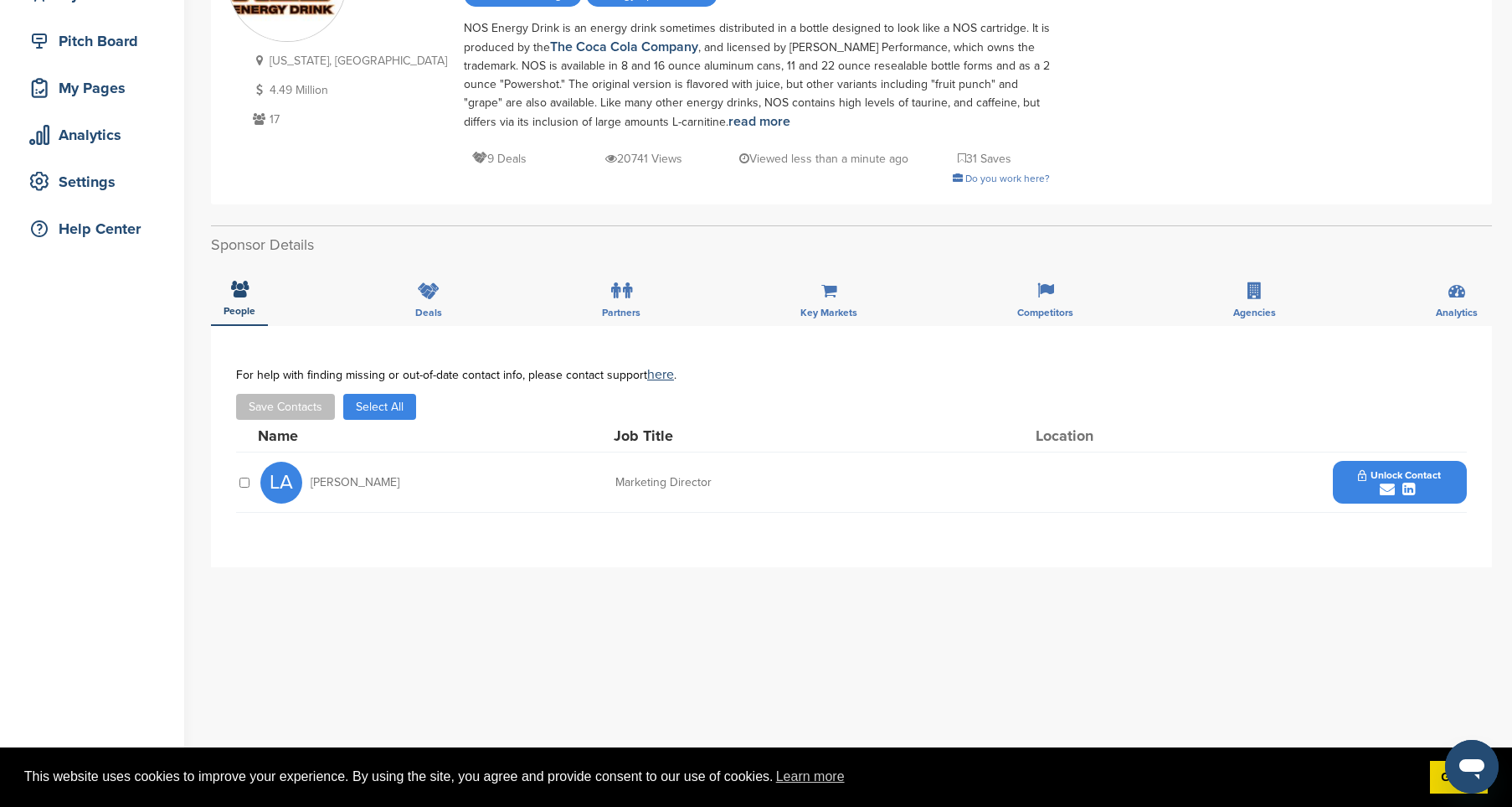
scroll to position [194, 0]
click at [1344, 467] on button "Unlock Contact" at bounding box center [1399, 481] width 123 height 50
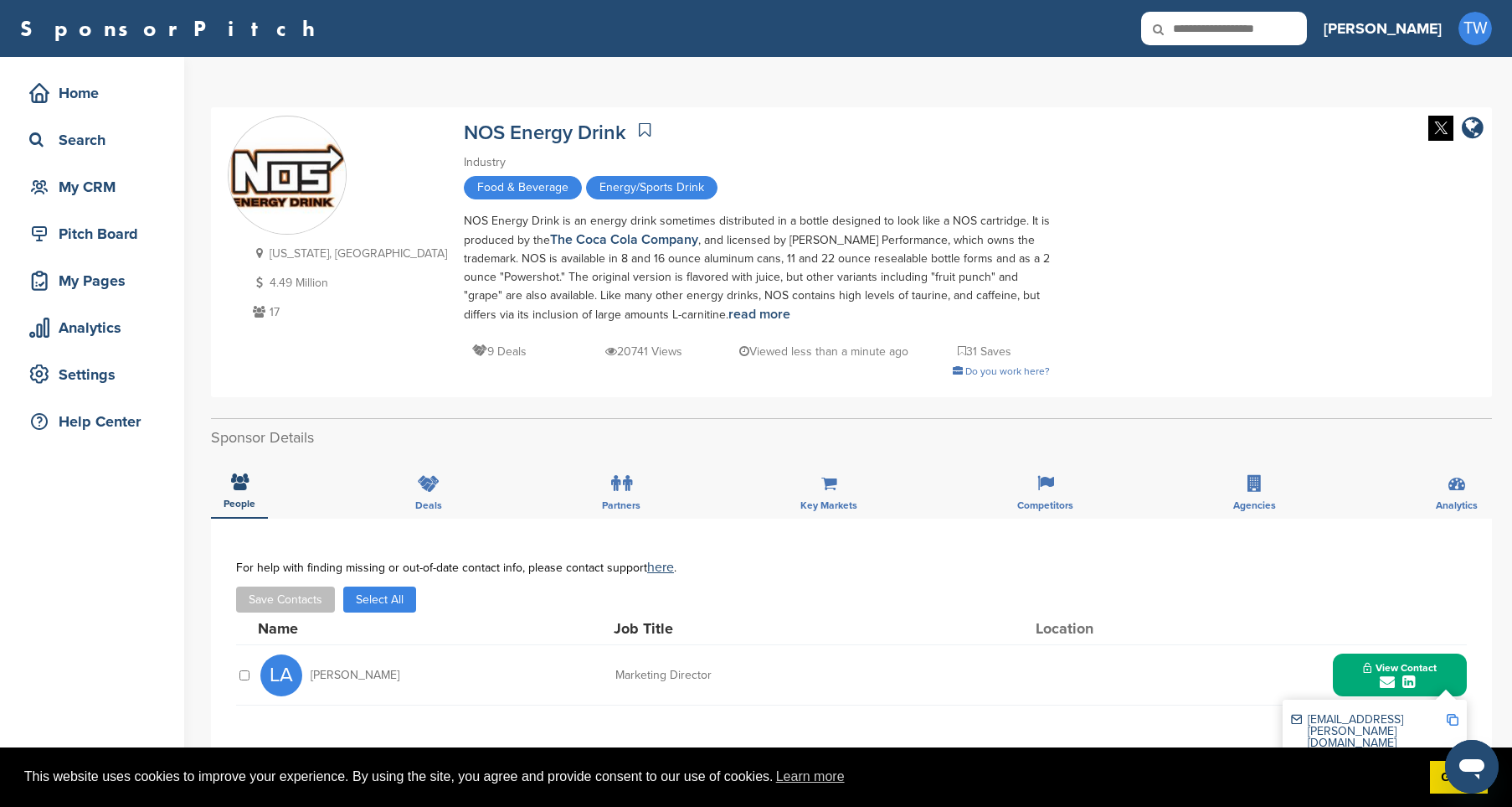
scroll to position [0, 0]
click at [1272, 33] on input "text" at bounding box center [1224, 28] width 165 height 34
type input "*****"
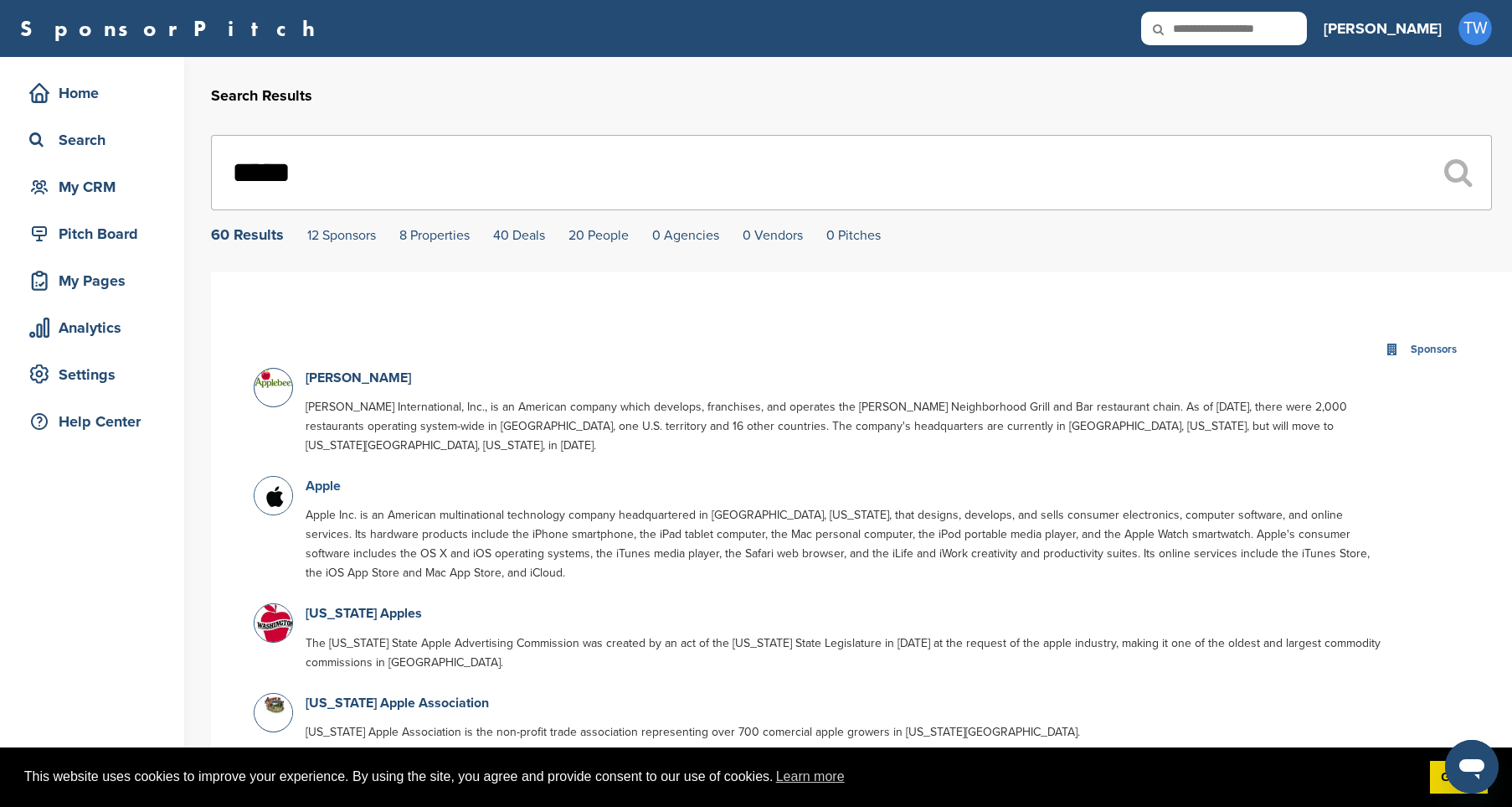
click at [324, 477] on link "Apple" at bounding box center [323, 485] width 35 height 16
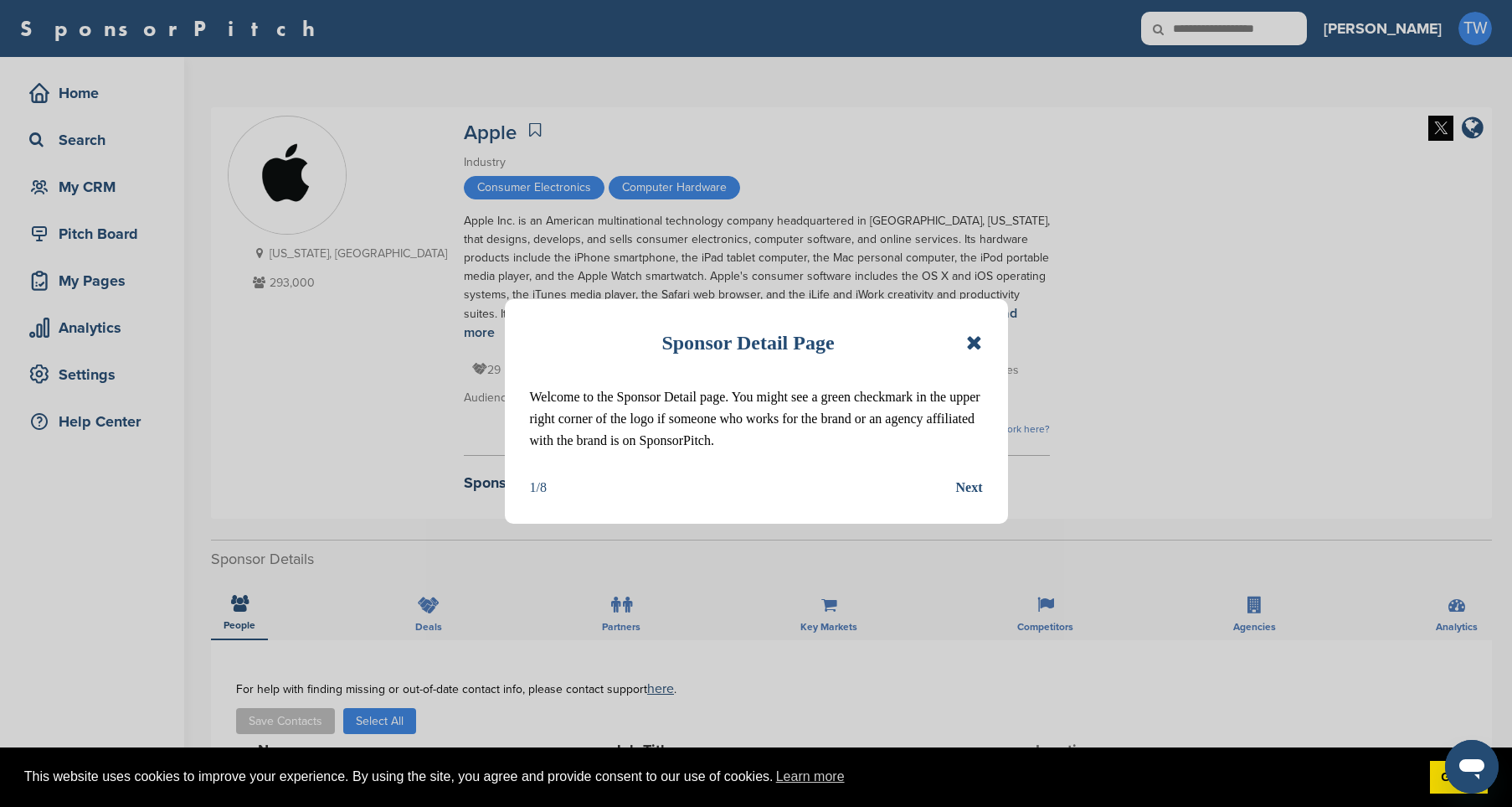
drag, startPoint x: 974, startPoint y: 345, endPoint x: 817, endPoint y: 369, distance: 158.8
click at [973, 345] on icon at bounding box center [974, 343] width 15 height 20
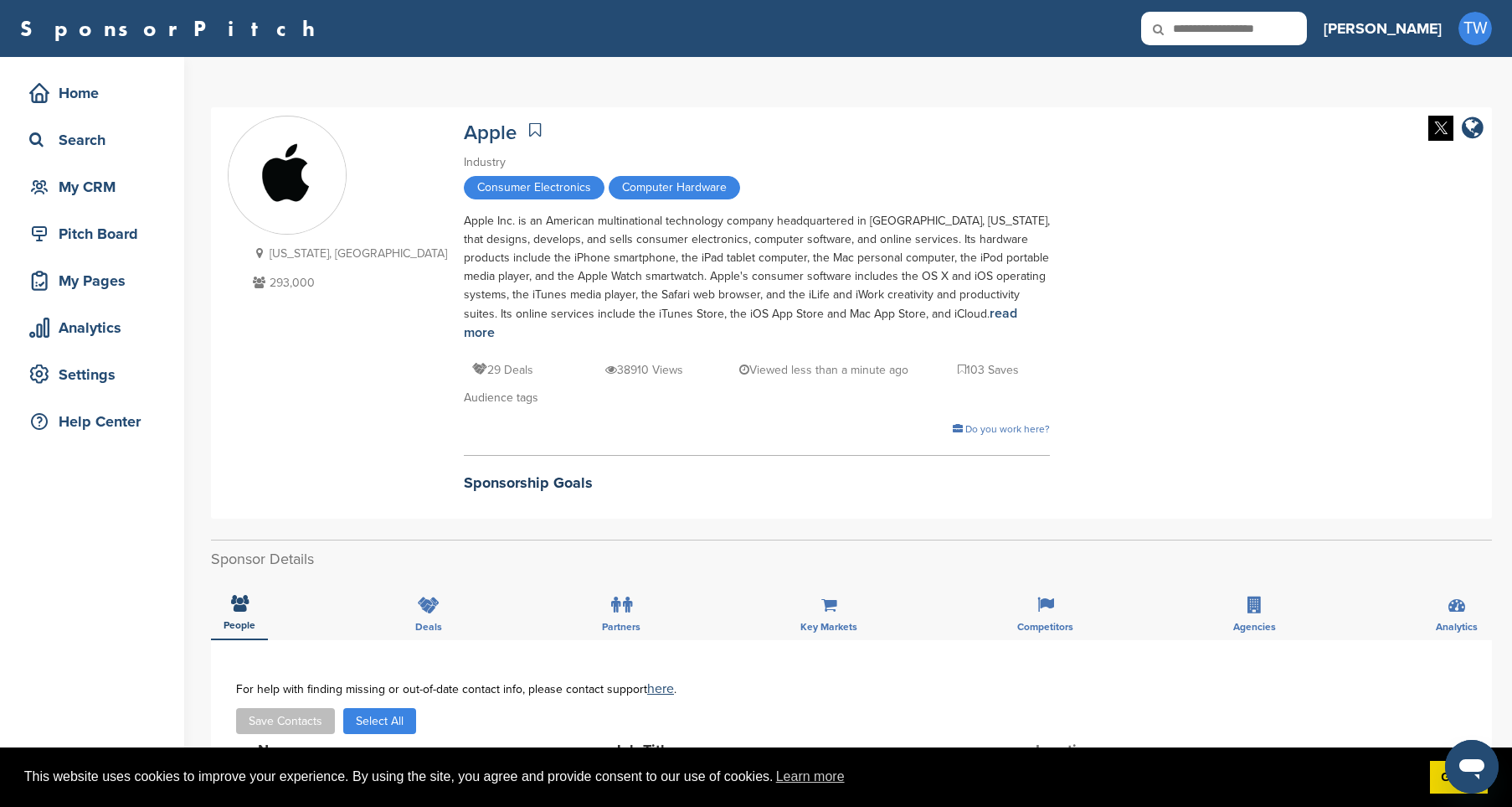
click at [1294, 31] on input "text" at bounding box center [1224, 28] width 165 height 34
type input "******"
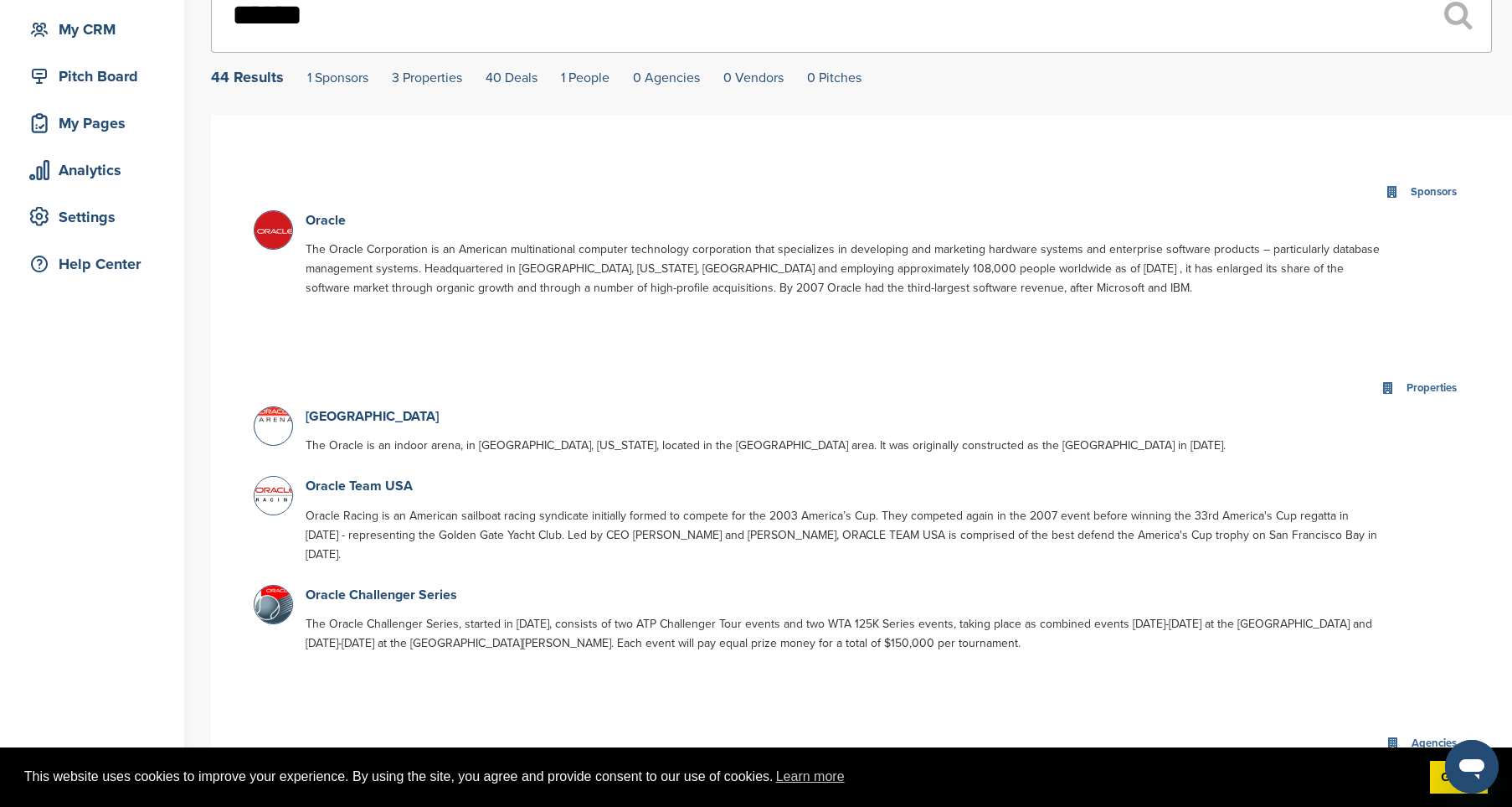
scroll to position [158, 0]
click at [328, 225] on link "Oracle" at bounding box center [326, 220] width 41 height 16
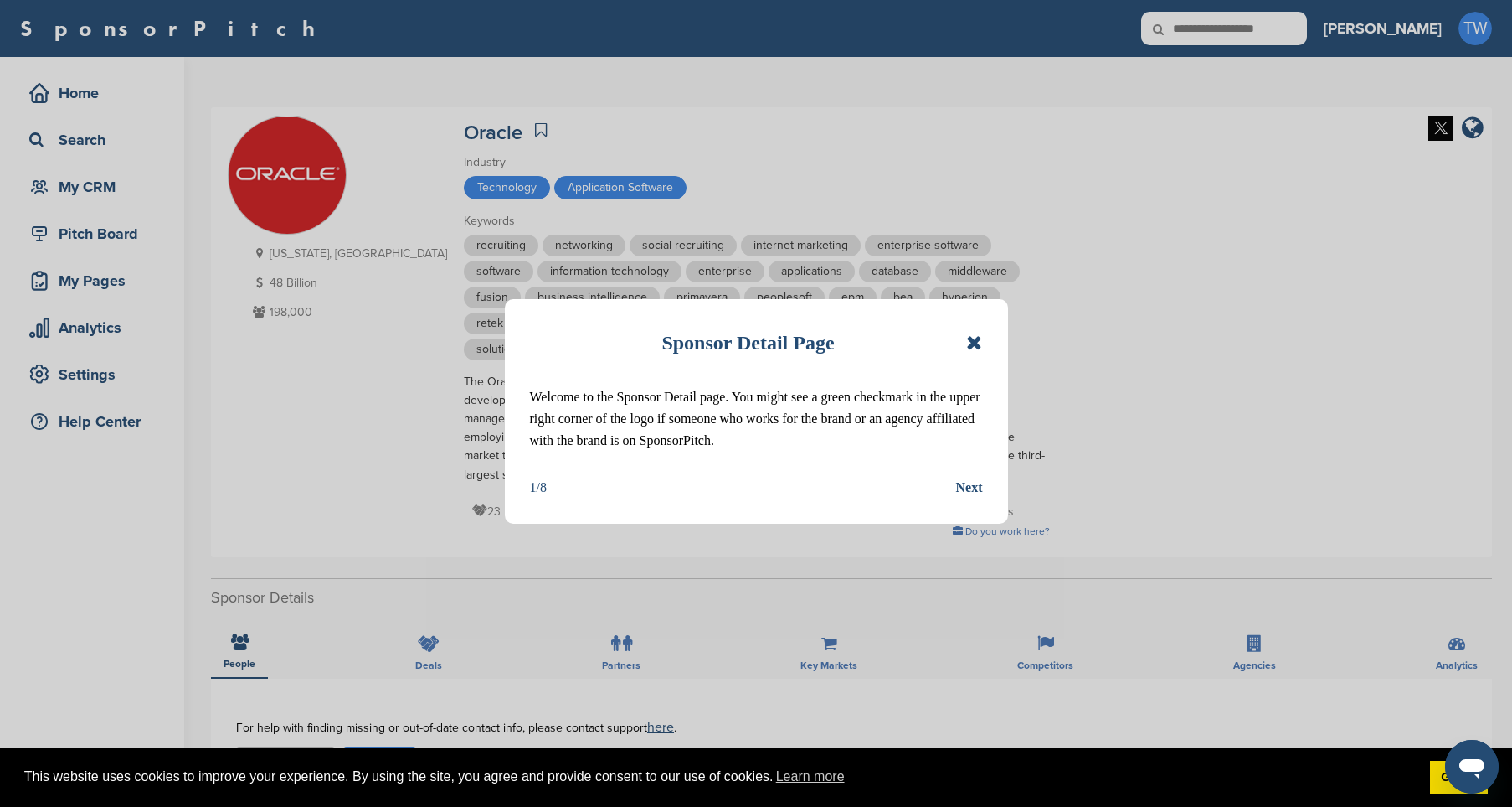
click at [979, 345] on icon at bounding box center [974, 343] width 15 height 20
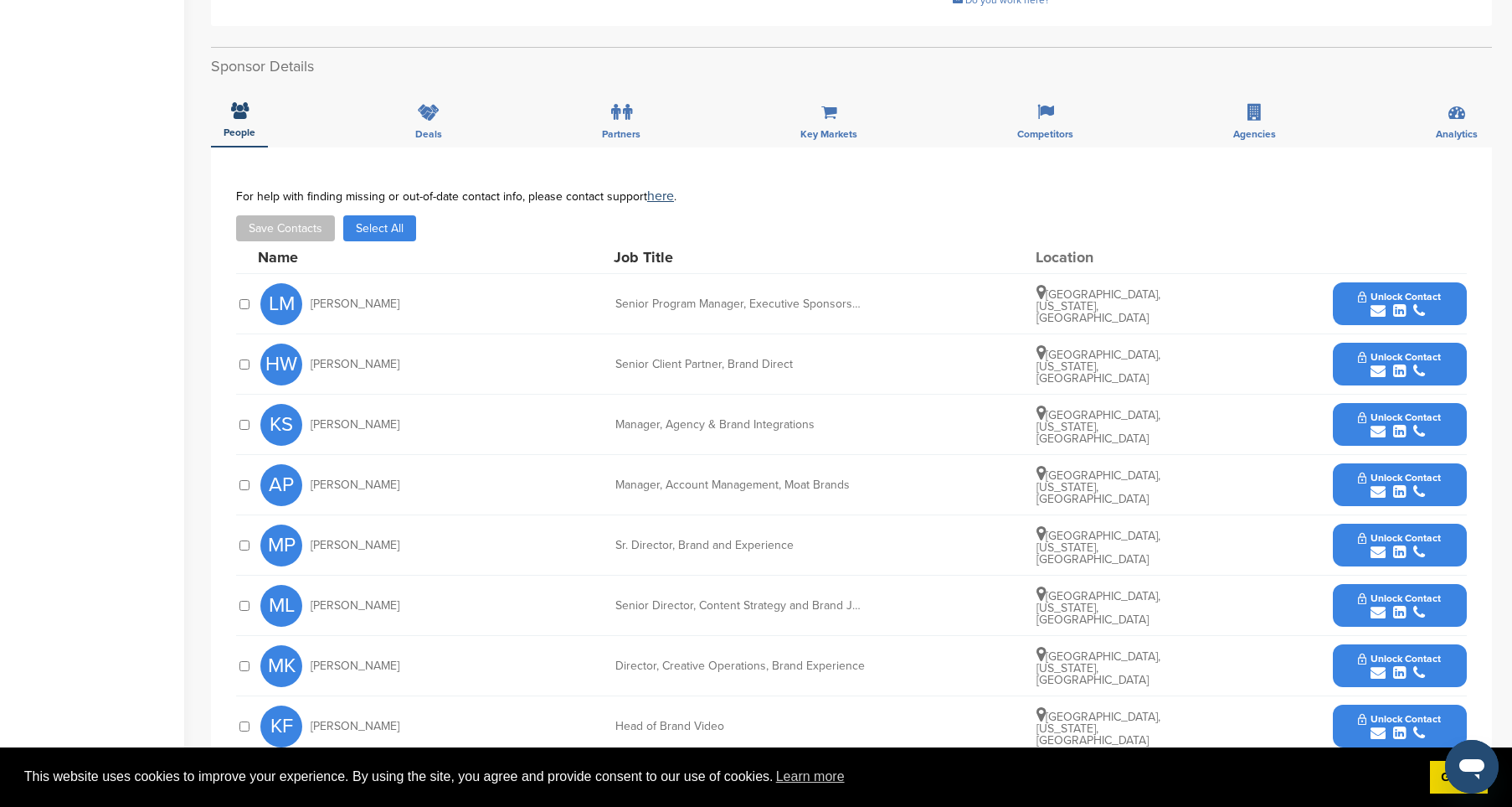
scroll to position [537, 0]
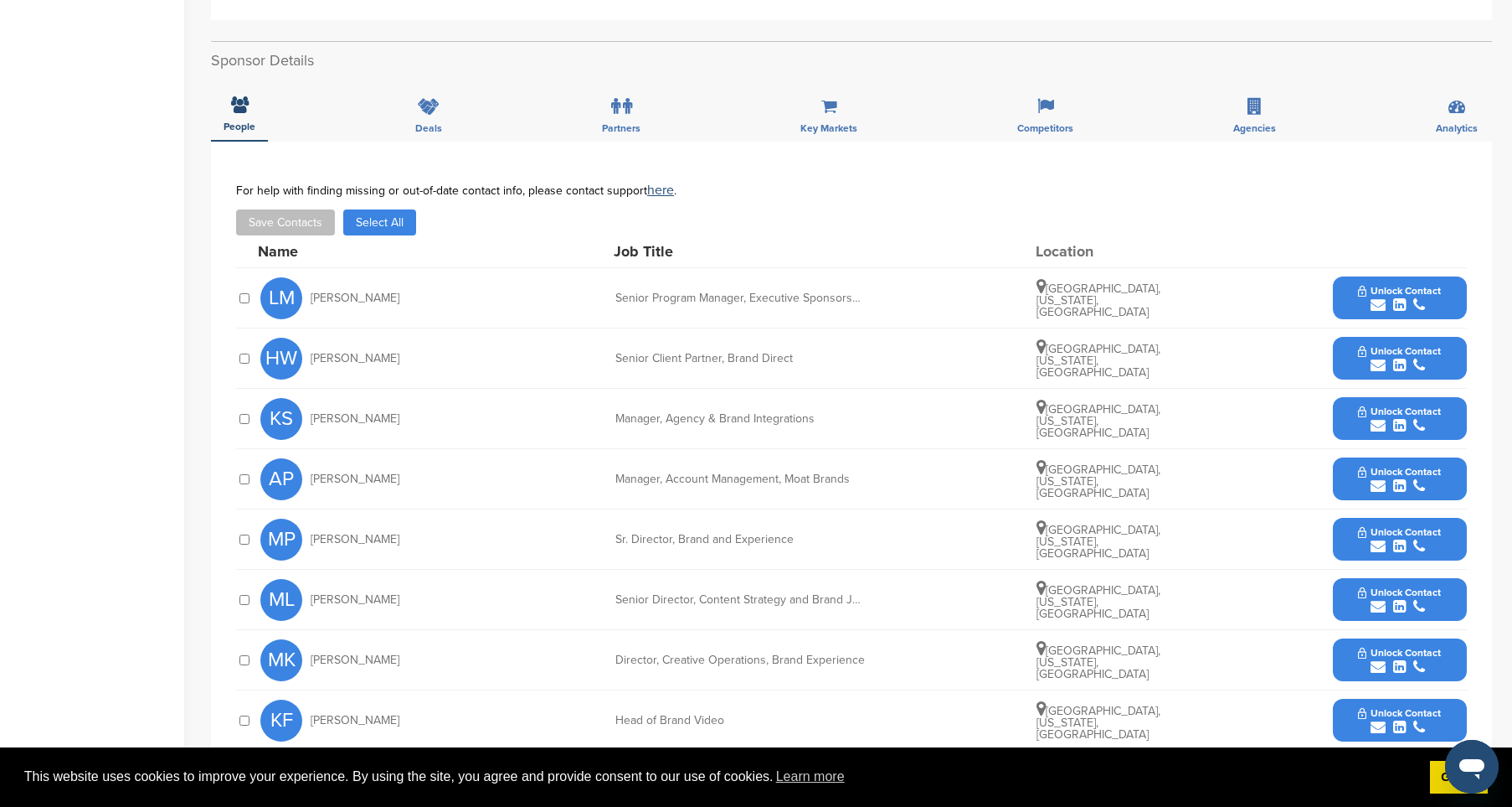
click at [1409, 297] on div "submit" at bounding box center [1400, 305] width 83 height 15
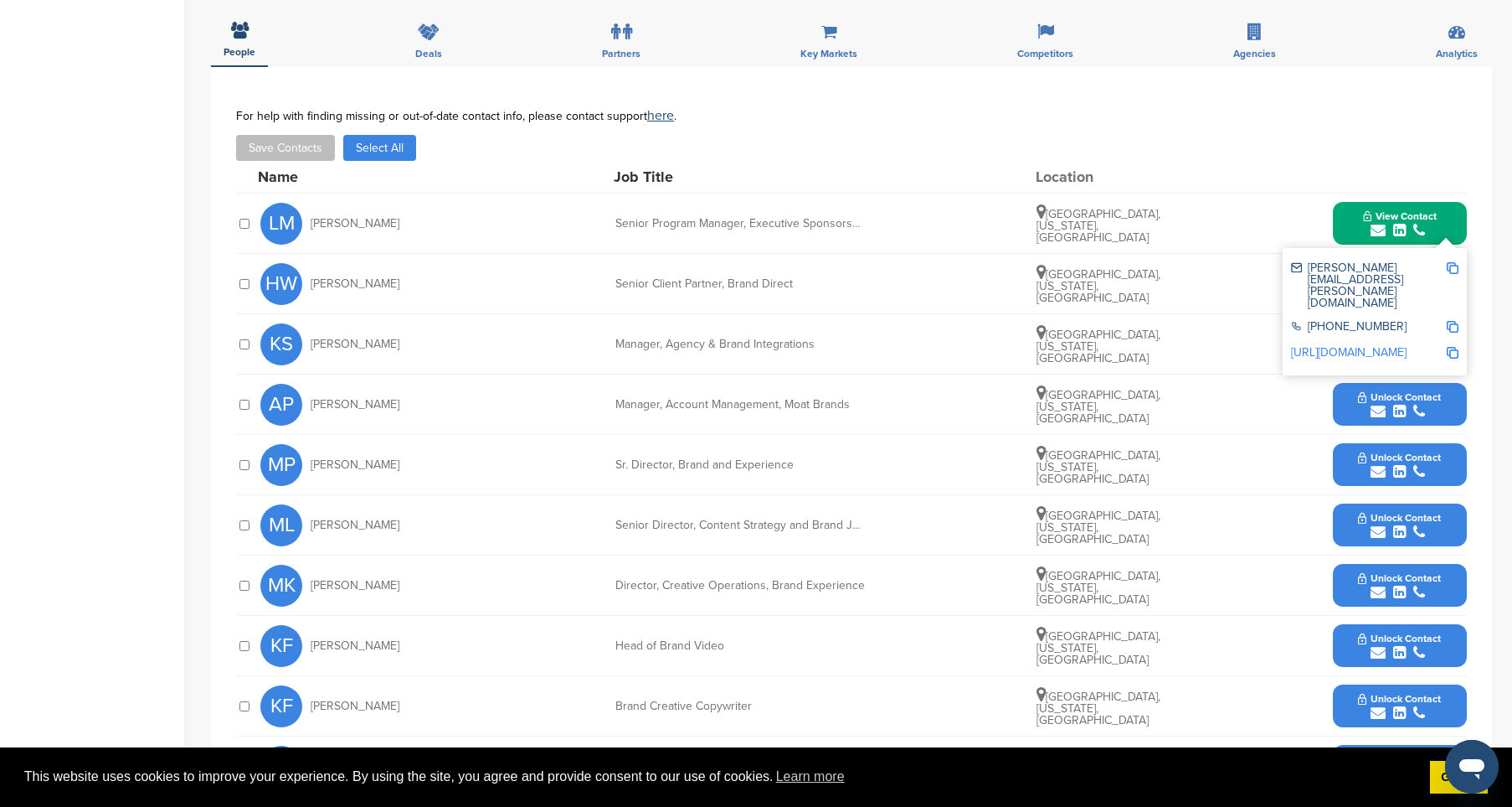
scroll to position [548, 0]
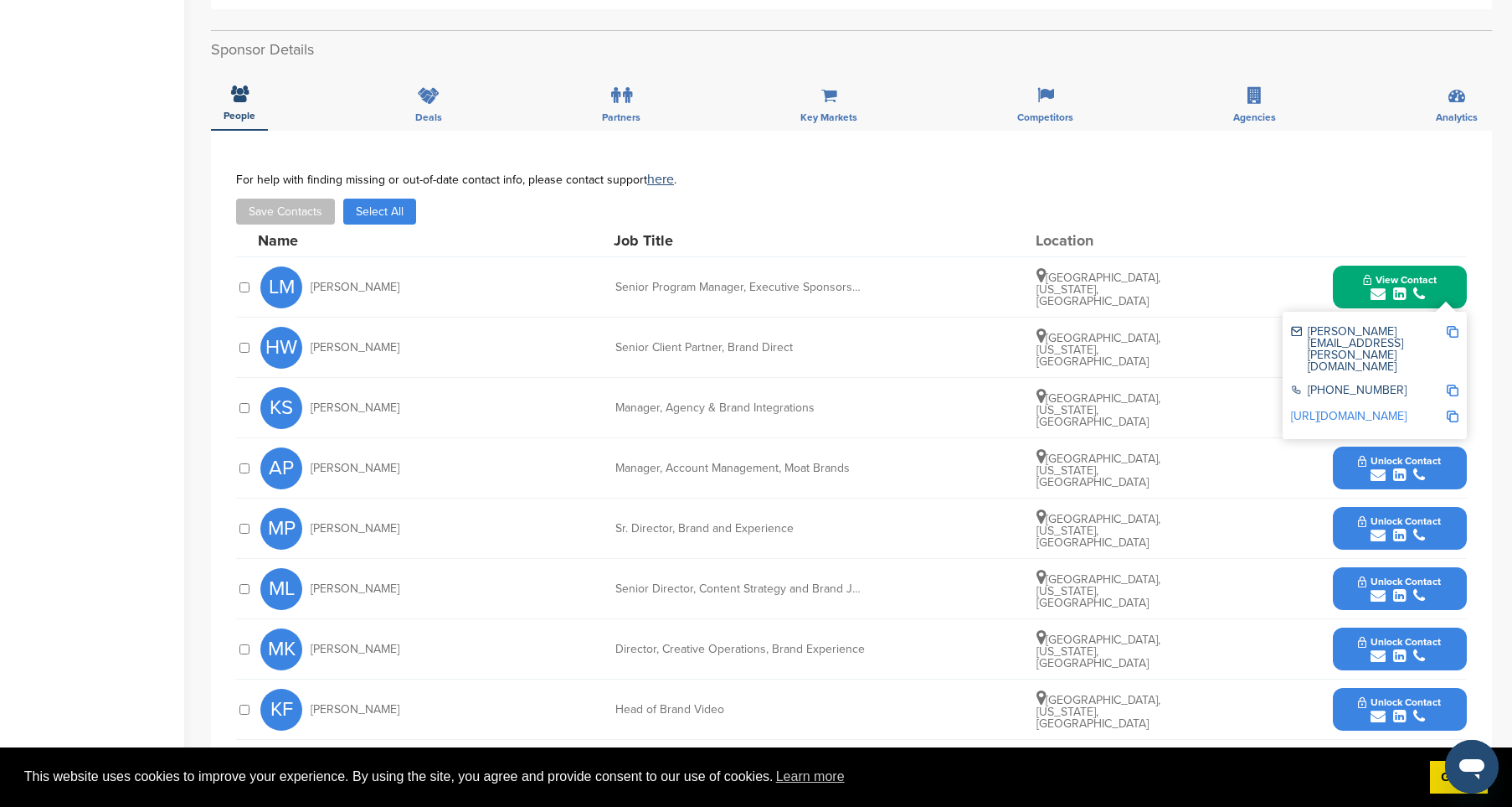
click at [727, 294] on div "LM Lara McGurk Senior Program Manager, Executive Sponsorship Program Mountain V…" at bounding box center [863, 286] width 1206 height 59
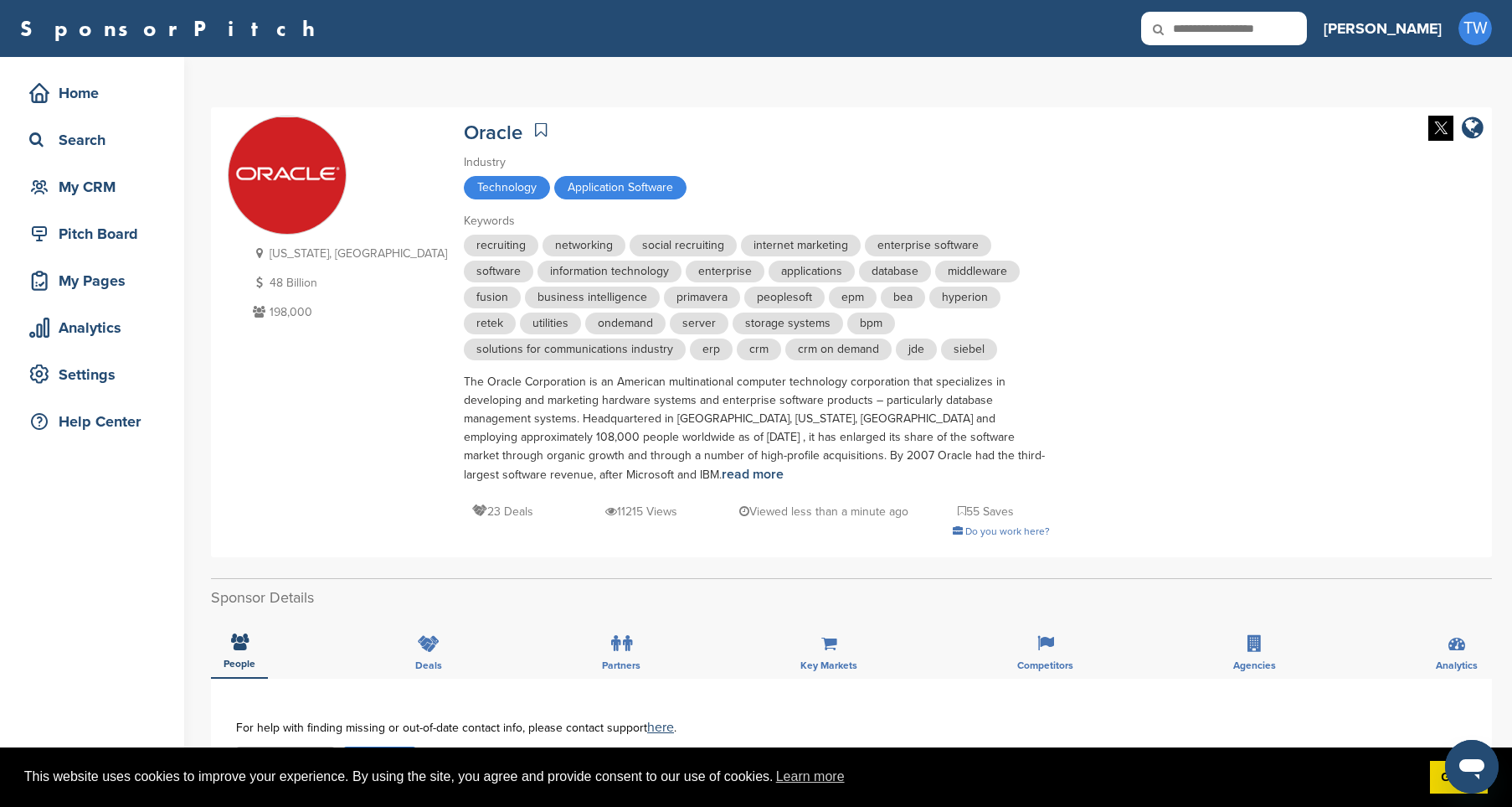
scroll to position [0, 0]
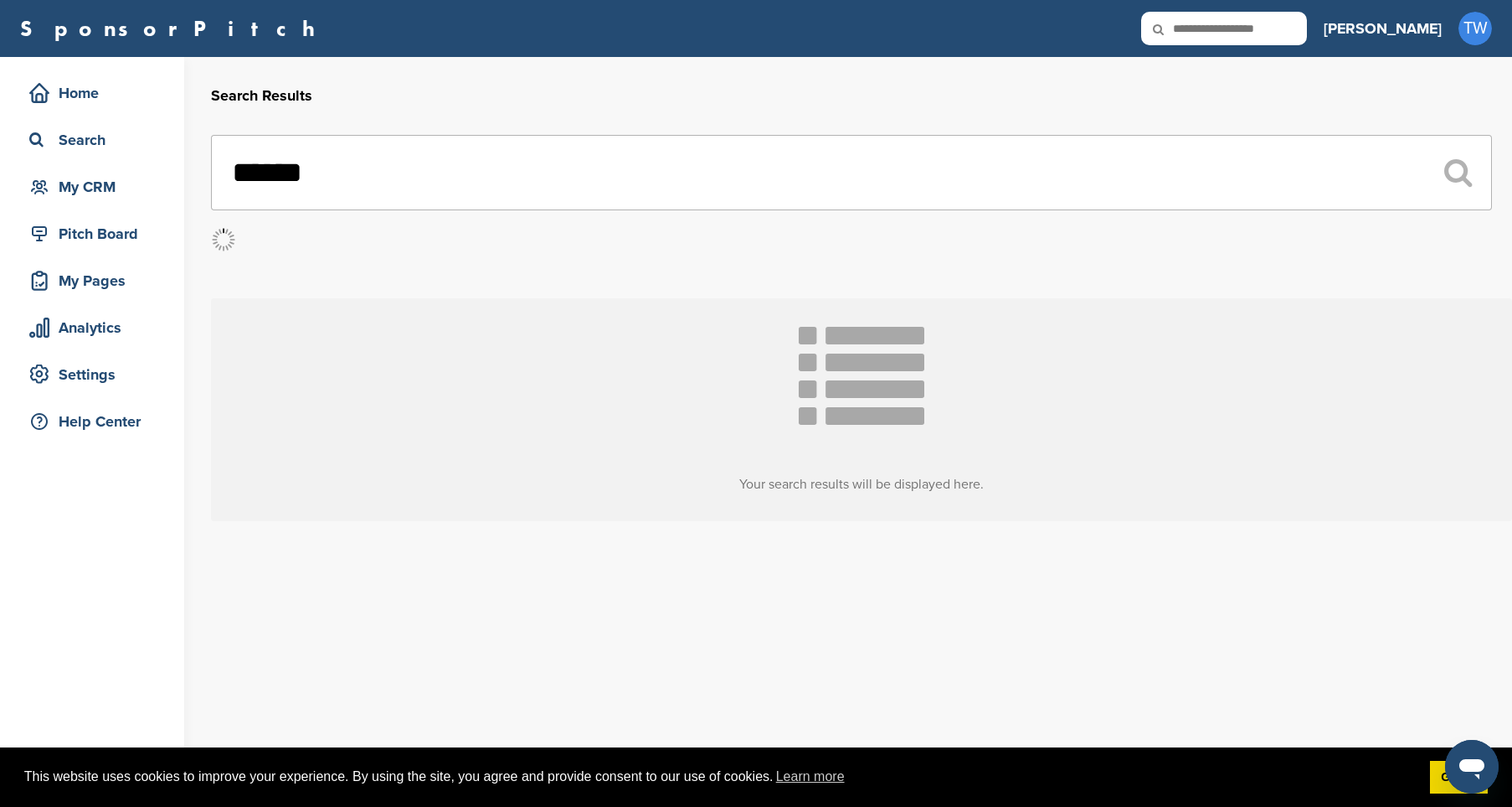
click at [397, 177] on input "******" at bounding box center [851, 172] width 1281 height 75
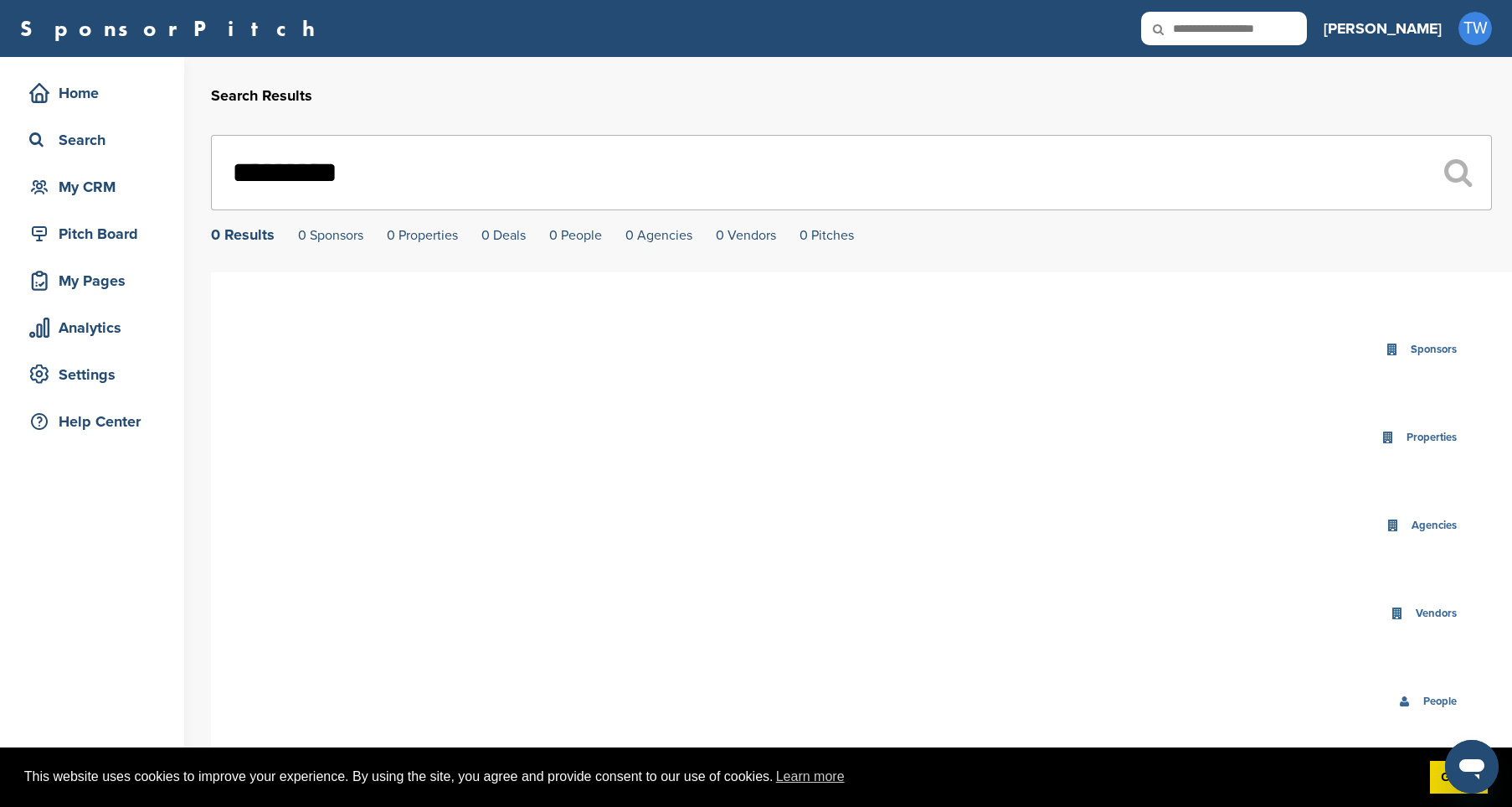
click at [338, 168] on input "*********" at bounding box center [851, 172] width 1281 height 75
click at [337, 168] on input "*********" at bounding box center [851, 172] width 1281 height 75
type input "*******"
click at [103, 96] on div "Home" at bounding box center [96, 93] width 142 height 30
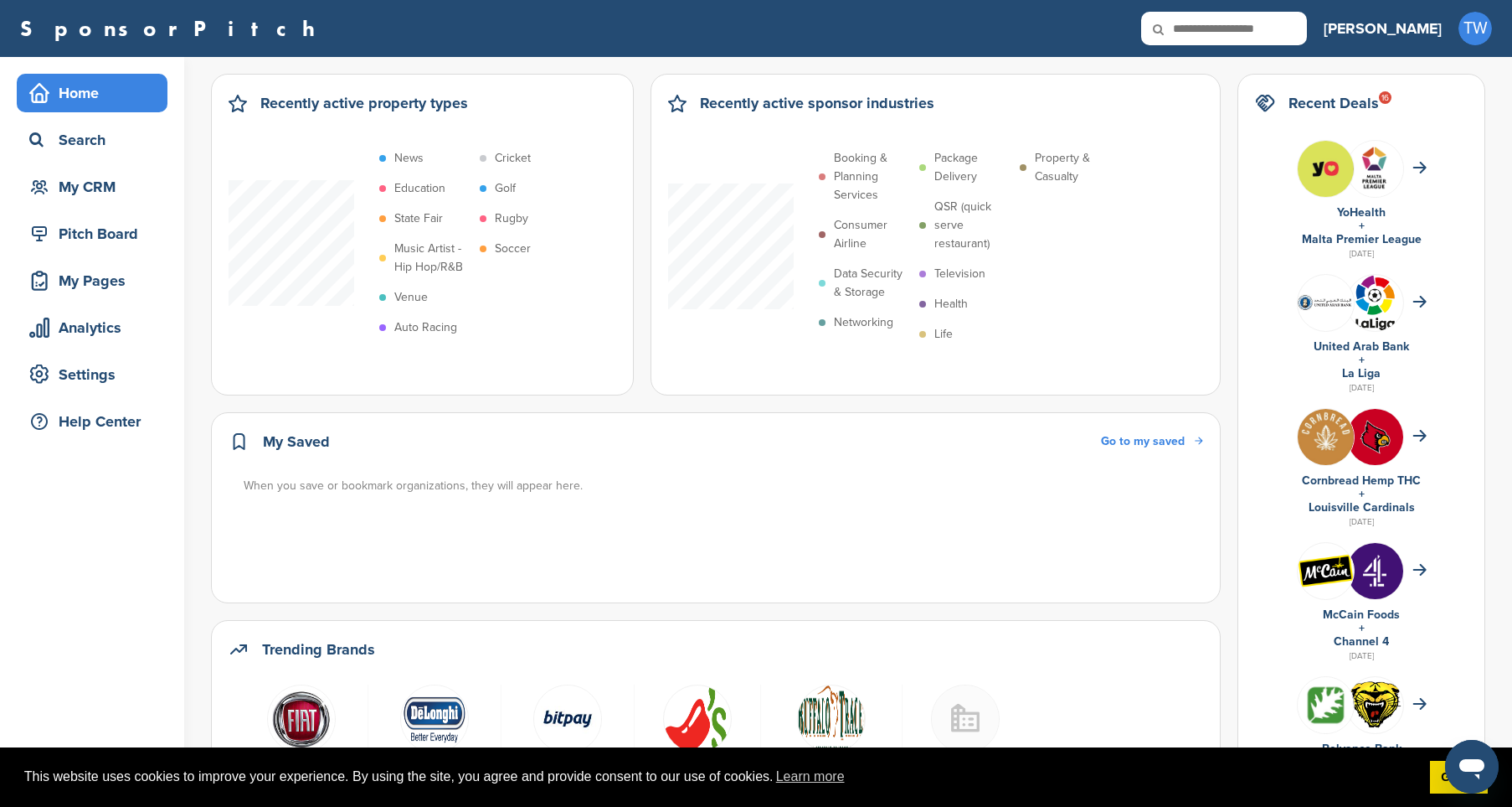
click at [1199, 30] on icon at bounding box center [1170, 29] width 57 height 35
click at [1262, 22] on input "text" at bounding box center [1224, 28] width 165 height 34
type input "*******"
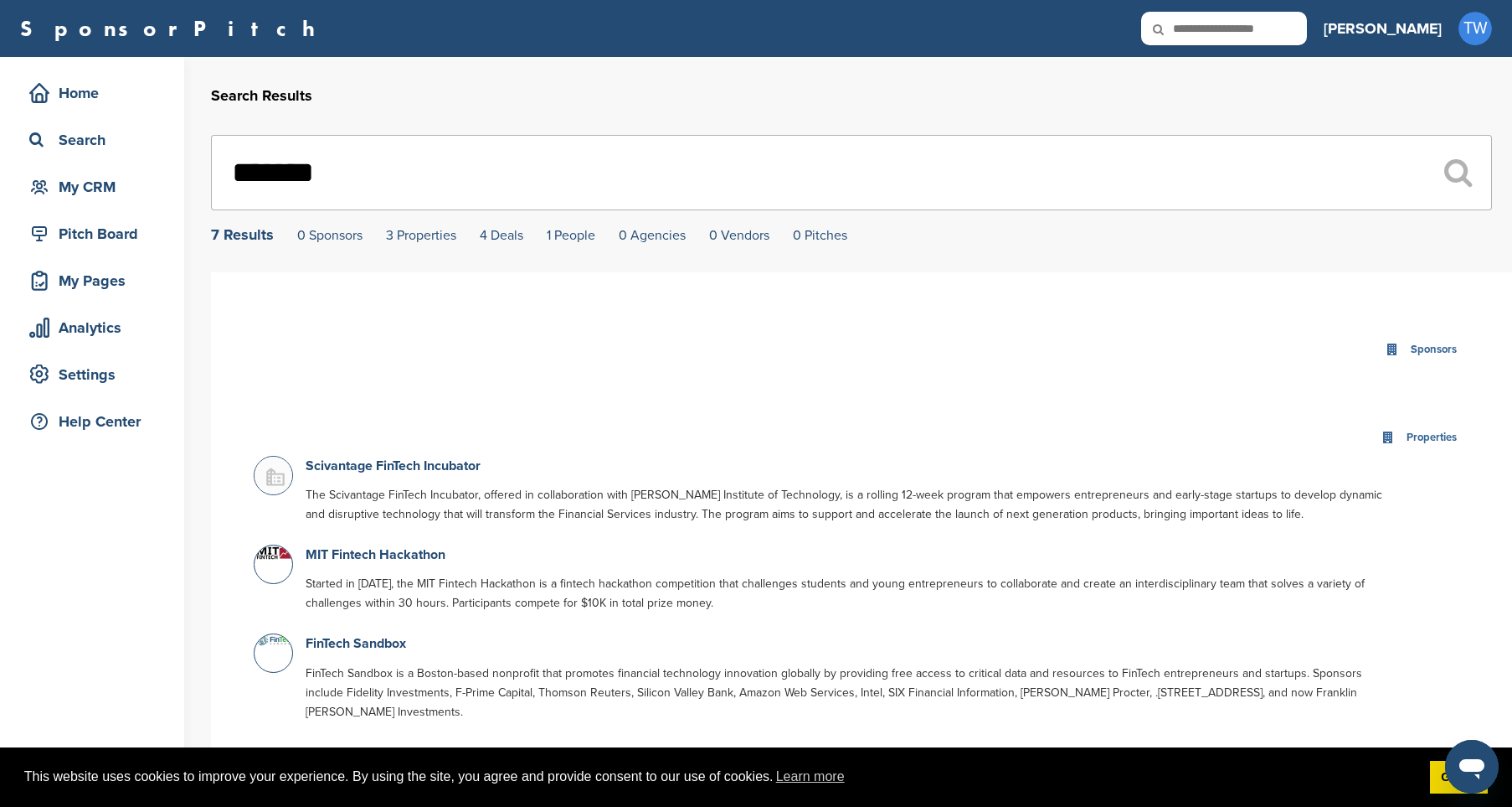
drag, startPoint x: 334, startPoint y: 170, endPoint x: 192, endPoint y: 165, distance: 142.1
click at [192, 165] on div "Home Search My CRM Pitch Board My Pages Analytics Settings Help Center Search R…" at bounding box center [756, 799] width 1512 height 1484
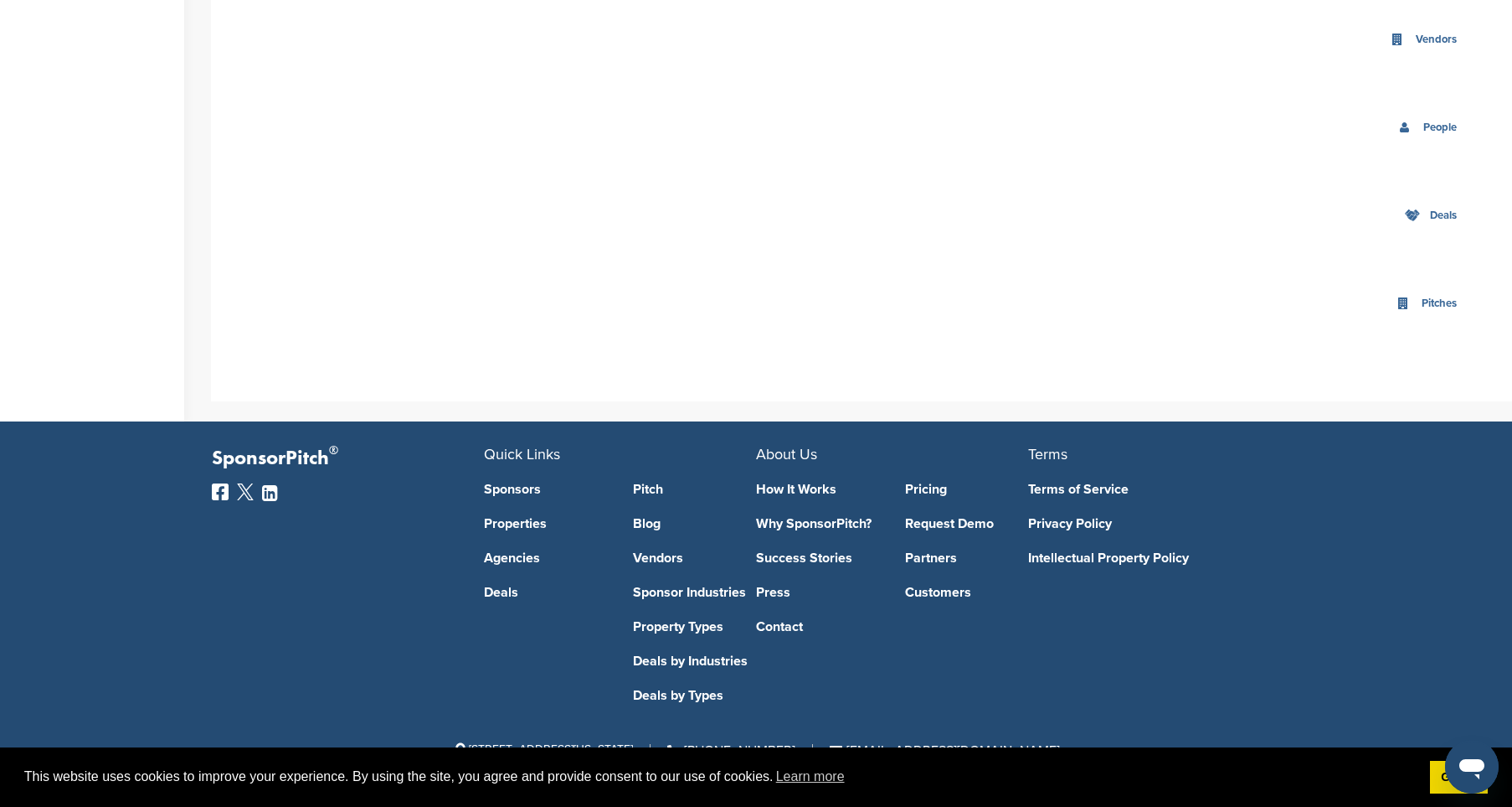
scroll to position [577, 0]
type input "**********"
click at [674, 585] on link "Sponsor Industries" at bounding box center [695, 592] width 124 height 14
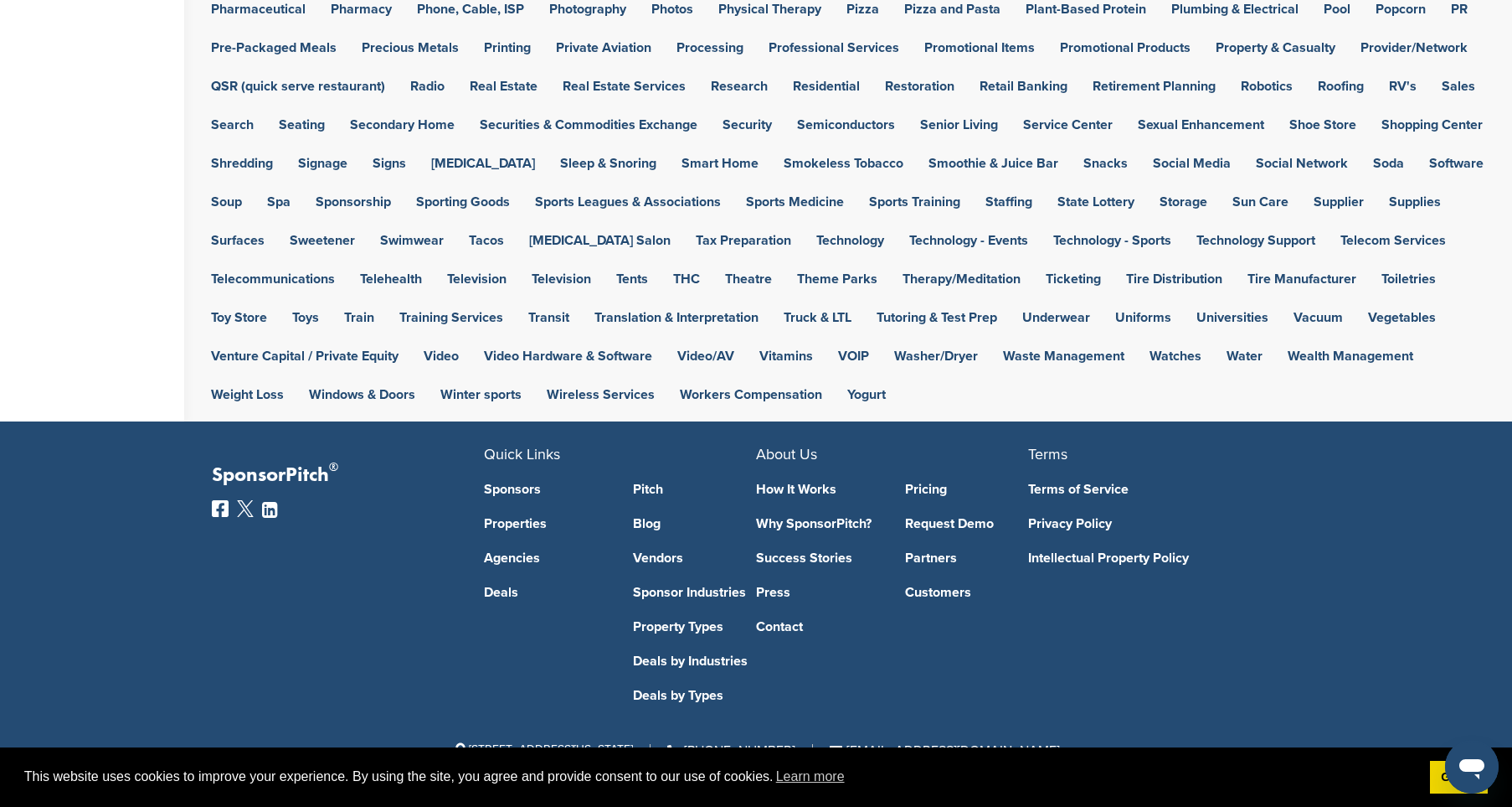
scroll to position [1226, 0]
click at [816, 242] on link "Technology" at bounding box center [850, 241] width 68 height 14
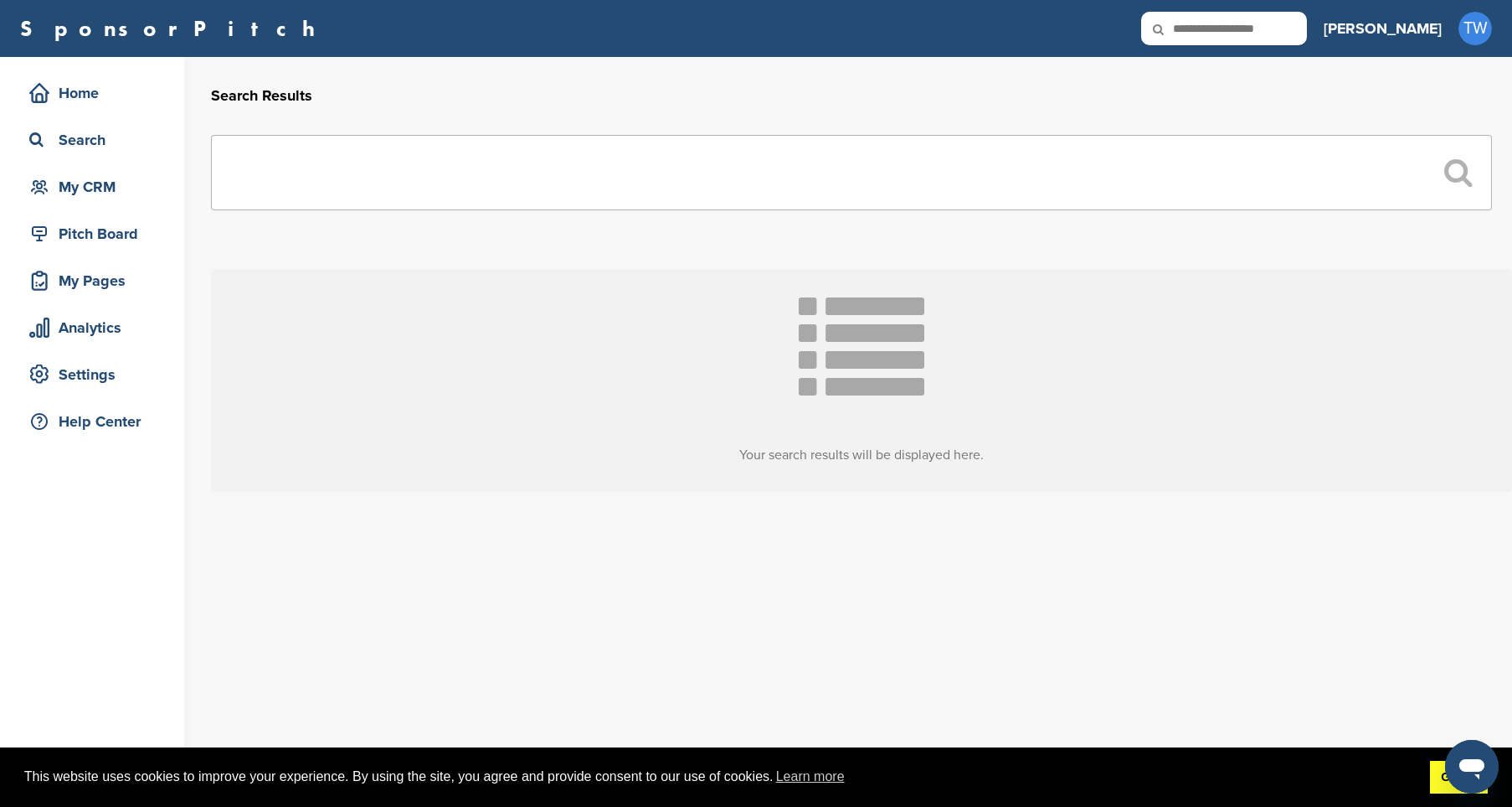
click at [1437, 776] on link "Got it!" at bounding box center [1460, 777] width 58 height 34
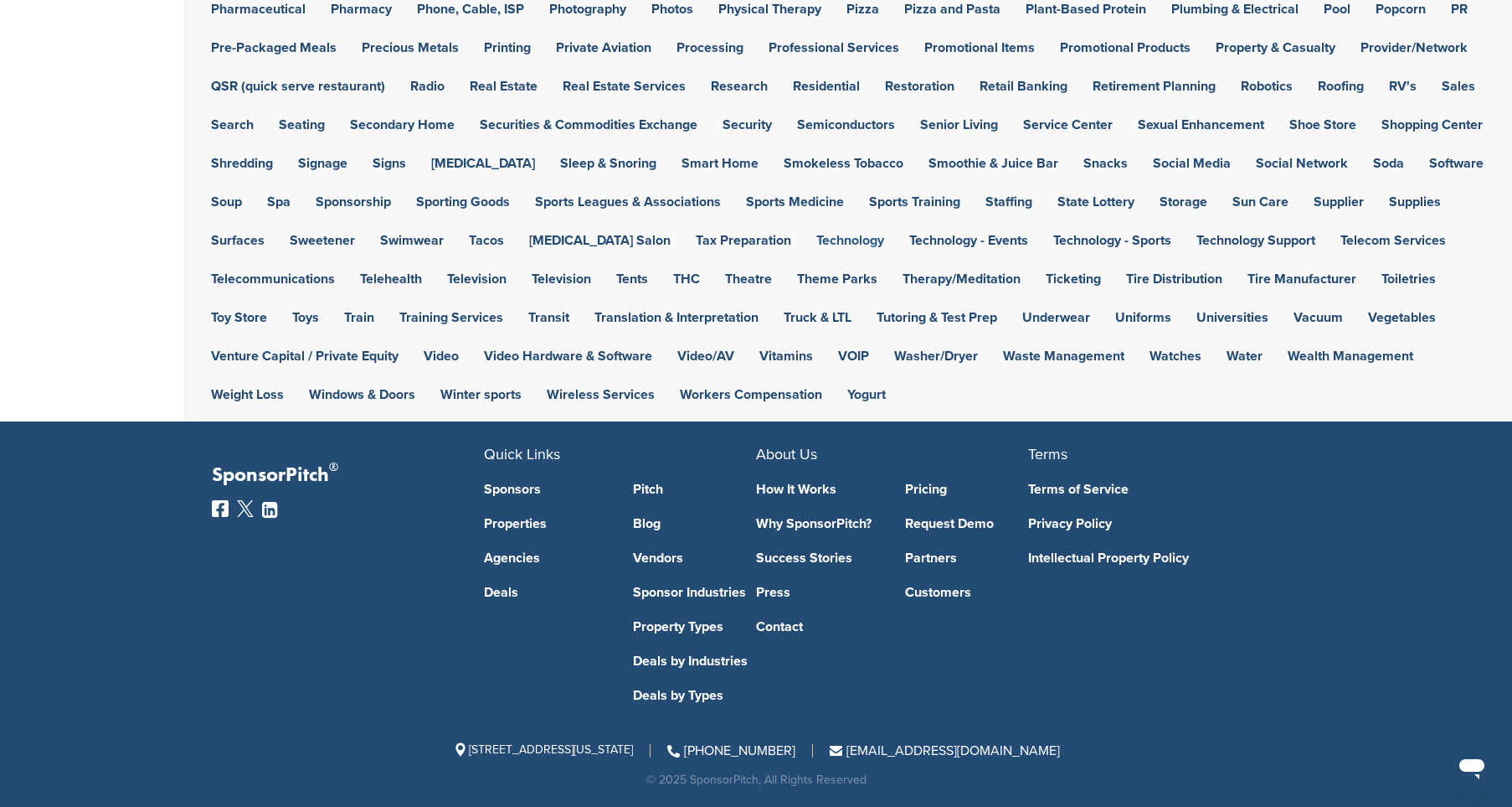
click at [816, 245] on link "Technology" at bounding box center [850, 241] width 68 height 14
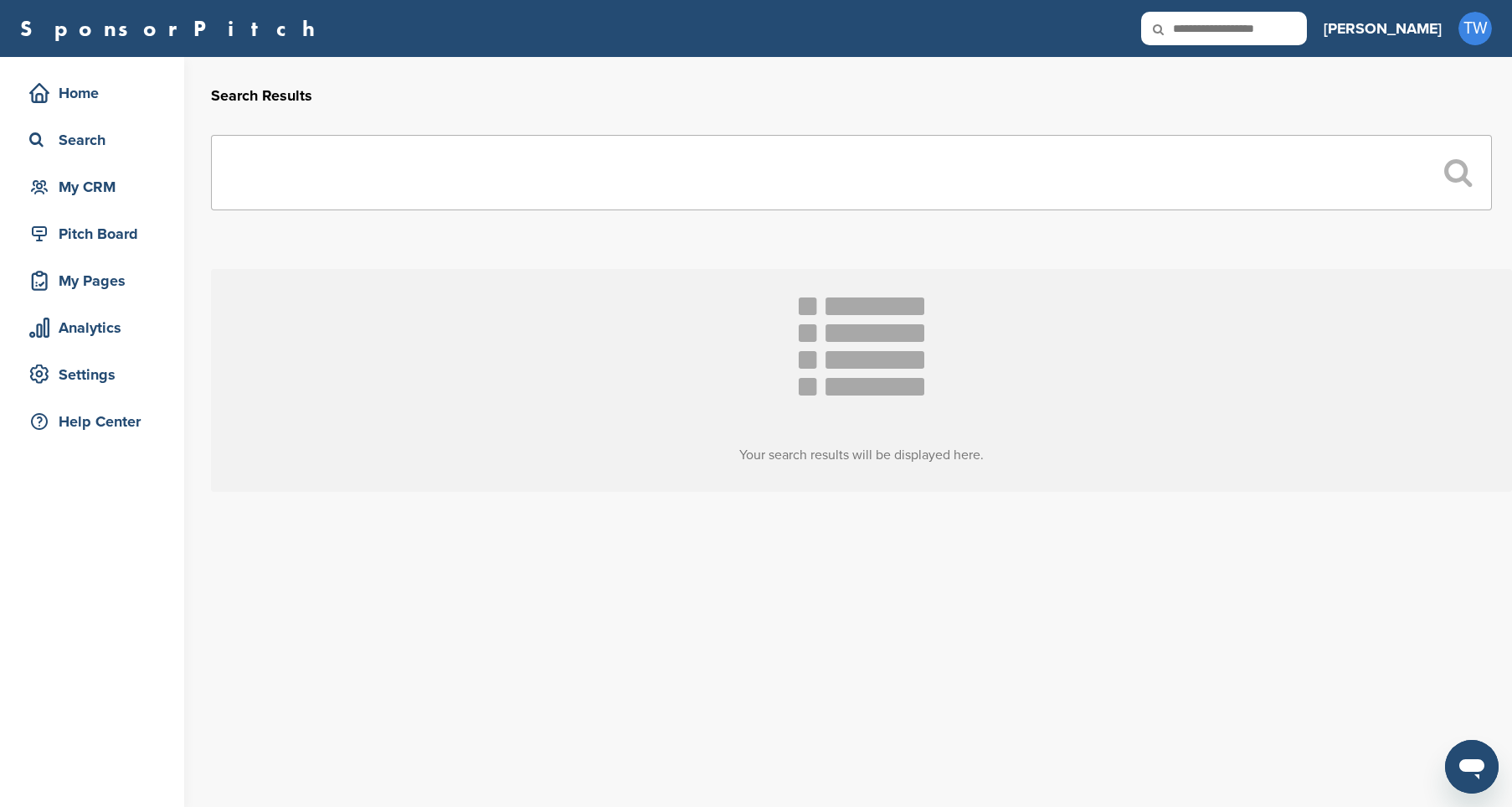
click at [310, 207] on input "text" at bounding box center [851, 172] width 1281 height 75
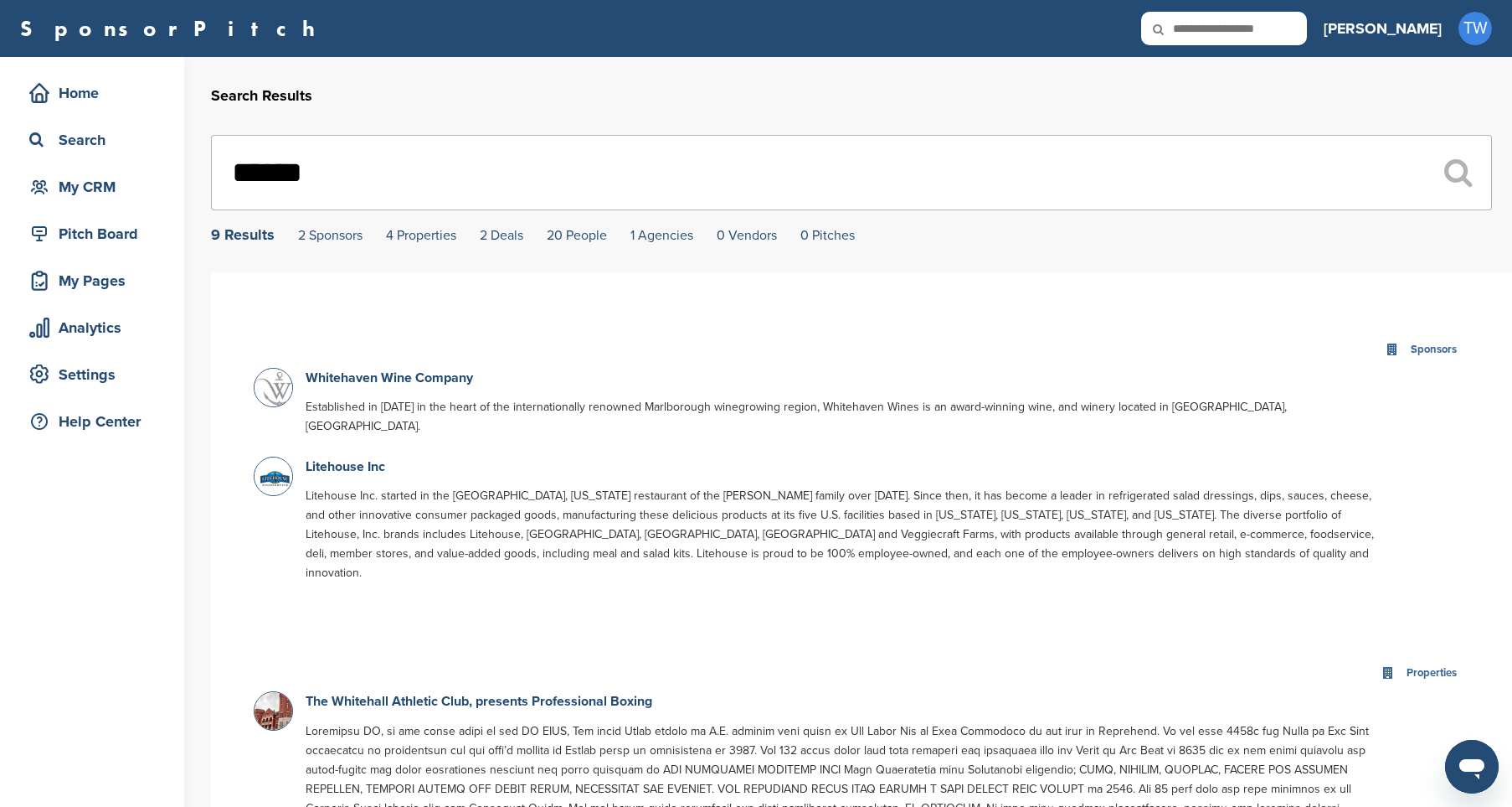
type input "*******"
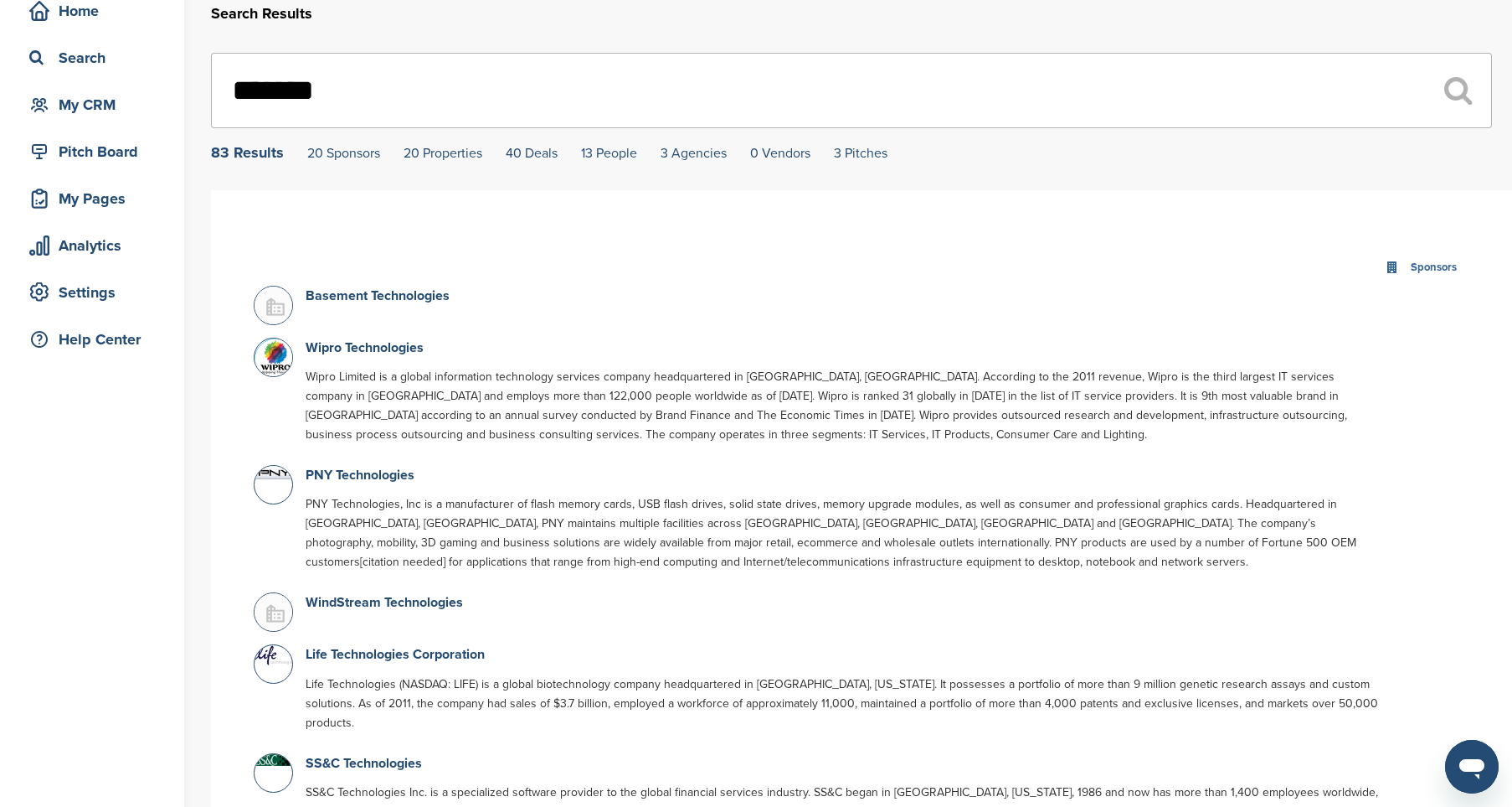
scroll to position [93, 0]
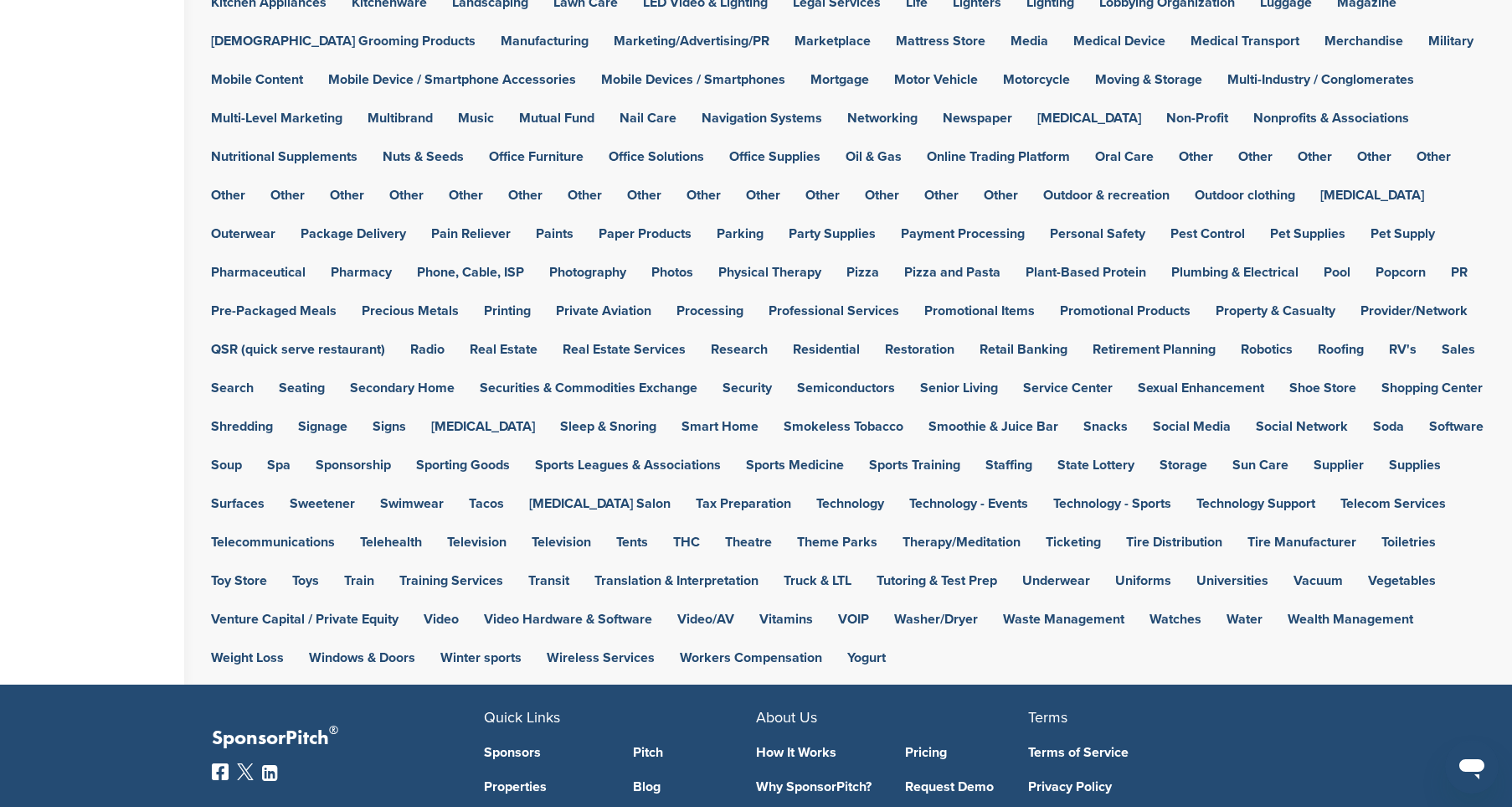
scroll to position [965, 0]
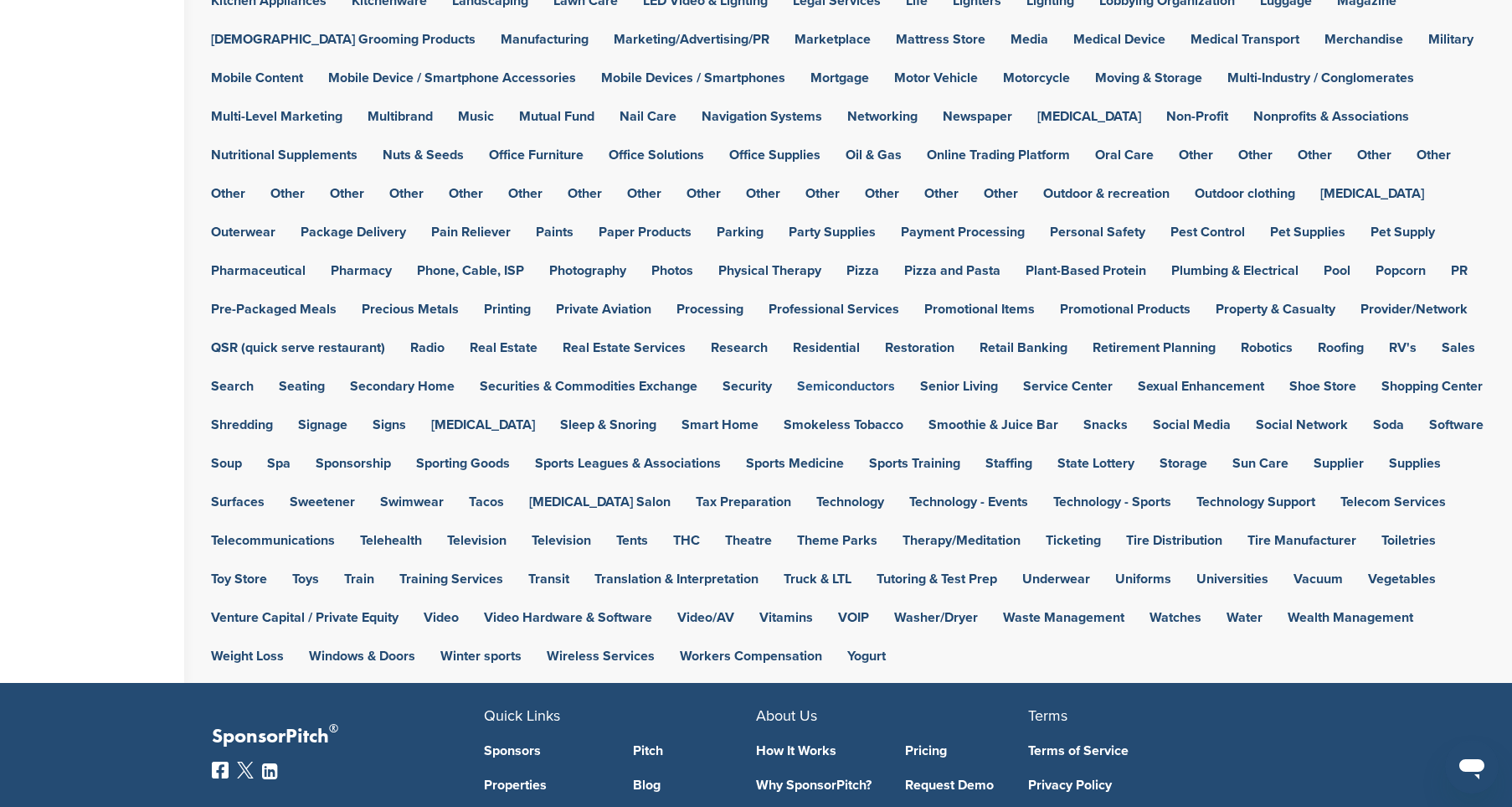
click at [797, 390] on link "Semiconductors" at bounding box center [845, 386] width 98 height 14
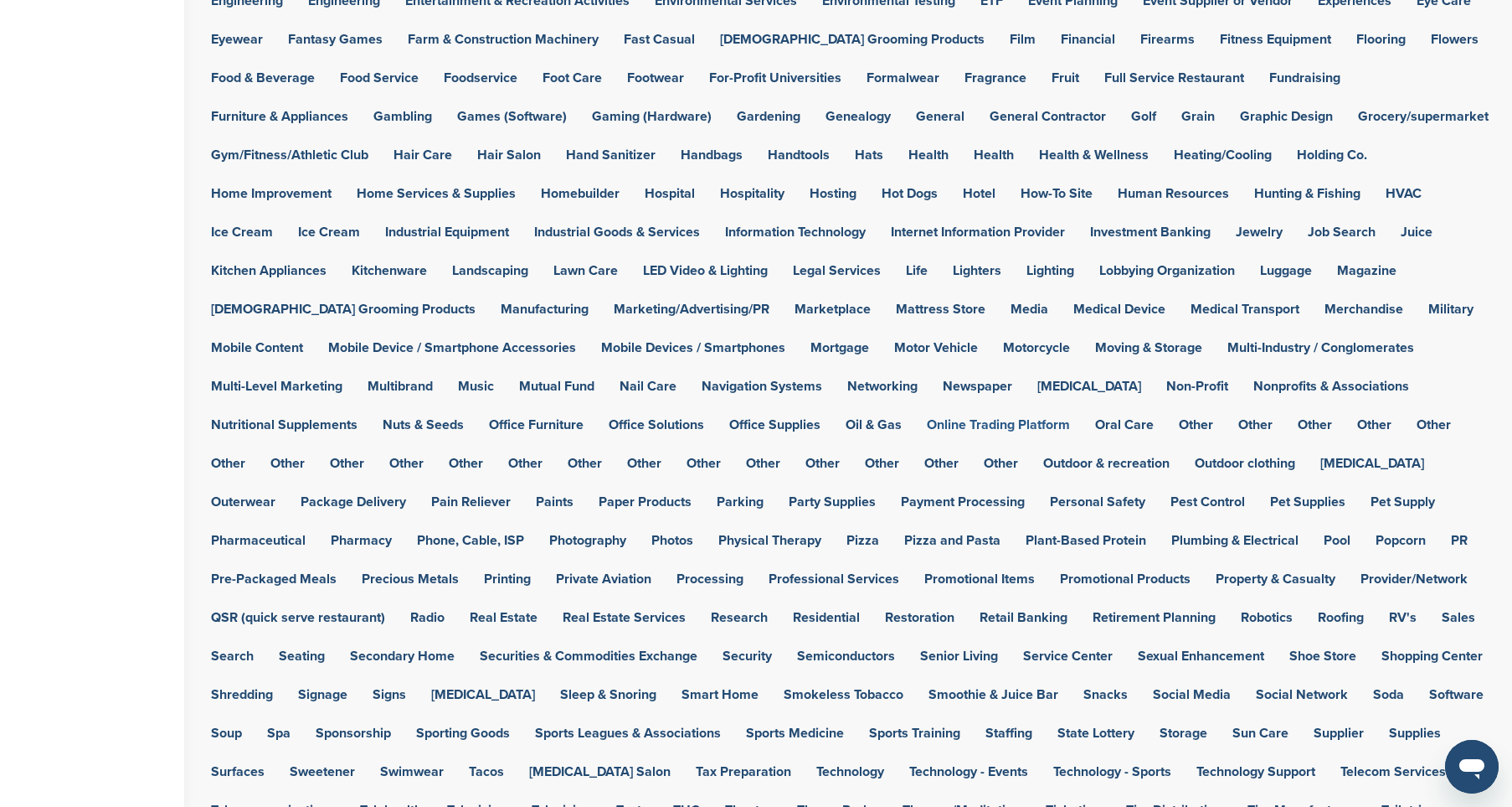
scroll to position [634, 0]
